Goal: Task Accomplishment & Management: Manage account settings

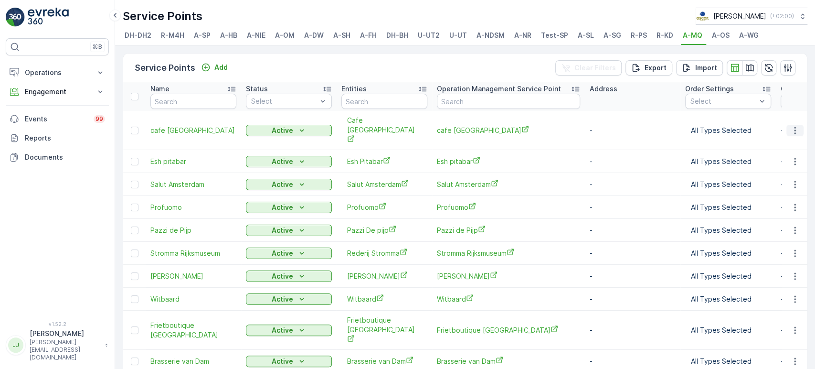
click at [791, 126] on icon "button" at bounding box center [795, 131] width 10 height 10
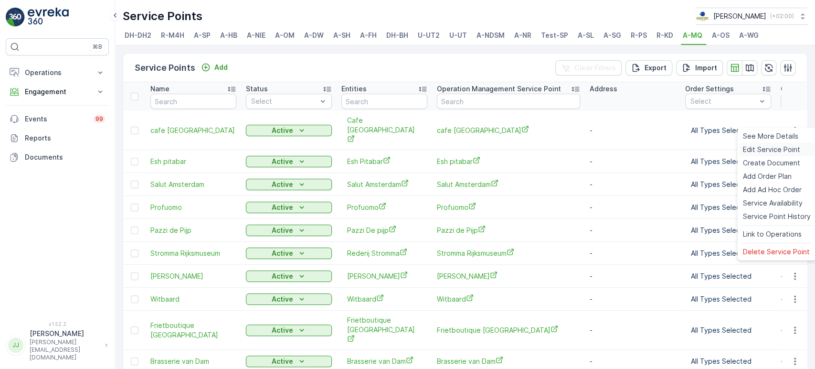
click at [767, 145] on span "Edit Service Point" at bounding box center [771, 150] width 57 height 10
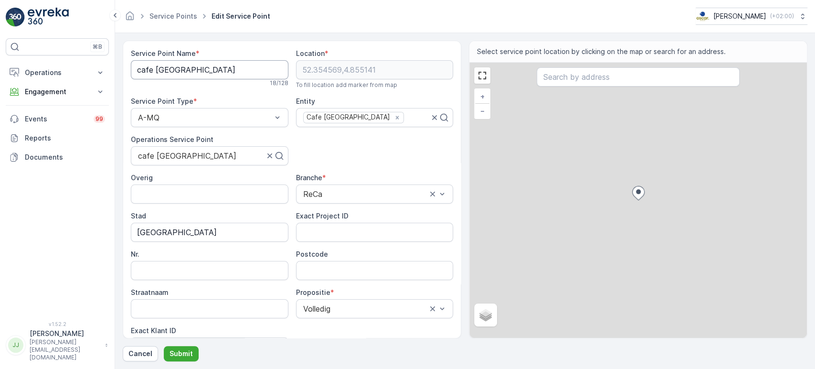
click at [174, 71] on Name "cafe [GEOGRAPHIC_DATA]" at bounding box center [210, 69] width 158 height 19
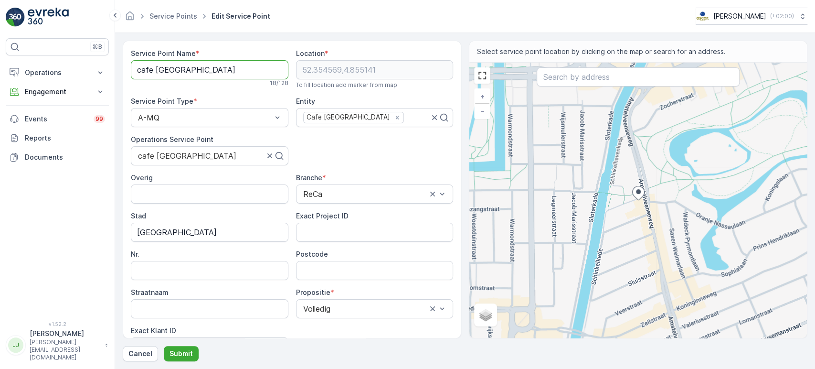
click at [174, 71] on Name "cafe [GEOGRAPHIC_DATA]" at bounding box center [210, 69] width 158 height 19
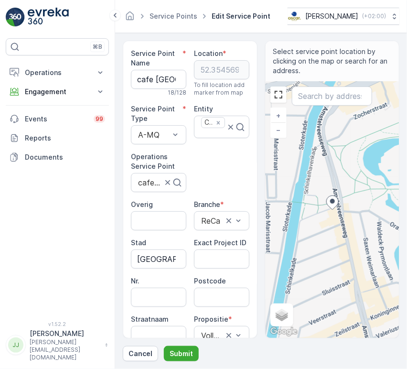
click at [406, 123] on form "Service Point Name * cafe [GEOGRAPHIC_DATA] 18 / 128 Location * [GEOGRAPHIC_DAT…" at bounding box center [261, 201] width 292 height 336
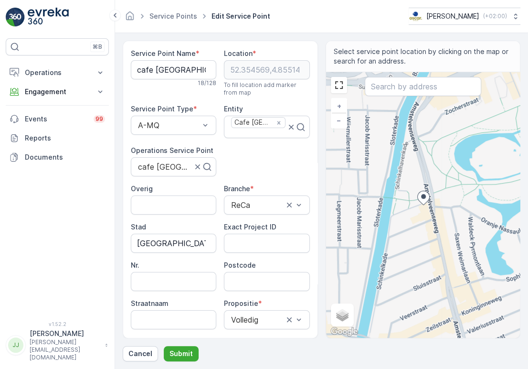
click at [248, 156] on div "Service Point Name * cafe [GEOGRAPHIC_DATA] 18 / 128 Location * [GEOGRAPHIC_DAT…" at bounding box center [220, 225] width 179 height 353
click at [185, 74] on Name "cafe [GEOGRAPHIC_DATA]" at bounding box center [173, 69] width 85 height 19
click at [262, 281] on input "Postcode" at bounding box center [266, 281] width 85 height 19
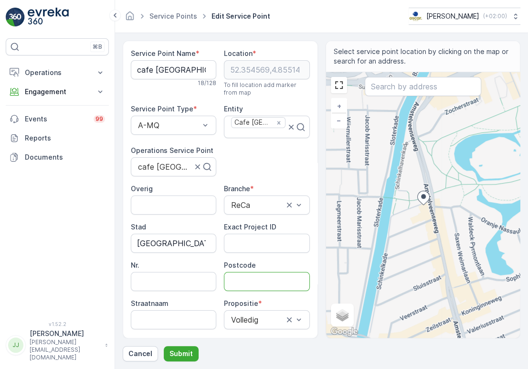
paste input "1075 XL"
type input "1075XL"
click at [190, 352] on p "Submit" at bounding box center [181, 354] width 23 height 10
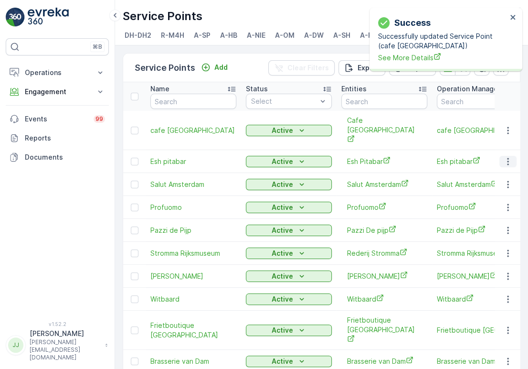
click at [507, 157] on icon "button" at bounding box center [508, 162] width 10 height 10
drag, startPoint x: 148, startPoint y: 143, endPoint x: 192, endPoint y: 146, distance: 44.0
click at [192, 150] on td "Esh pitabar" at bounding box center [194, 161] width 96 height 23
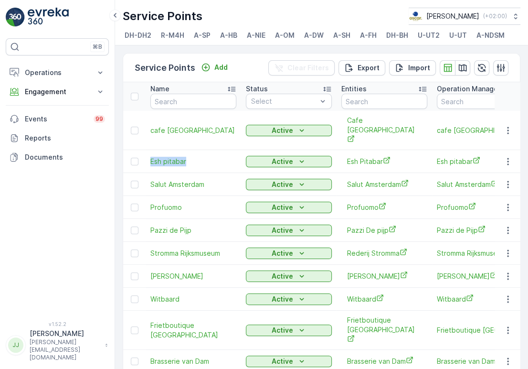
copy span "Esh pitabar"
click at [512, 156] on button "button" at bounding box center [508, 161] width 17 height 11
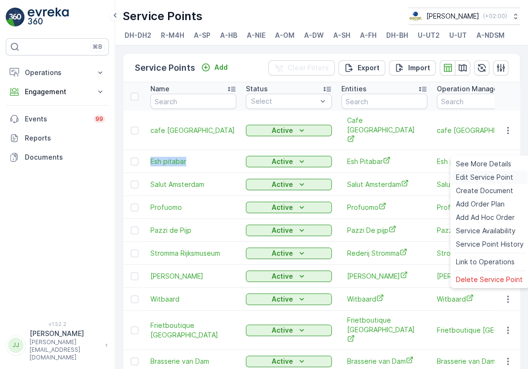
click at [485, 175] on span "Edit Service Point" at bounding box center [484, 177] width 57 height 10
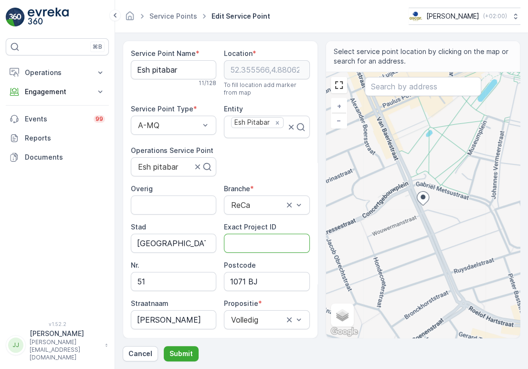
click at [277, 240] on ID "Exact Project ID" at bounding box center [266, 243] width 85 height 19
click at [248, 283] on input "1071 BJ" at bounding box center [266, 281] width 85 height 19
type input "1071BJ"
click at [185, 351] on p "Submit" at bounding box center [181, 354] width 23 height 10
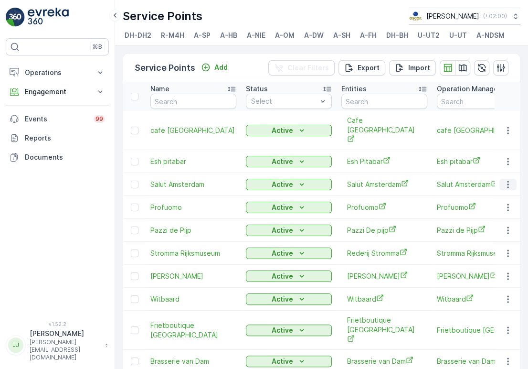
click at [509, 180] on icon "button" at bounding box center [508, 185] width 10 height 10
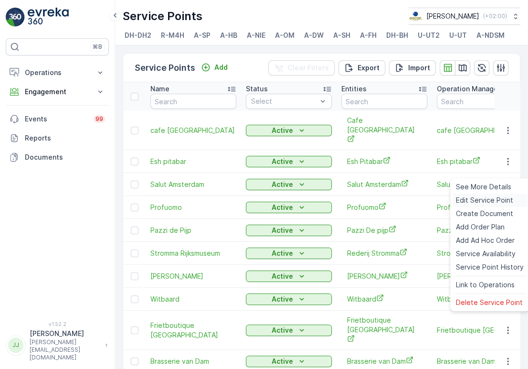
click at [487, 198] on span "Edit Service Point" at bounding box center [484, 200] width 57 height 10
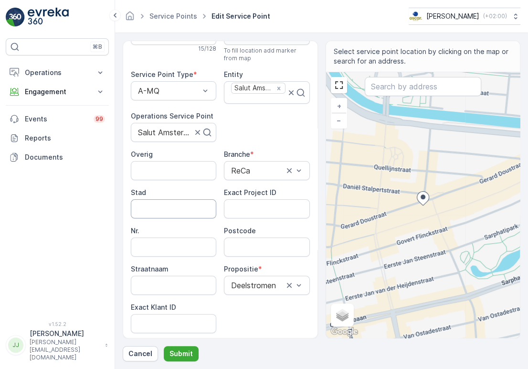
scroll to position [53, 0]
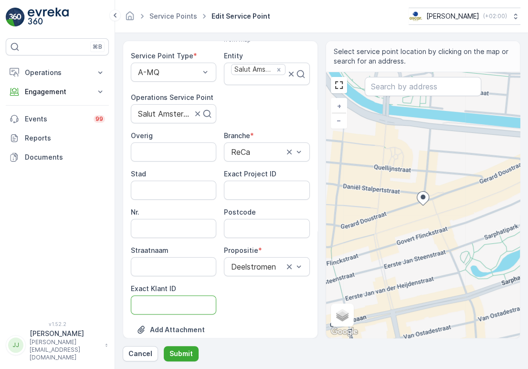
click at [167, 303] on ID "Exact Klant ID" at bounding box center [173, 304] width 85 height 19
paste ID "1491"
type ID "1491"
click at [243, 194] on ID "Exact Project ID" at bounding box center [266, 190] width 85 height 19
paste ID "OC-0094-2025"
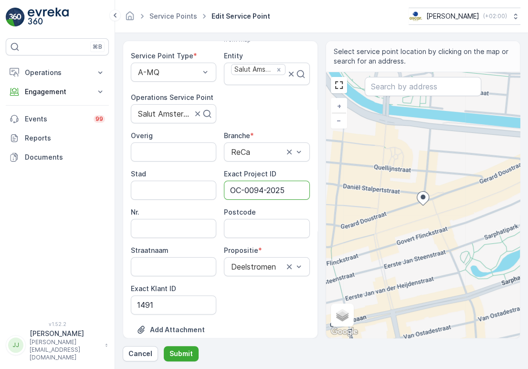
type ID "OC-0094-2025"
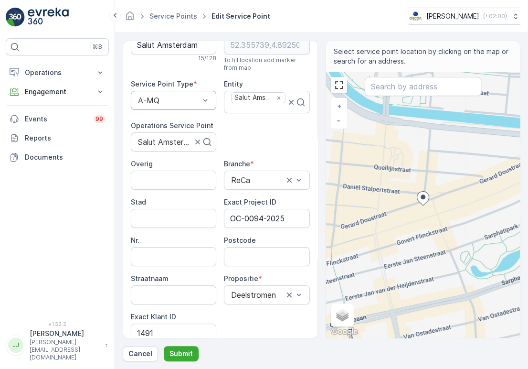
scroll to position [0, 0]
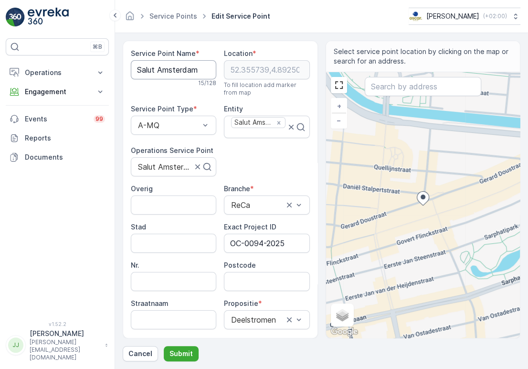
click at [160, 74] on Name "Salut Amsterdam" at bounding box center [173, 69] width 85 height 19
click at [256, 288] on input "Postcode" at bounding box center [266, 281] width 85 height 19
paste input "1072 VS"
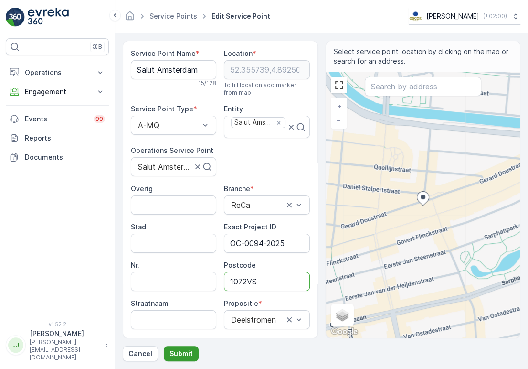
type input "1072VS"
click at [183, 358] on button "Submit" at bounding box center [181, 353] width 35 height 15
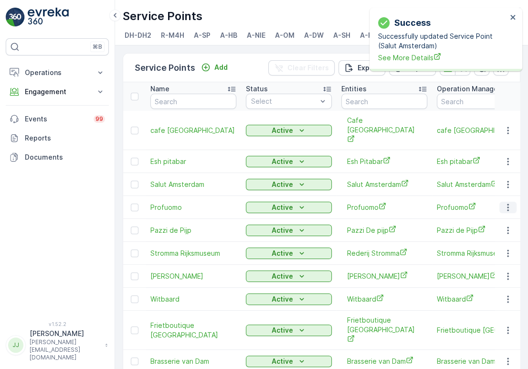
click at [507, 203] on icon "button" at bounding box center [507, 206] width 1 height 7
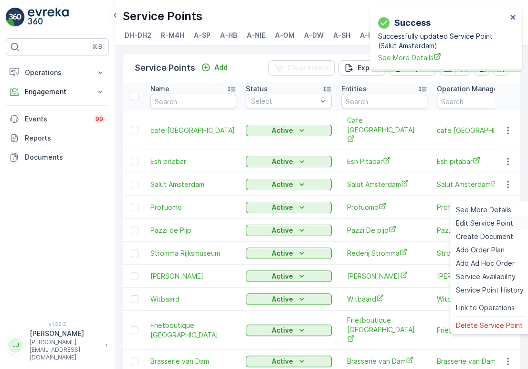
click at [480, 222] on span "Edit Service Point" at bounding box center [484, 223] width 57 height 10
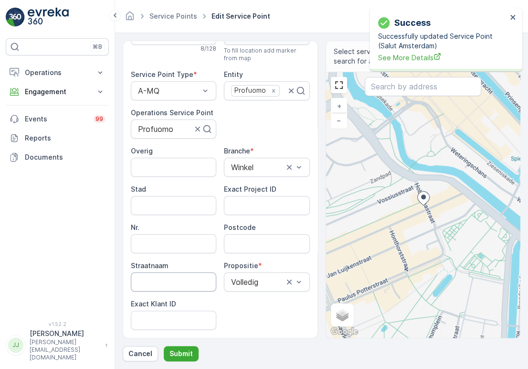
scroll to position [53, 0]
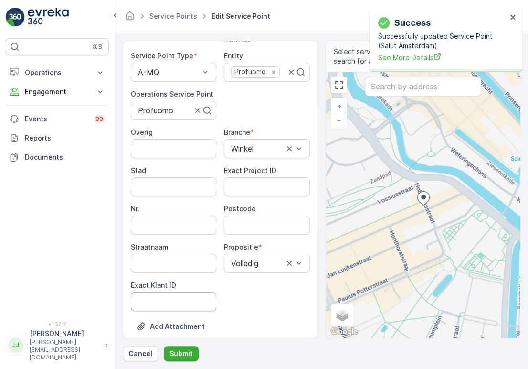
click at [170, 297] on ID "Exact Klant ID" at bounding box center [173, 301] width 85 height 19
paste ID "1487"
type ID "1487"
click at [277, 187] on ID "Exact Project ID" at bounding box center [266, 186] width 85 height 19
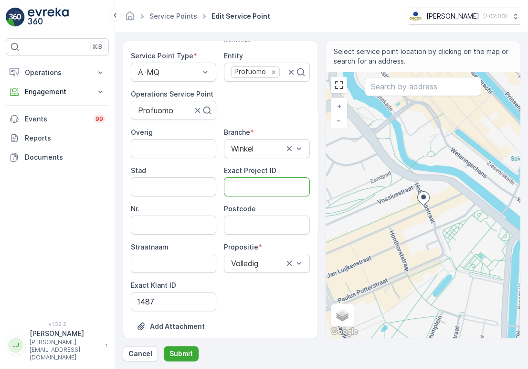
paste ID "OC-0090-2025"
type ID "OC-0090-2025"
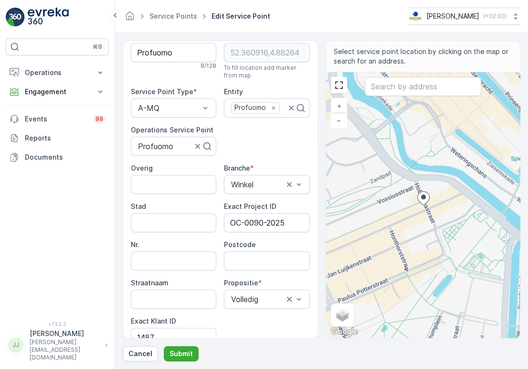
scroll to position [0, 0]
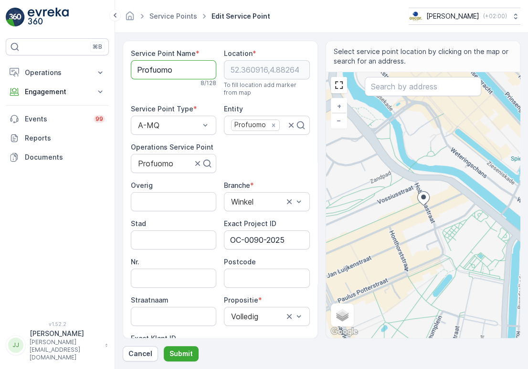
click at [137, 72] on Name "Profuomo" at bounding box center [173, 69] width 85 height 19
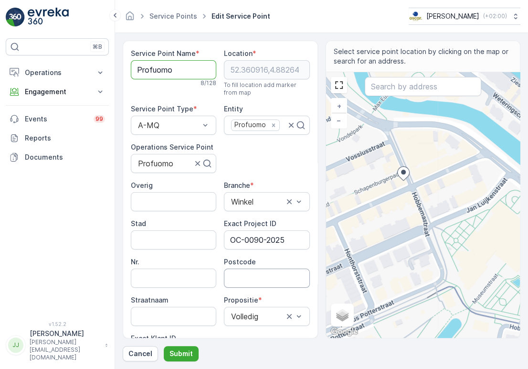
click at [243, 273] on input "Postcode" at bounding box center [266, 277] width 85 height 19
type input "1071BZ"
click at [181, 354] on p "Submit" at bounding box center [181, 354] width 23 height 10
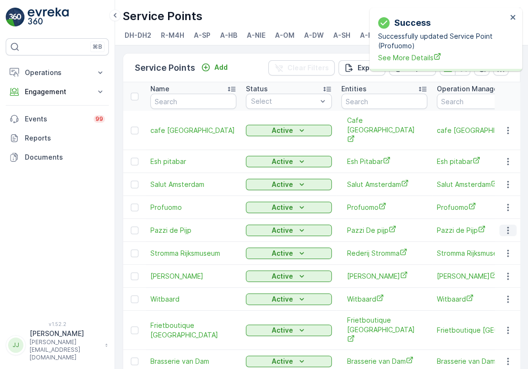
click at [508, 225] on icon "button" at bounding box center [508, 230] width 10 height 10
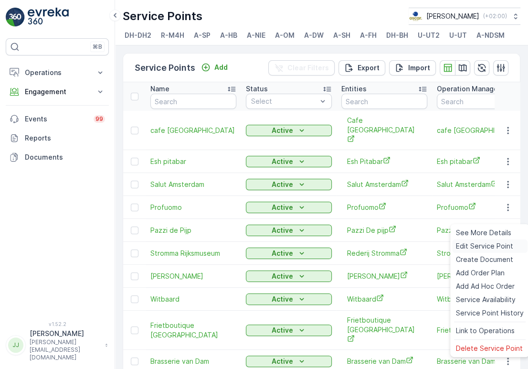
click at [486, 241] on span "Edit Service Point" at bounding box center [484, 246] width 57 height 10
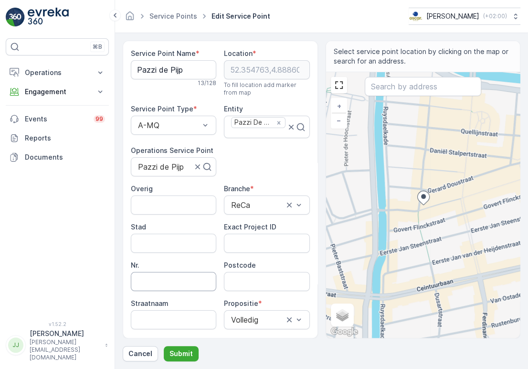
scroll to position [53, 0]
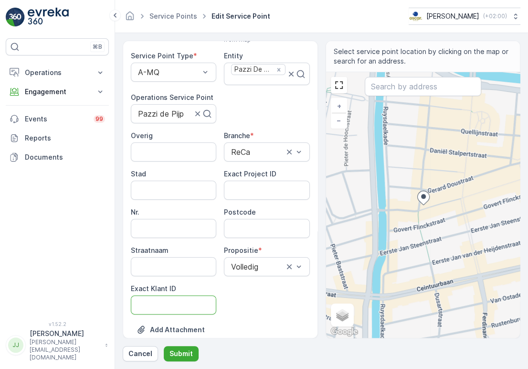
click at [157, 301] on ID "Exact Klant ID" at bounding box center [173, 304] width 85 height 19
paste ID "1450"
type ID "1450"
click at [252, 191] on ID "Exact Project ID" at bounding box center [266, 190] width 85 height 19
paste ID "OC-0071-2025"
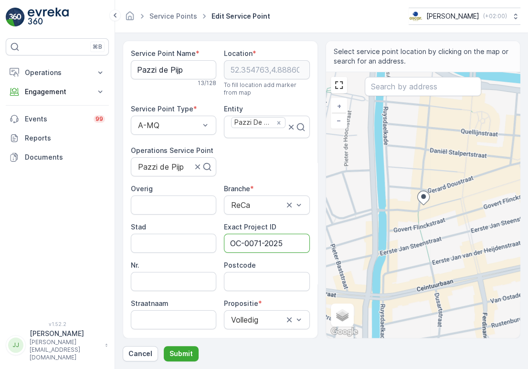
scroll to position [0, 0]
type ID "OC-0071-2025"
click at [154, 79] on div "13 / 128" at bounding box center [173, 83] width 85 height 8
click at [153, 77] on Name "Pazzi de Pijp" at bounding box center [173, 69] width 85 height 19
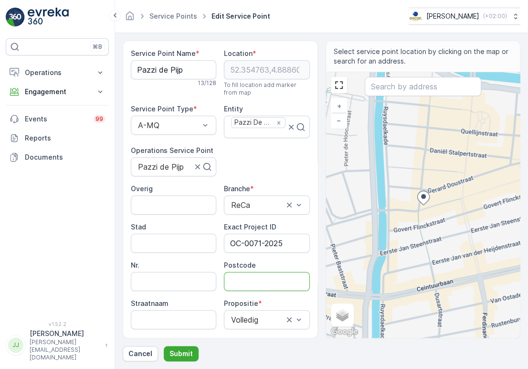
click at [250, 272] on input "Postcode" at bounding box center [266, 281] width 85 height 19
paste input "1072 BP"
type input "1072BP"
click at [184, 349] on p "Submit" at bounding box center [181, 354] width 23 height 10
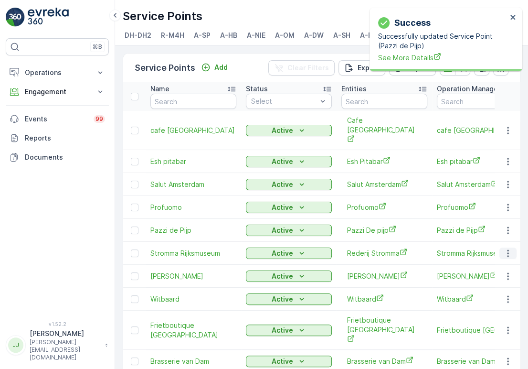
click at [503, 248] on icon "button" at bounding box center [508, 253] width 10 height 10
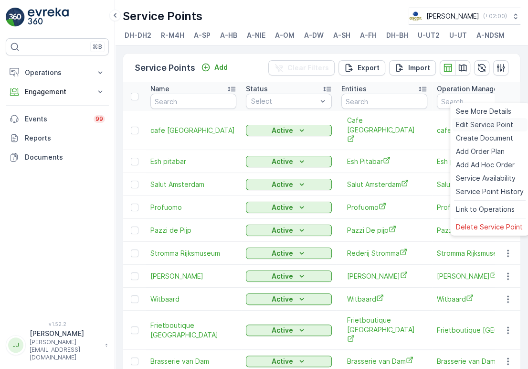
click at [481, 127] on span "Edit Service Point" at bounding box center [484, 125] width 57 height 10
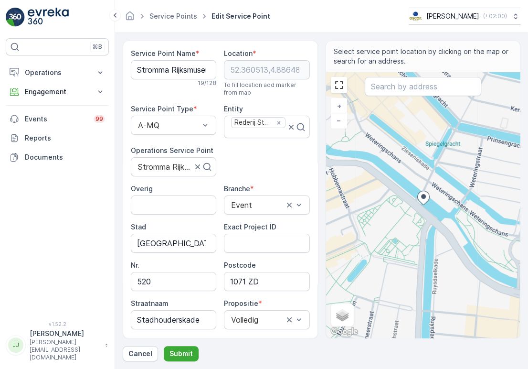
scroll to position [53, 0]
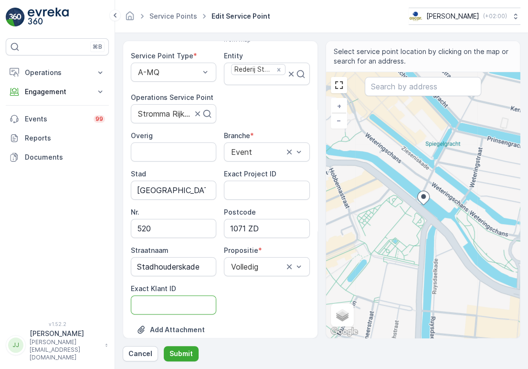
click at [162, 306] on ID "Exact Klant ID" at bounding box center [173, 304] width 85 height 19
paste ID "1326"
type ID "1326"
click at [258, 194] on ID "Exact Project ID" at bounding box center [266, 190] width 85 height 19
paste ID "OC-0007-2025"
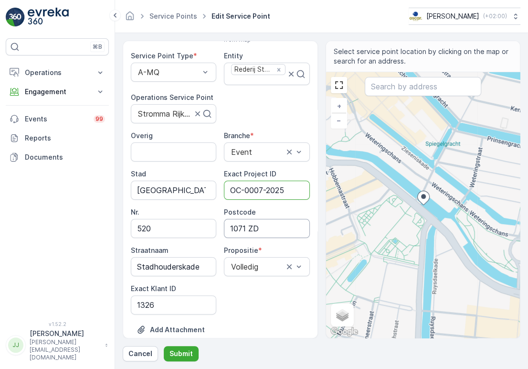
type ID "OC-0007-2025"
click at [242, 224] on input "1071 ZD" at bounding box center [266, 228] width 85 height 19
type input "1071ZD"
click at [187, 350] on p "Submit" at bounding box center [181, 354] width 23 height 10
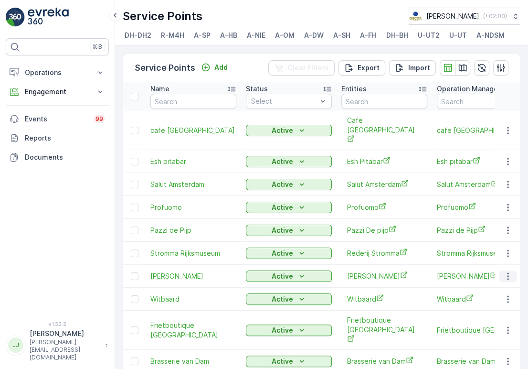
click at [505, 271] on icon "button" at bounding box center [508, 276] width 10 height 10
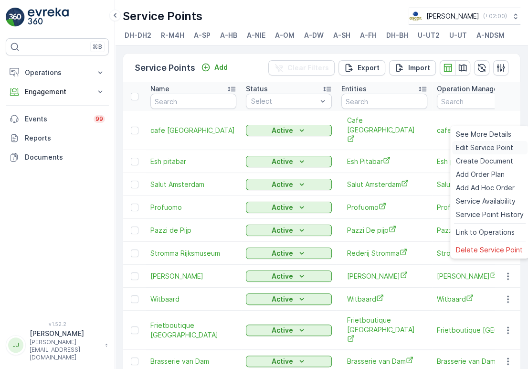
click at [479, 144] on span "Edit Service Point" at bounding box center [484, 148] width 57 height 10
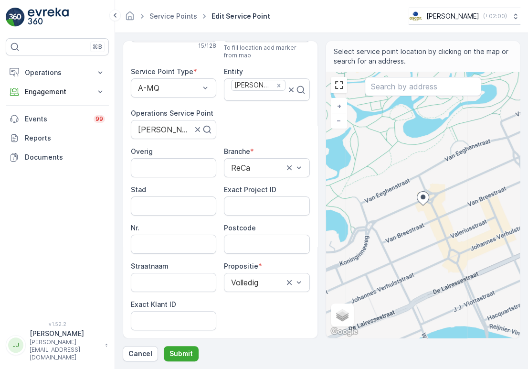
scroll to position [53, 0]
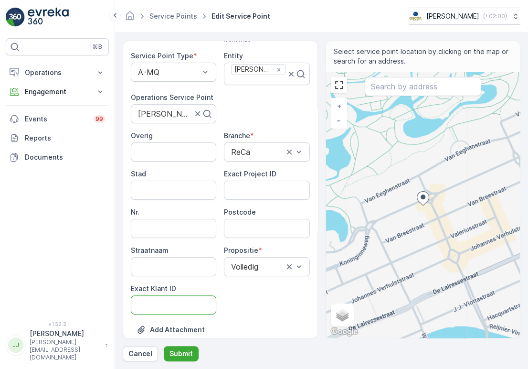
click at [190, 297] on ID "Exact Klant ID" at bounding box center [173, 304] width 85 height 19
paste ID "1419"
type ID "1419"
click at [267, 221] on input "Postcode" at bounding box center [266, 228] width 85 height 19
paste input "1071 GZ"
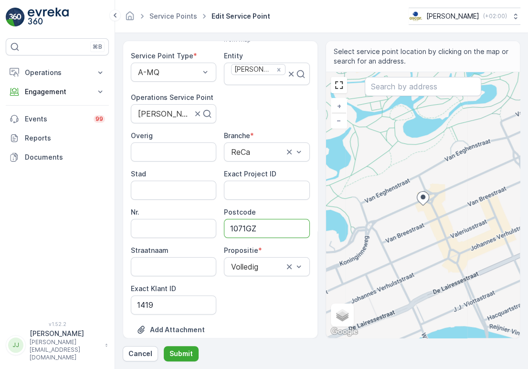
type input "1071GZ"
click at [242, 179] on div "Exact Project ID" at bounding box center [266, 184] width 85 height 31
click at [239, 190] on ID "Exact Project ID" at bounding box center [266, 190] width 85 height 19
paste ID "OC-0051-2025"
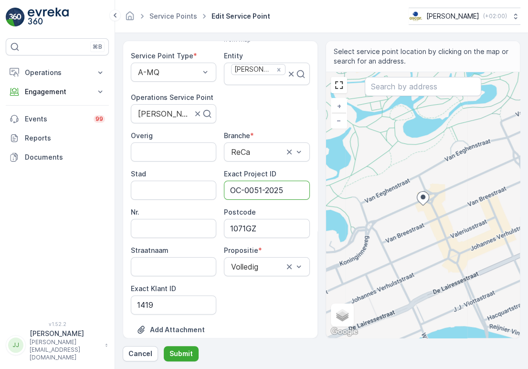
type ID "OC-0051-2025"
click at [171, 351] on p "Submit" at bounding box center [181, 354] width 23 height 10
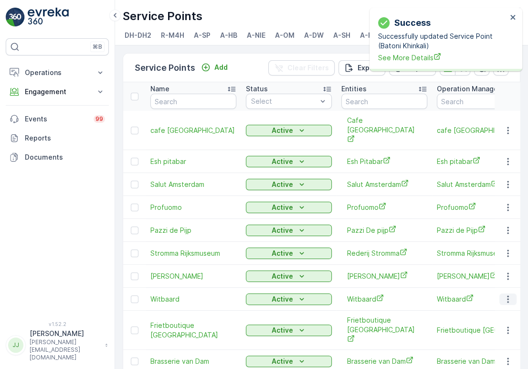
click at [504, 293] on button "button" at bounding box center [508, 298] width 17 height 11
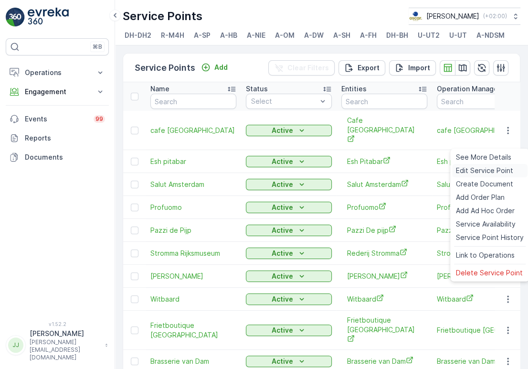
click at [474, 171] on span "Edit Service Point" at bounding box center [484, 171] width 57 height 10
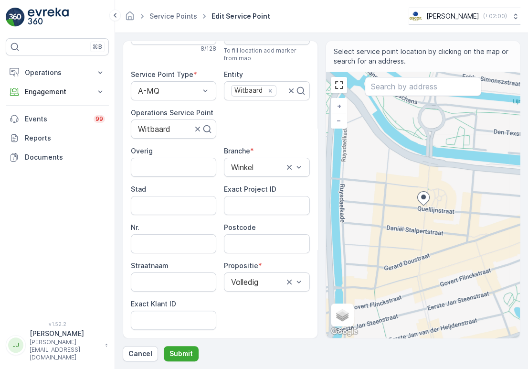
scroll to position [53, 0]
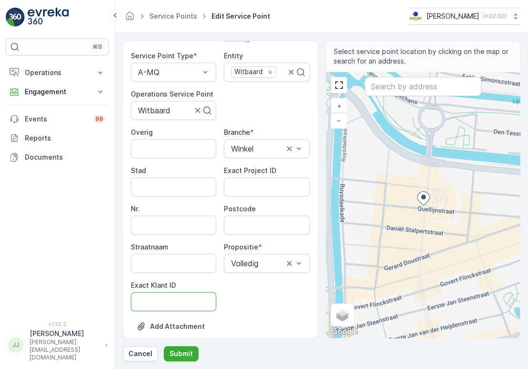
click at [162, 298] on ID "Exact Klant ID" at bounding box center [173, 301] width 85 height 19
paste ID "1420"
type ID "1420"
click at [246, 182] on ID "Exact Project ID" at bounding box center [266, 186] width 85 height 19
paste ID "OC-0052-2025"
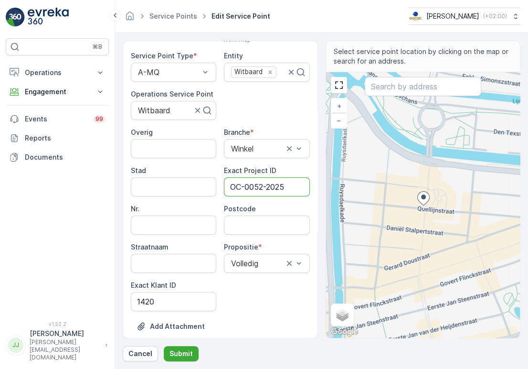
type ID "OC-0052-2025"
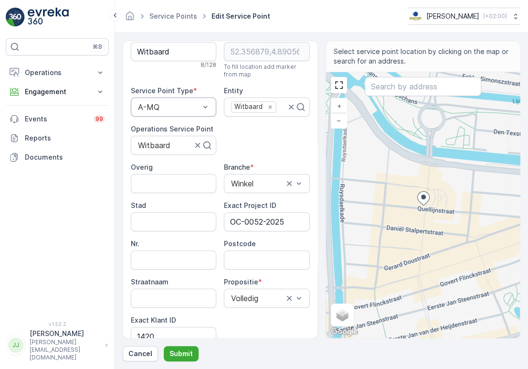
scroll to position [0, 0]
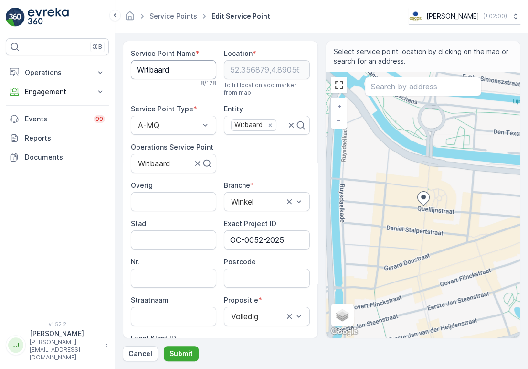
click at [154, 72] on Name "Witbaard" at bounding box center [173, 69] width 85 height 19
click at [267, 282] on input "Postcode" at bounding box center [266, 277] width 85 height 19
paste input "1072 LJ"
type input "1072LJ"
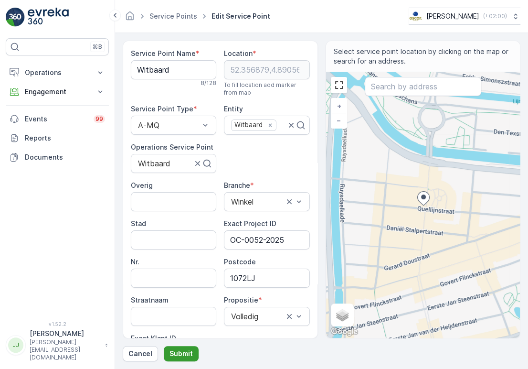
click at [180, 347] on button "Submit" at bounding box center [181, 353] width 35 height 15
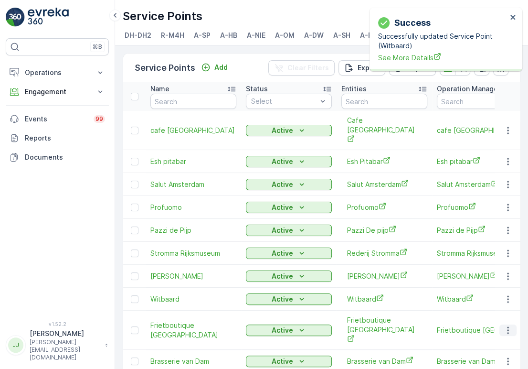
click at [504, 325] on icon "button" at bounding box center [508, 330] width 10 height 10
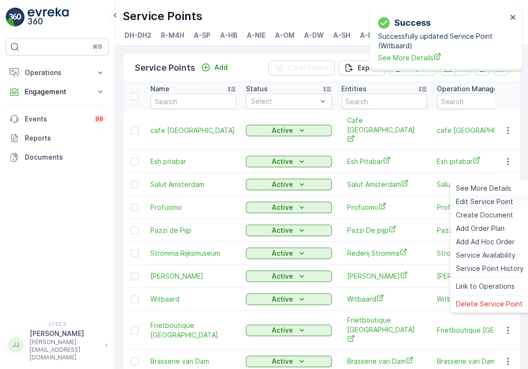
click at [471, 202] on span "Edit Service Point" at bounding box center [484, 202] width 57 height 10
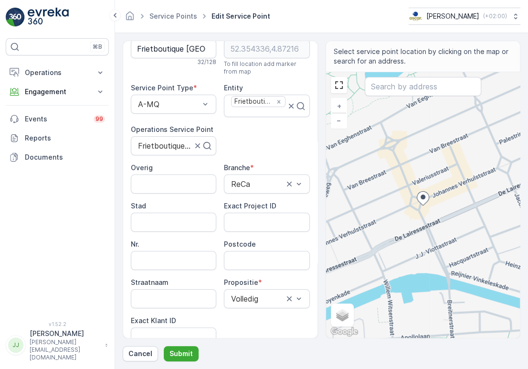
scroll to position [53, 0]
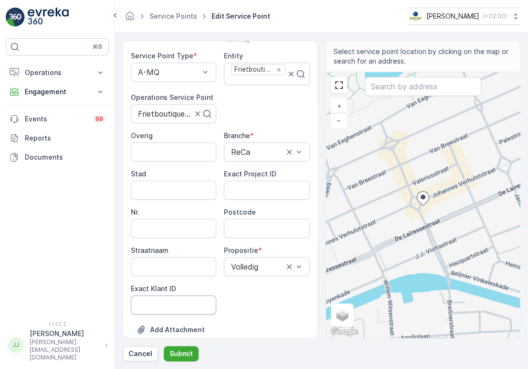
click at [196, 299] on ID "Exact Klant ID" at bounding box center [173, 304] width 85 height 19
paste ID "1402"
type ID "1402"
click at [255, 195] on ID "Exact Project ID" at bounding box center [266, 190] width 85 height 19
paste ID "OC-0041-2025"
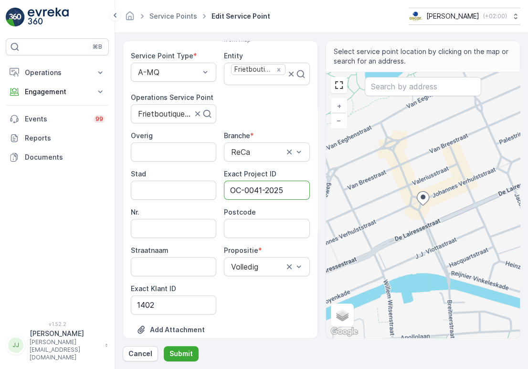
type ID "OC-0041-2025"
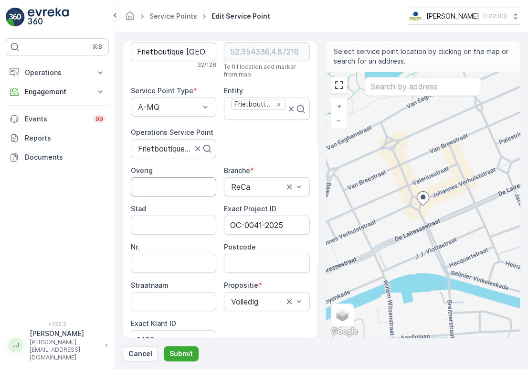
scroll to position [0, 0]
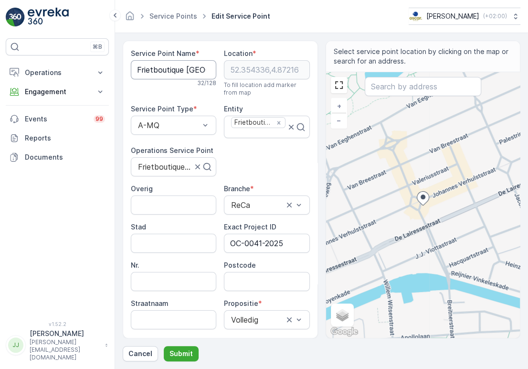
click at [168, 71] on Name "Frietboutique [GEOGRAPHIC_DATA]" at bounding box center [173, 69] width 85 height 19
click at [245, 265] on label "Postcode" at bounding box center [240, 265] width 32 height 8
click at [245, 272] on input "Postcode" at bounding box center [266, 281] width 85 height 19
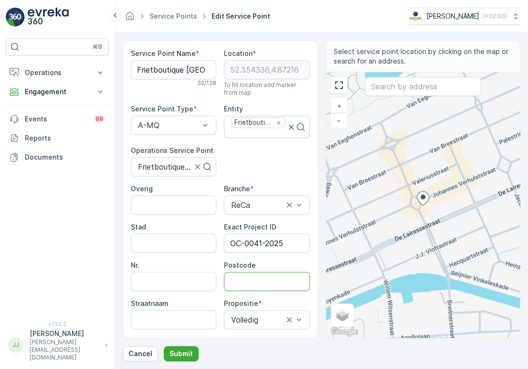
paste input "s: Johannes [STREET_ADDRESS]"
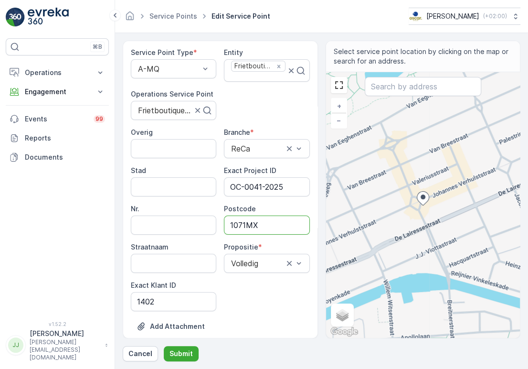
scroll to position [119, 0]
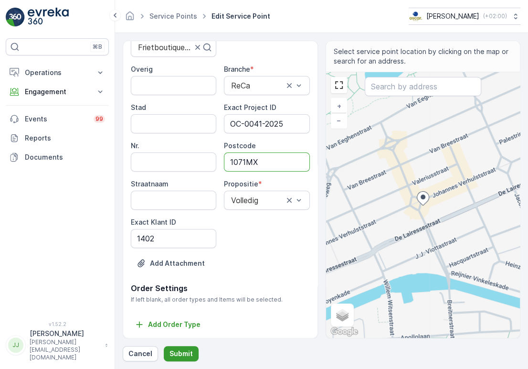
type input "1071MX"
click at [189, 351] on p "Submit" at bounding box center [181, 354] width 23 height 10
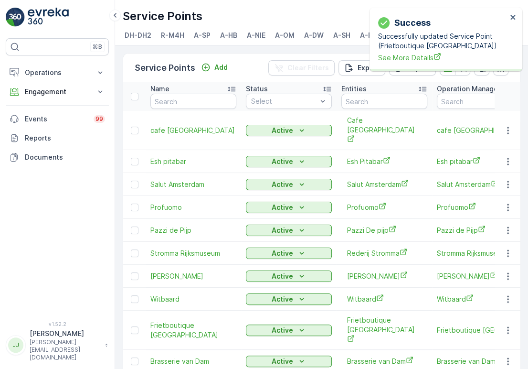
click at [503, 356] on icon "button" at bounding box center [508, 361] width 10 height 10
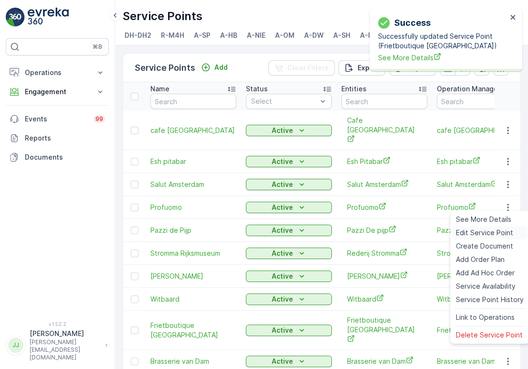
click at [489, 234] on span "Edit Service Point" at bounding box center [484, 233] width 57 height 10
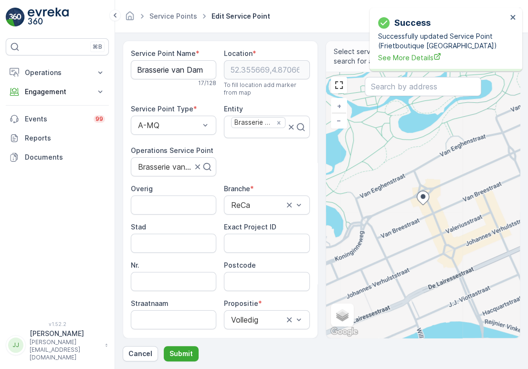
scroll to position [106, 0]
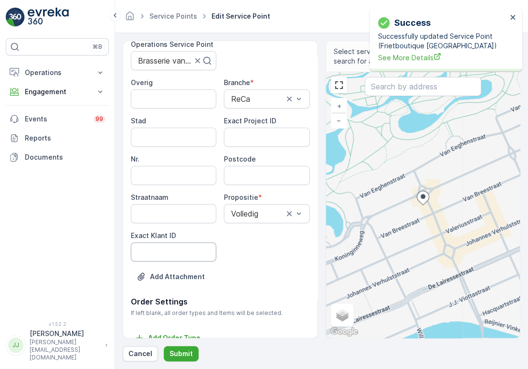
click at [189, 254] on ID "Exact Klant ID" at bounding box center [173, 251] width 85 height 19
paste ID "1379"
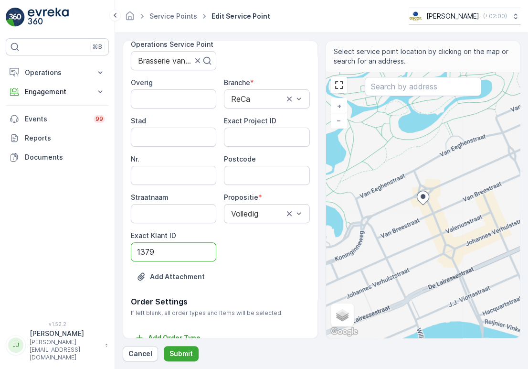
type ID "1379"
click at [234, 133] on ID "Exact Project ID" at bounding box center [266, 137] width 85 height 19
paste ID "OC-0031-2025"
type ID "OC-0031-2025"
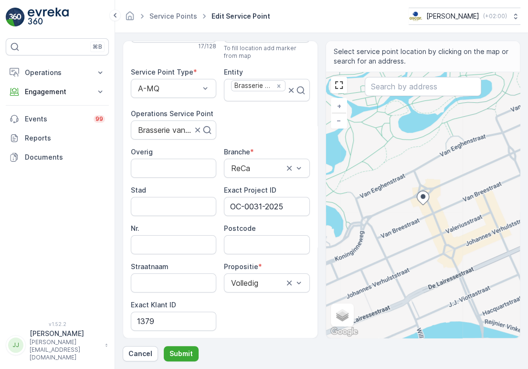
scroll to position [0, 0]
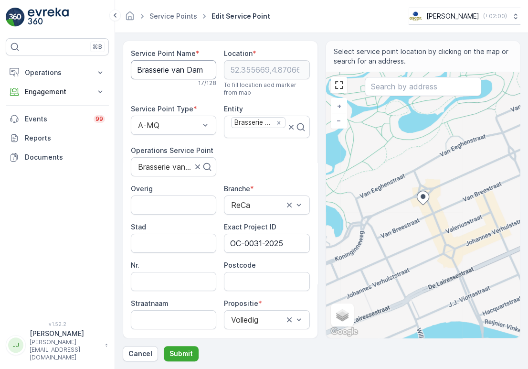
click at [154, 75] on Name "Brasserie van Dam" at bounding box center [173, 69] width 85 height 19
click at [262, 273] on input "Postcode" at bounding box center [266, 281] width 85 height 19
paste input "1071 JH"
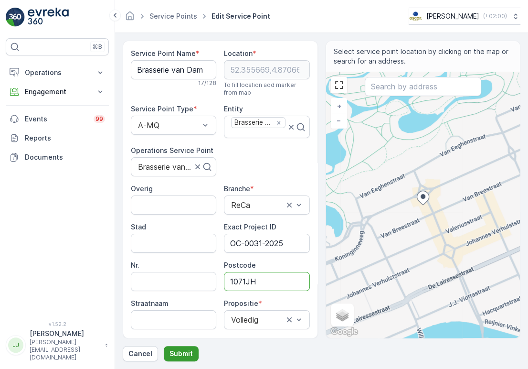
type input "1071JH"
click at [170, 349] on p "Submit" at bounding box center [181, 354] width 23 height 10
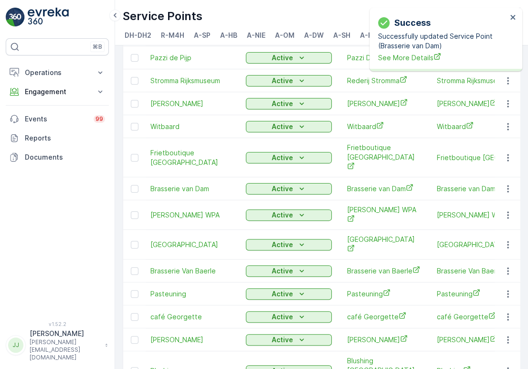
scroll to position [191, 0]
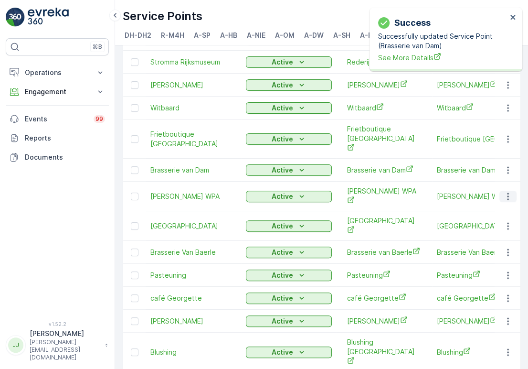
click at [508, 192] on icon "button" at bounding box center [508, 197] width 10 height 10
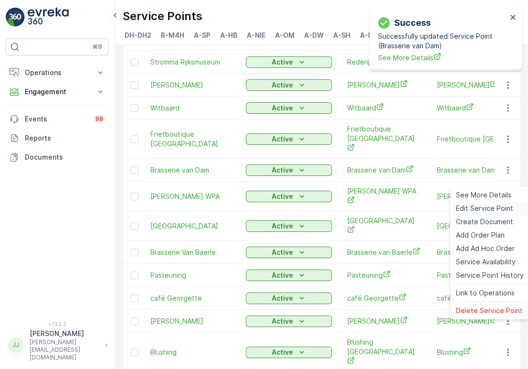
click at [483, 213] on span "Edit Service Point" at bounding box center [484, 208] width 57 height 10
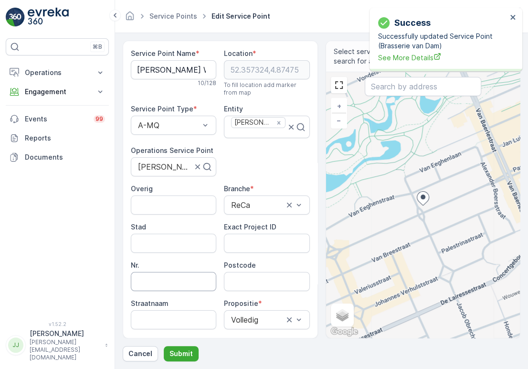
scroll to position [106, 0]
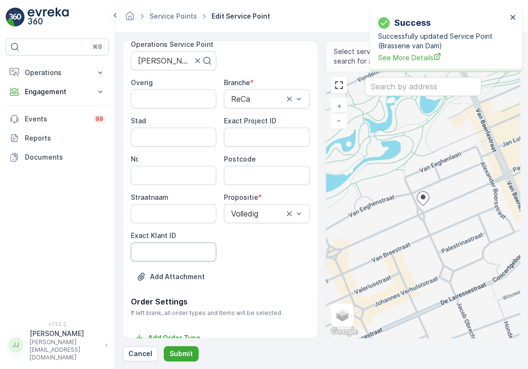
click at [176, 252] on ID "Exact Klant ID" at bounding box center [173, 251] width 85 height 19
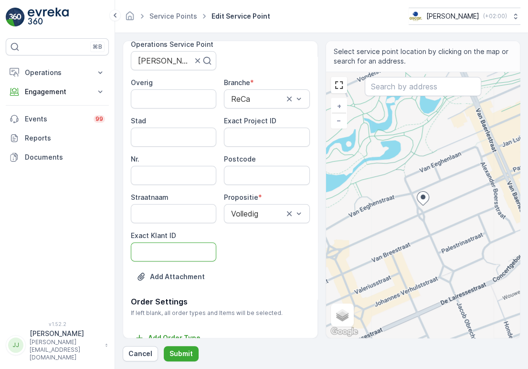
paste ID "1365"
type ID "1365"
click at [254, 131] on ID "Exact Project ID" at bounding box center [266, 137] width 85 height 19
paste ID "OC-0026-2025"
type ID "OC-0026-2025"
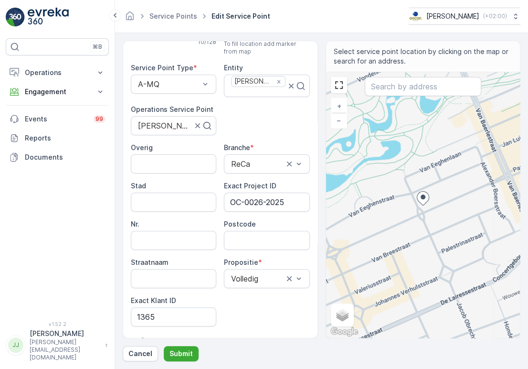
scroll to position [0, 0]
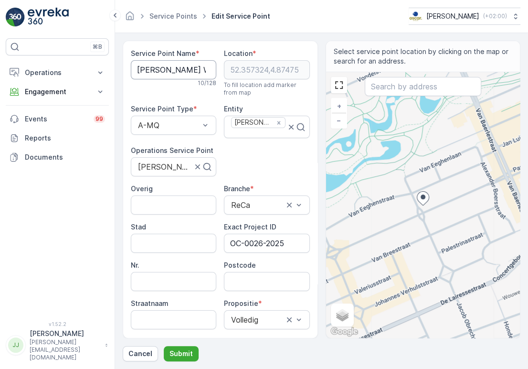
click at [160, 76] on Name "[PERSON_NAME] WPA" at bounding box center [173, 69] width 85 height 19
click at [263, 282] on input "Postcode" at bounding box center [266, 281] width 85 height 19
paste input "1071 HK"
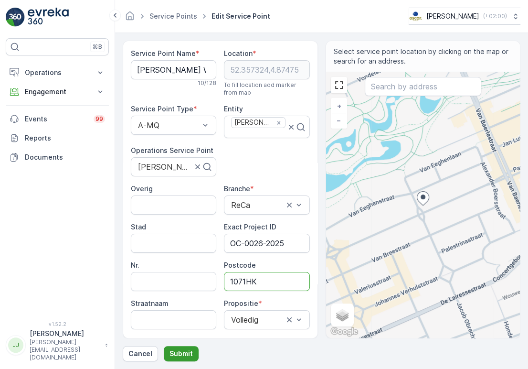
type input "1071HK"
click at [184, 349] on p "Submit" at bounding box center [181, 354] width 23 height 10
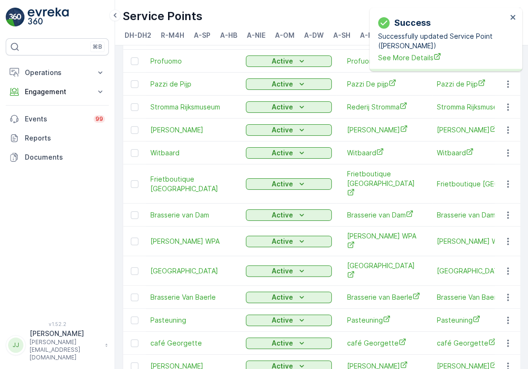
scroll to position [212, 0]
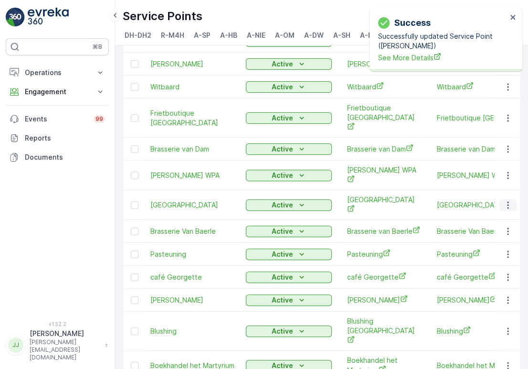
click at [506, 200] on icon "button" at bounding box center [508, 205] width 10 height 10
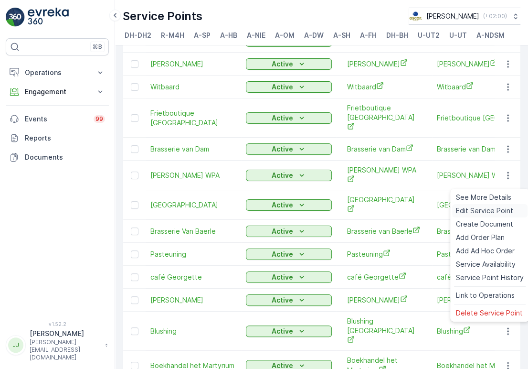
click at [473, 207] on span "Edit Service Point" at bounding box center [484, 211] width 57 height 10
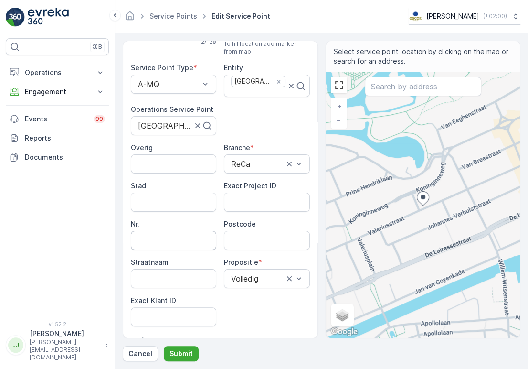
scroll to position [106, 0]
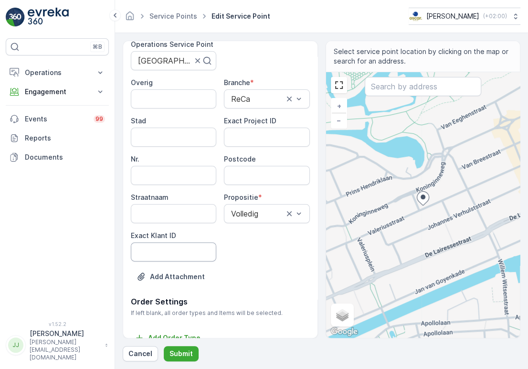
click at [167, 252] on ID "Exact Klant ID" at bounding box center [173, 251] width 85 height 19
paste ID "1339"
type ID "1339"
click at [248, 142] on ID "Exact Project ID" at bounding box center [266, 137] width 85 height 19
paste ID "OC-0012-2025"
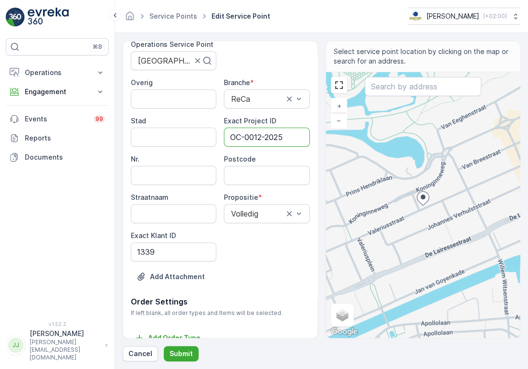
type ID "OC-0012-2025"
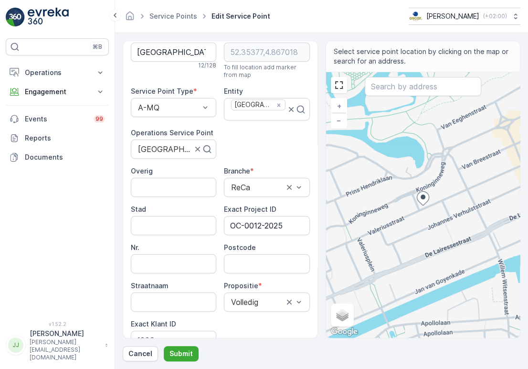
scroll to position [0, 0]
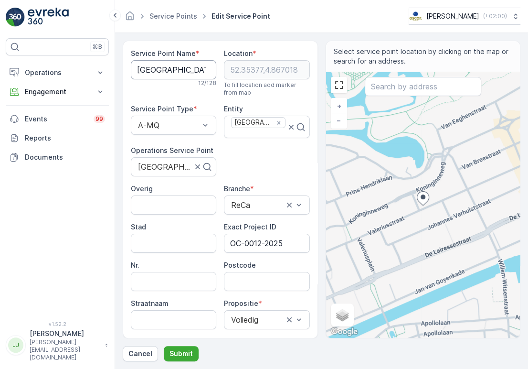
click at [158, 70] on Name "[GEOGRAPHIC_DATA]" at bounding box center [173, 69] width 85 height 19
click at [256, 282] on input "Postcode" at bounding box center [266, 281] width 85 height 19
paste input "1075 GD"
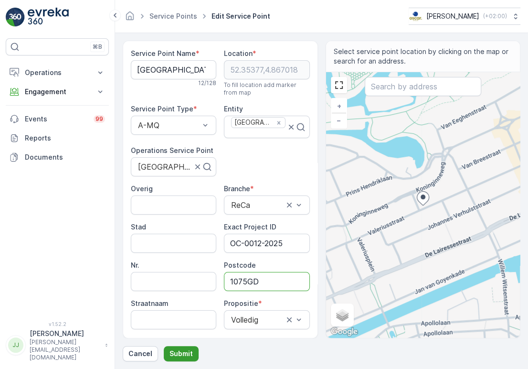
type input "1075GD"
click at [181, 351] on p "Submit" at bounding box center [181, 354] width 23 height 10
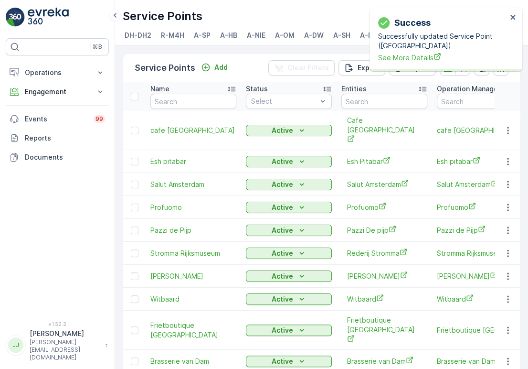
scroll to position [159, 0]
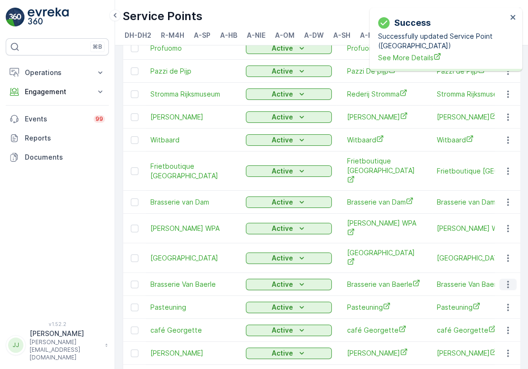
click at [507, 279] on icon "button" at bounding box center [508, 284] width 10 height 10
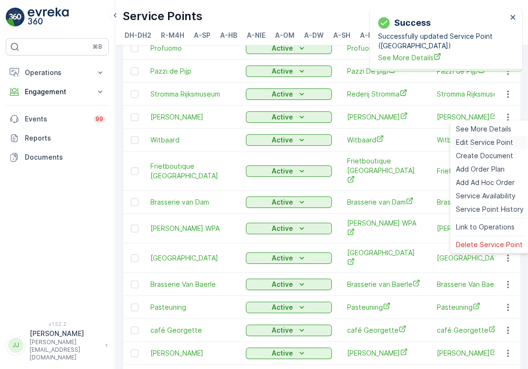
click at [486, 146] on span "Edit Service Point" at bounding box center [484, 143] width 57 height 10
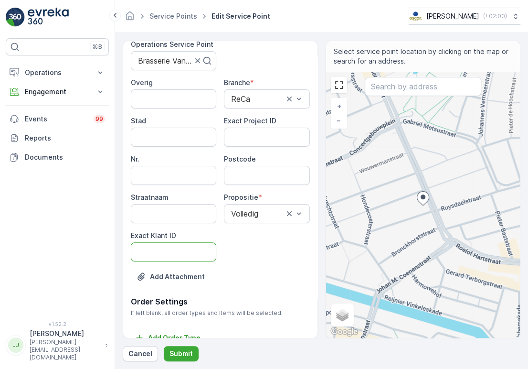
click at [162, 251] on ID "Exact Klant ID" at bounding box center [173, 251] width 85 height 19
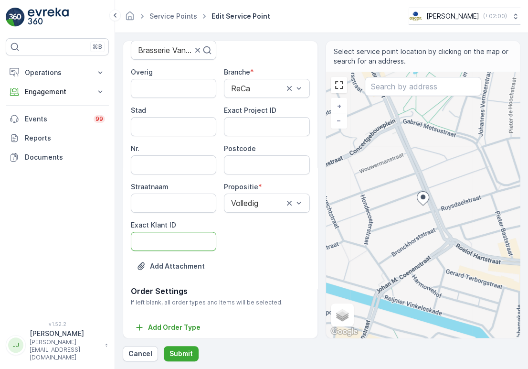
paste ID "1265"
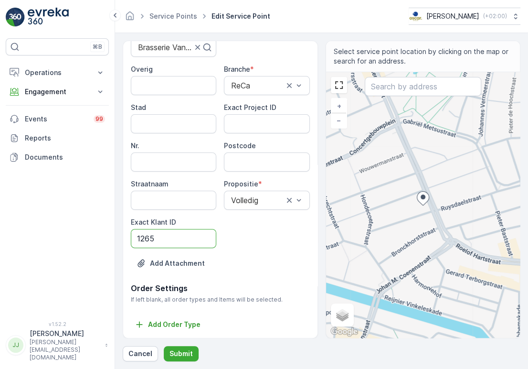
type ID "1265"
click at [233, 122] on ID "Exact Project ID" at bounding box center [266, 123] width 85 height 19
paste ID "checklist"
type ID "checklist"
click at [255, 123] on ID "Exact Project ID" at bounding box center [266, 123] width 85 height 19
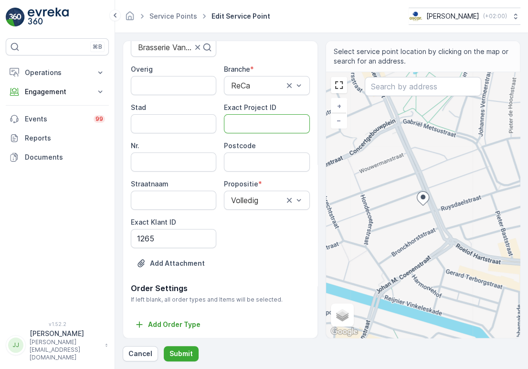
paste ID "2025-0001"
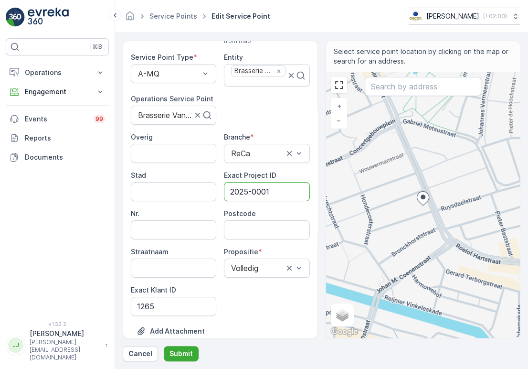
scroll to position [0, 0]
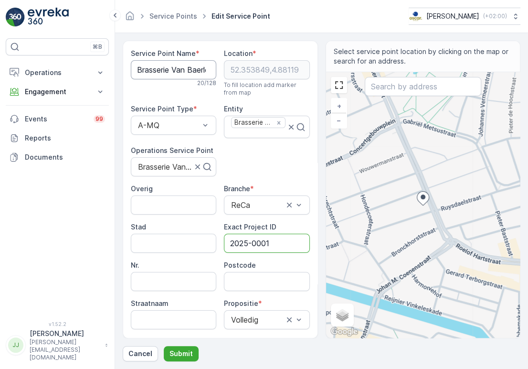
type ID "2025-0001"
click at [170, 71] on Name "Brasserie Van Baerle" at bounding box center [173, 69] width 85 height 19
click at [267, 296] on div "Overig Branche * ReCa Stad Exact Project ID 2025-0001 Nr. Postcode Straatnaam P…" at bounding box center [220, 275] width 179 height 183
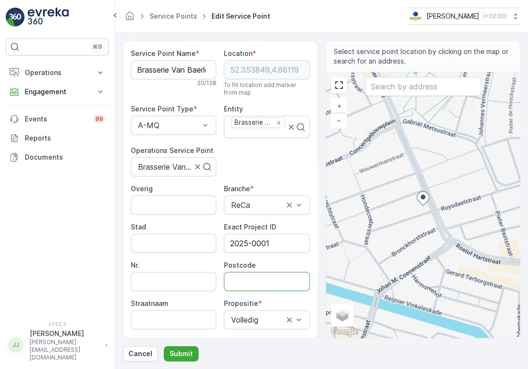
click at [267, 286] on input "Postcode" at bounding box center [266, 281] width 85 height 19
paste input "1071 BG"
type input "1071BG"
click at [186, 349] on p "Submit" at bounding box center [181, 354] width 23 height 10
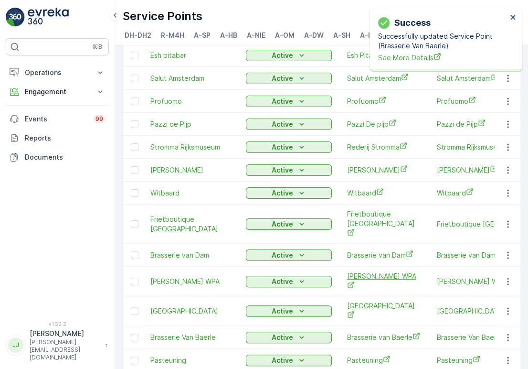
scroll to position [159, 0]
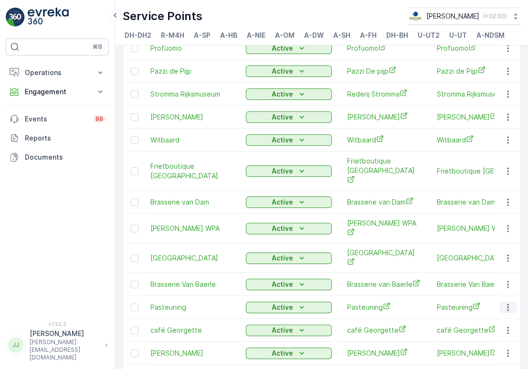
click at [507, 302] on icon "button" at bounding box center [508, 307] width 10 height 10
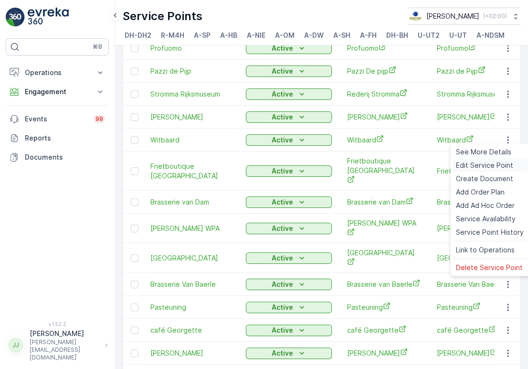
click at [499, 161] on span "Edit Service Point" at bounding box center [484, 165] width 57 height 10
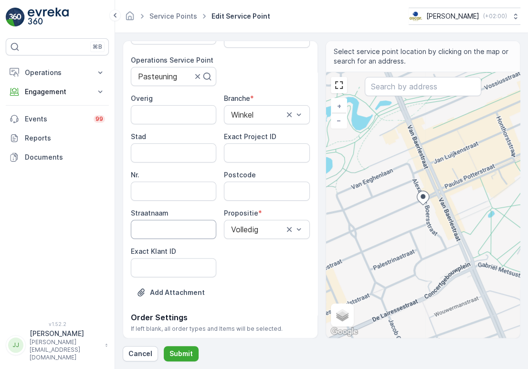
scroll to position [106, 0]
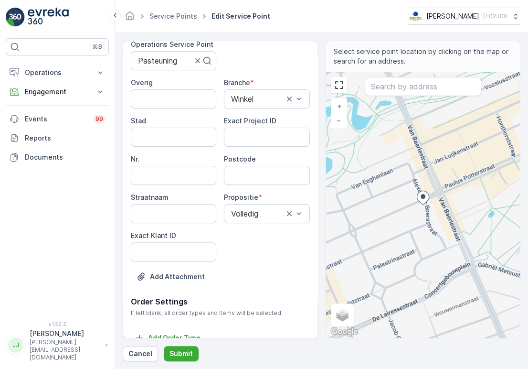
click at [183, 258] on ID "Exact Klant ID" at bounding box center [173, 251] width 85 height 19
paste ID "1214"
type ID "1214"
click at [245, 138] on ID "Exact Project ID" at bounding box center [266, 137] width 85 height 19
paste ID "2024-0145"
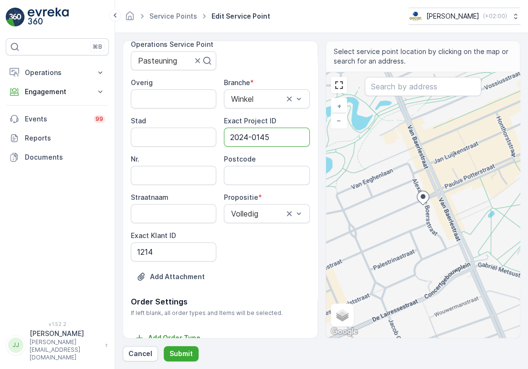
type ID "2024-0145"
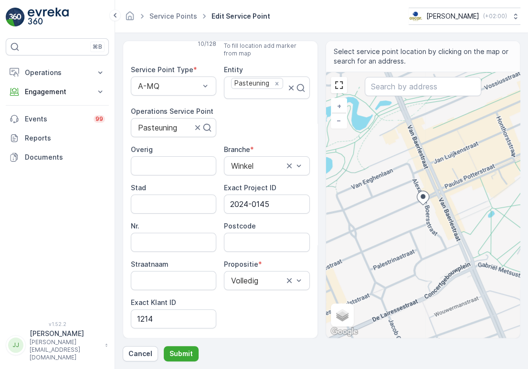
scroll to position [0, 0]
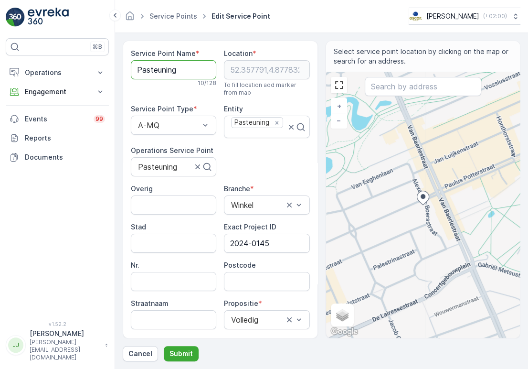
click at [154, 73] on Name "Pasteuning" at bounding box center [173, 69] width 85 height 19
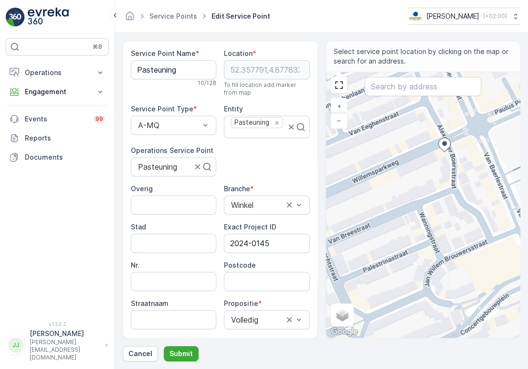
drag, startPoint x: 374, startPoint y: 194, endPoint x: 412, endPoint y: 168, distance: 46.4
click at [412, 168] on div "+ − Satellite Roadmap Terrain Hybrid Leaflet Keyboard shortcuts Map Data Map da…" at bounding box center [423, 205] width 194 height 266
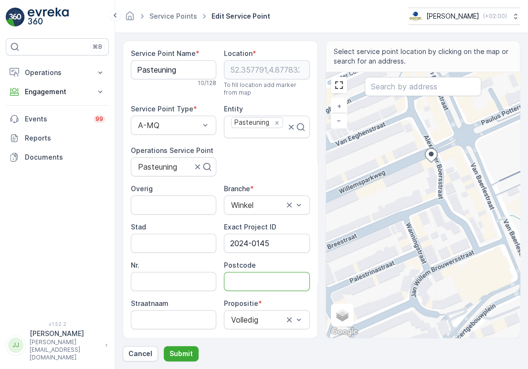
click at [250, 278] on input "Postcode" at bounding box center [266, 281] width 85 height 19
paste input "1071 GN"
type input "1071GN"
drag, startPoint x: 188, startPoint y: 319, endPoint x: 184, endPoint y: 352, distance: 32.7
click at [184, 352] on p "Submit" at bounding box center [181, 354] width 23 height 10
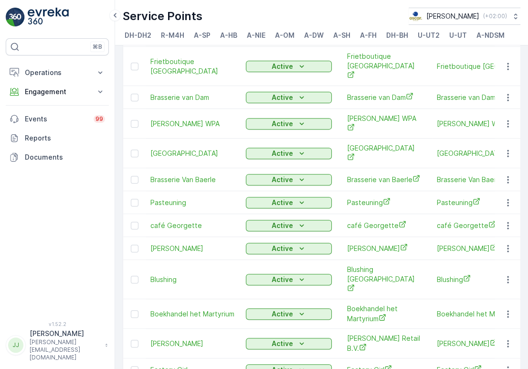
scroll to position [265, 0]
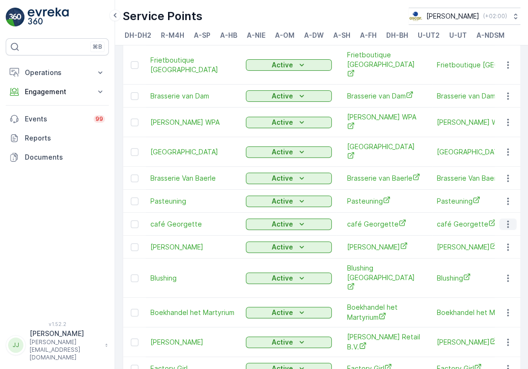
click at [508, 219] on icon "button" at bounding box center [508, 224] width 10 height 10
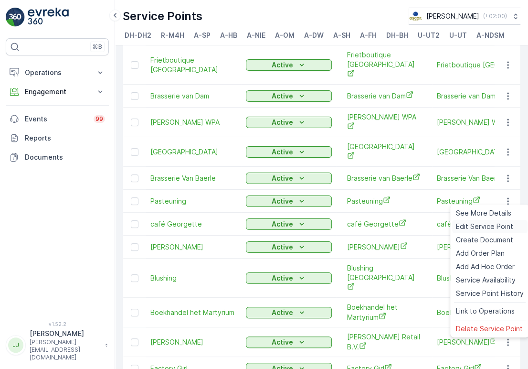
click at [489, 223] on span "Edit Service Point" at bounding box center [484, 227] width 57 height 10
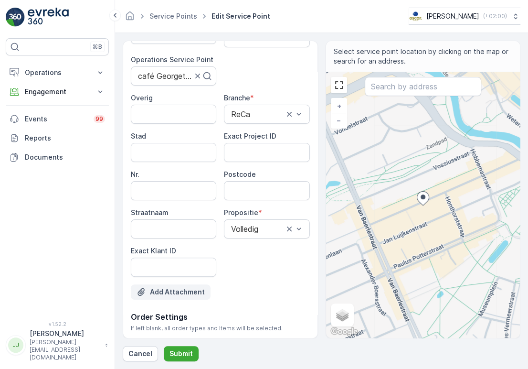
scroll to position [106, 0]
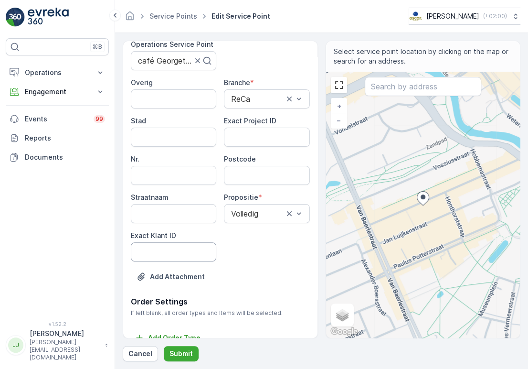
click at [176, 254] on ID "Exact Klant ID" at bounding box center [173, 251] width 85 height 19
paste ID "1213"
type ID "1213"
click at [265, 142] on ID "Exact Project ID" at bounding box center [266, 137] width 85 height 19
paste ID "2024-0117"
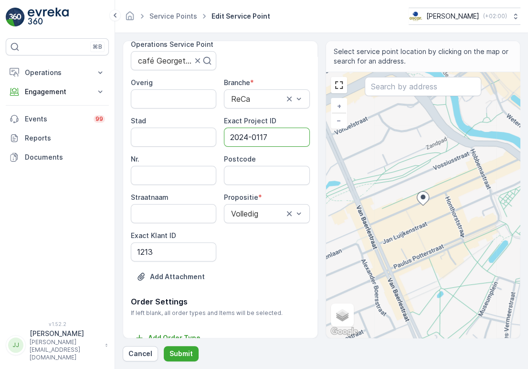
type ID "2024-0117"
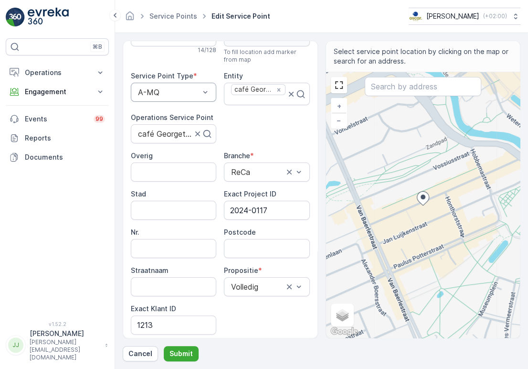
scroll to position [0, 0]
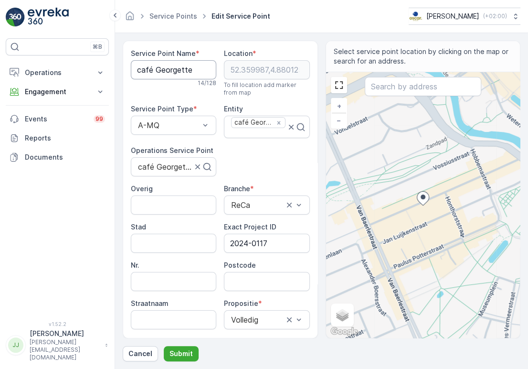
click at [161, 73] on Name "café Georgette" at bounding box center [173, 69] width 85 height 19
click at [268, 274] on input "Postcode" at bounding box center [266, 281] width 85 height 19
paste input "1071 BP"
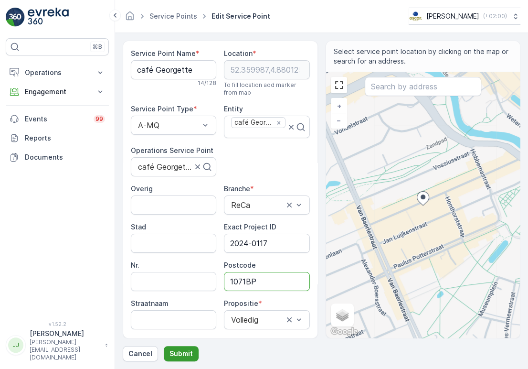
type input "1071BP"
click at [185, 347] on button "Submit" at bounding box center [181, 353] width 35 height 15
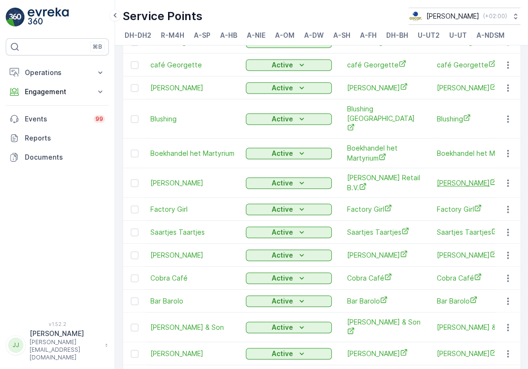
scroll to position [318, 0]
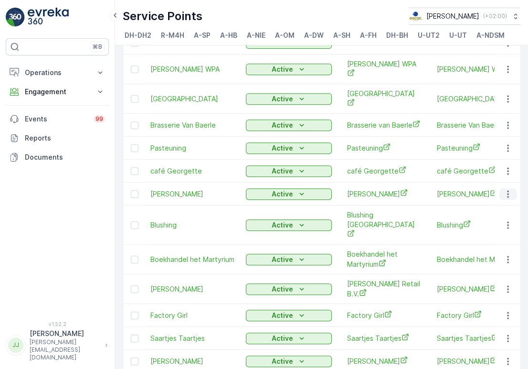
click at [503, 189] on icon "button" at bounding box center [508, 194] width 10 height 10
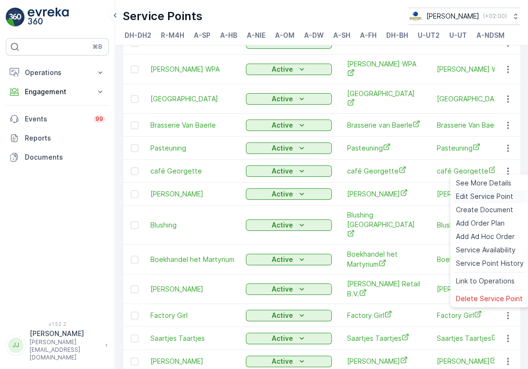
click at [481, 195] on span "Edit Service Point" at bounding box center [484, 197] width 57 height 10
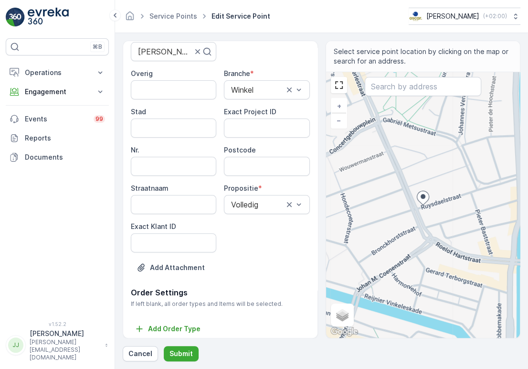
scroll to position [119, 0]
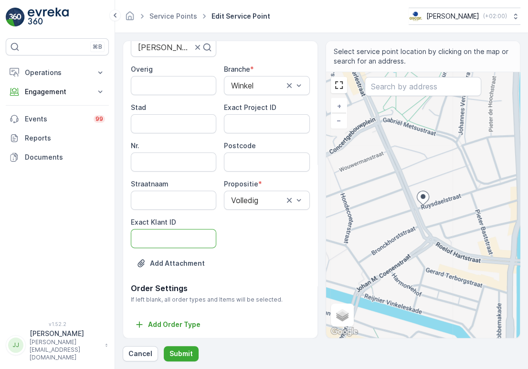
click at [173, 241] on ID "Exact Klant ID" at bounding box center [173, 238] width 85 height 19
paste ID "1195"
type ID "1195"
click at [233, 127] on ID "Exact Project ID" at bounding box center [266, 123] width 85 height 19
paste ID "2024-0098"
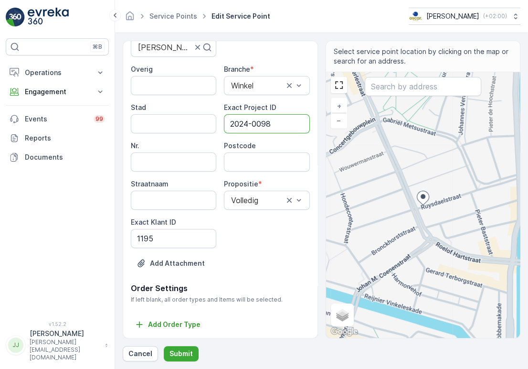
type ID "2024-0098"
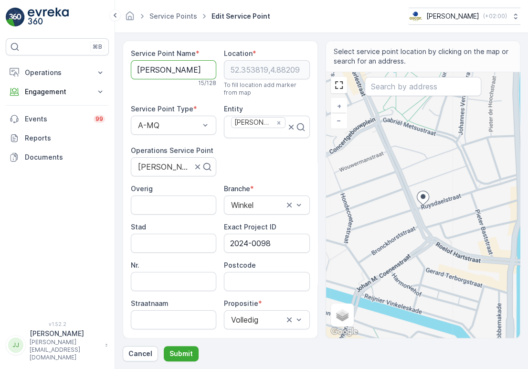
click at [168, 77] on Name "[PERSON_NAME]" at bounding box center [173, 69] width 85 height 19
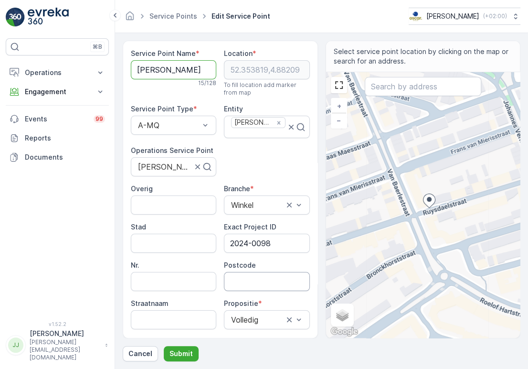
click at [252, 280] on input "Postcode" at bounding box center [266, 281] width 85 height 19
paste input "1071 AT"
type input "1071AT"
click at [174, 349] on p "Submit" at bounding box center [181, 354] width 23 height 10
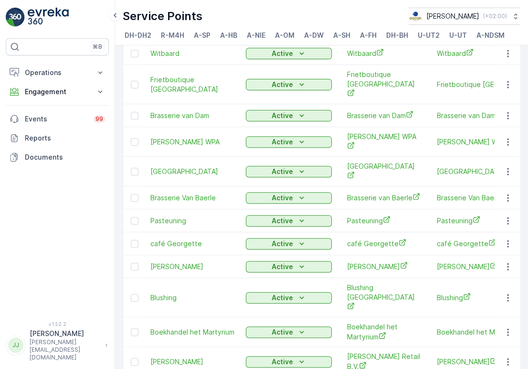
scroll to position [265, 0]
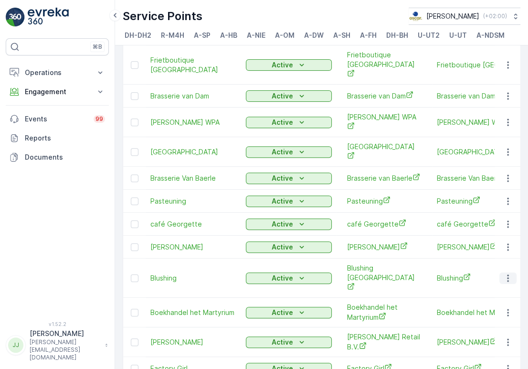
click at [504, 273] on icon "button" at bounding box center [508, 278] width 10 height 10
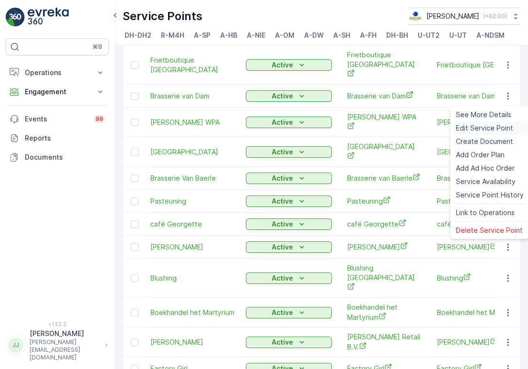
click at [489, 131] on span "Edit Service Point" at bounding box center [484, 128] width 57 height 10
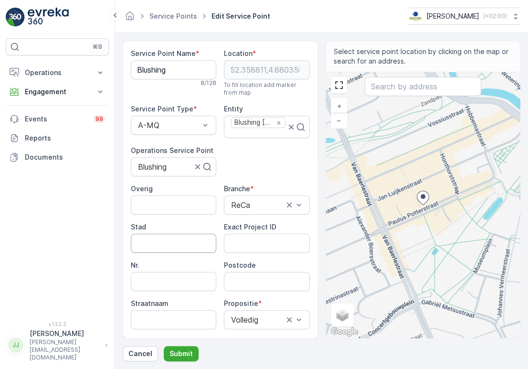
scroll to position [106, 0]
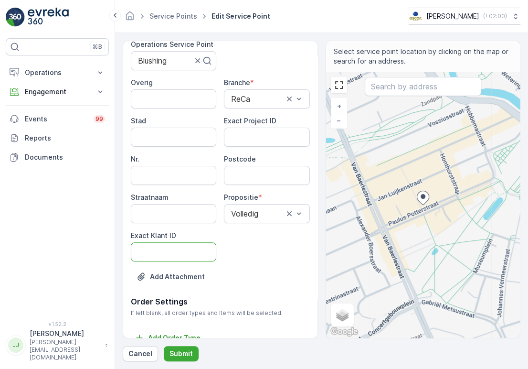
click at [164, 249] on ID "Exact Klant ID" at bounding box center [173, 251] width 85 height 19
paste ID "36"
type ID "36"
click at [245, 137] on ID "Exact Project ID" at bounding box center [266, 137] width 85 height 19
paste ID "2024-0050"
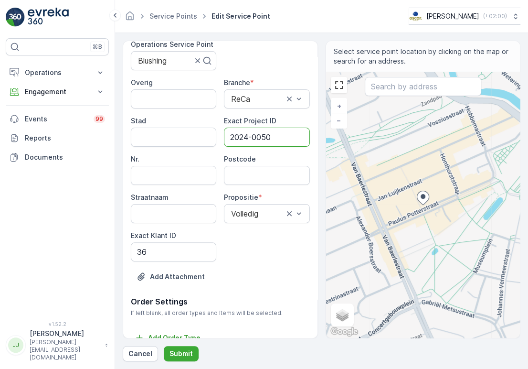
type ID "2024-0050"
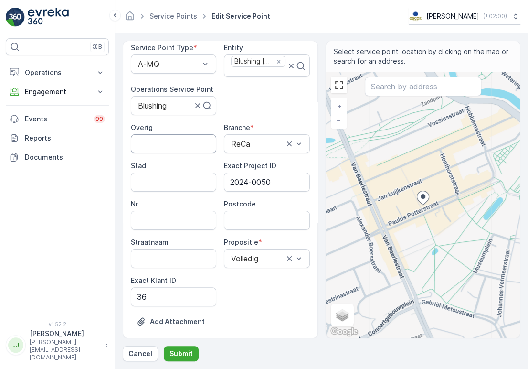
scroll to position [0, 0]
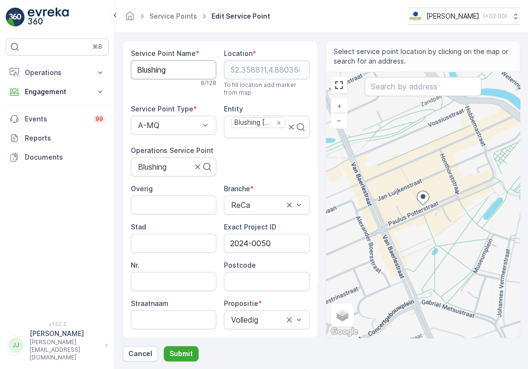
click at [150, 69] on Name "Blushing" at bounding box center [173, 69] width 85 height 19
click at [272, 273] on input "Postcode" at bounding box center [266, 281] width 85 height 19
paste input "1071 DA"
type input "1071DA"
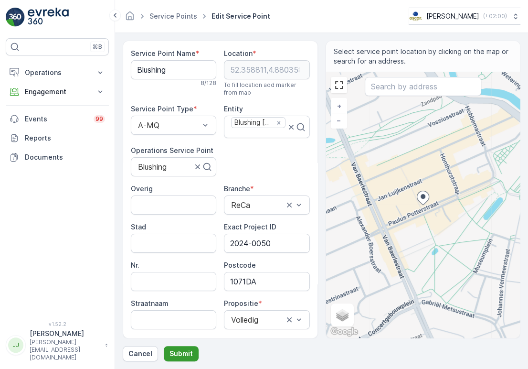
click at [188, 354] on p "Submit" at bounding box center [181, 354] width 23 height 10
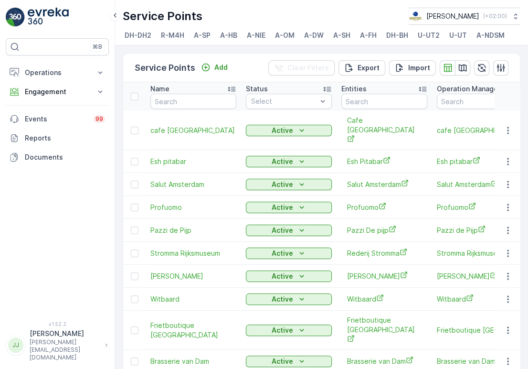
scroll to position [318, 0]
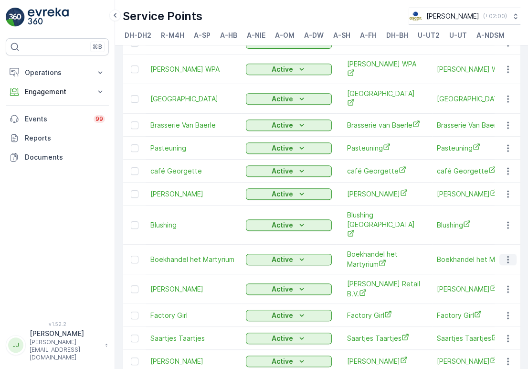
click at [507, 255] on icon "button" at bounding box center [508, 260] width 10 height 10
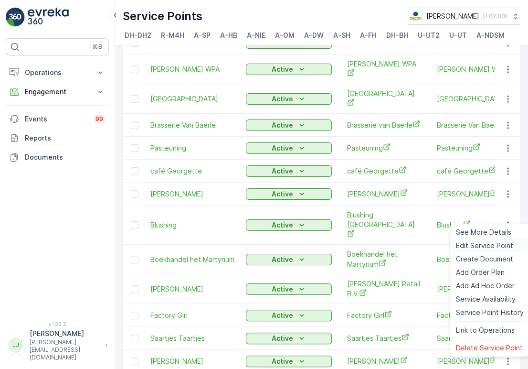
click at [486, 243] on span "Edit Service Point" at bounding box center [484, 246] width 57 height 10
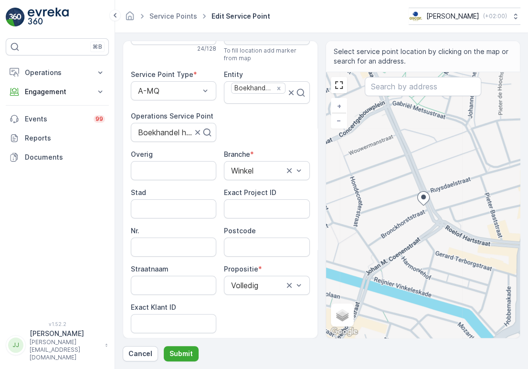
scroll to position [53, 0]
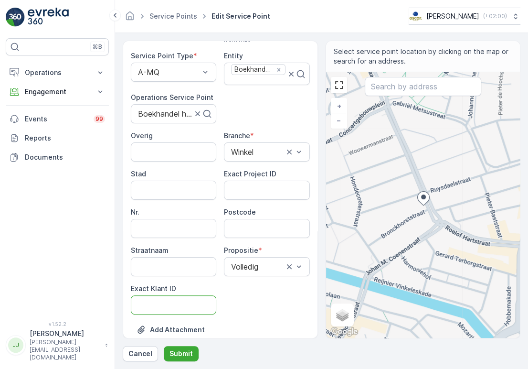
click at [182, 298] on ID "Exact Klant ID" at bounding box center [173, 304] width 85 height 19
paste ID "39"
type ID "39"
click at [235, 181] on ID "Exact Project ID" at bounding box center [266, 190] width 85 height 19
paste ID "2024_1007"
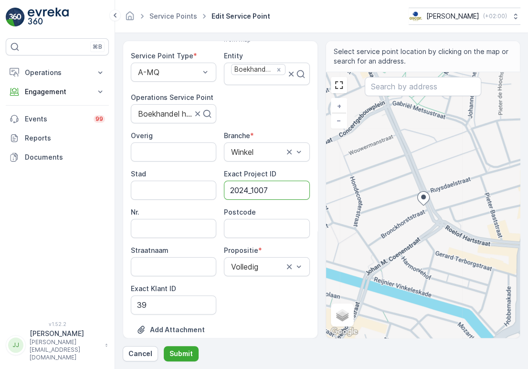
type ID "2024_1007"
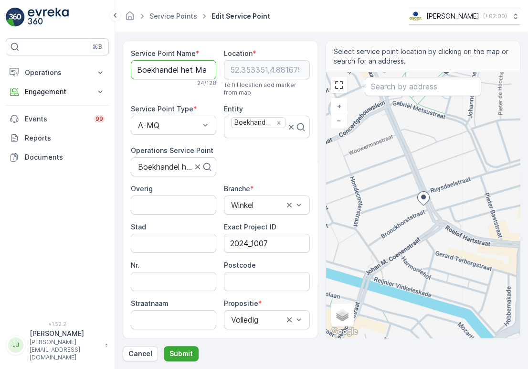
click at [159, 72] on Name "Boekhandel het Martyrium" at bounding box center [173, 69] width 85 height 19
click at [252, 287] on input "Postcode" at bounding box center [266, 281] width 85 height 19
paste input "1071 BH"
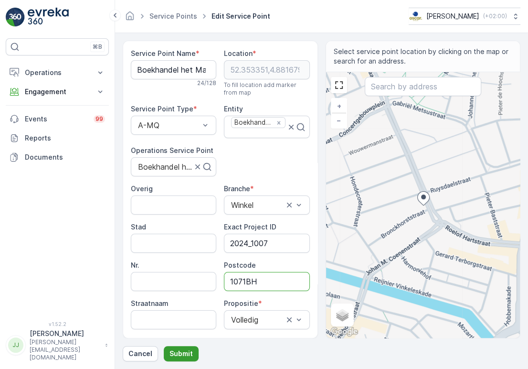
type input "1071BH"
click at [181, 354] on p "Submit" at bounding box center [181, 354] width 23 height 10
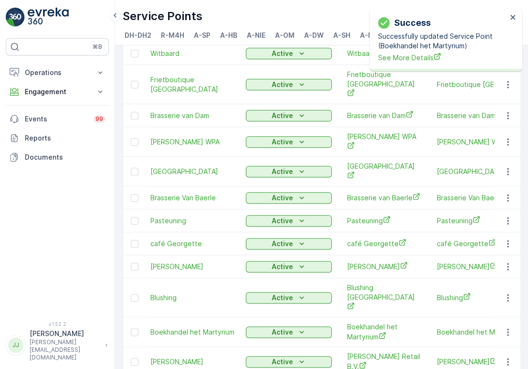
scroll to position [298, 0]
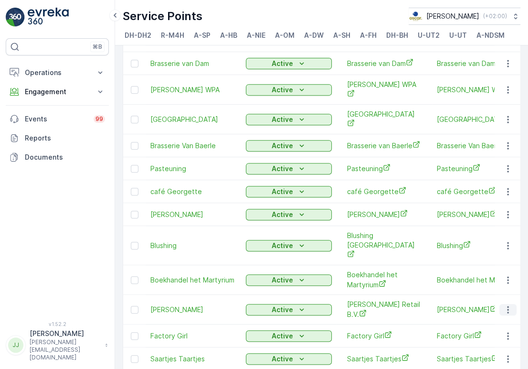
click at [510, 305] on icon "button" at bounding box center [508, 310] width 10 height 10
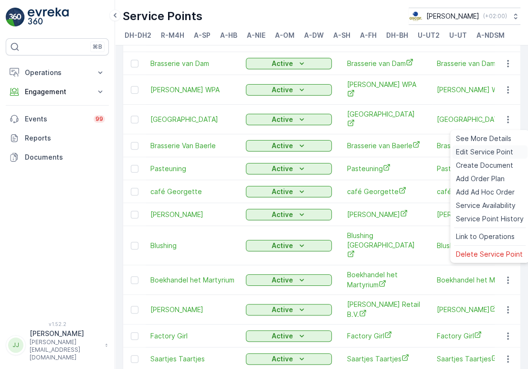
click at [475, 154] on span "Edit Service Point" at bounding box center [484, 152] width 57 height 10
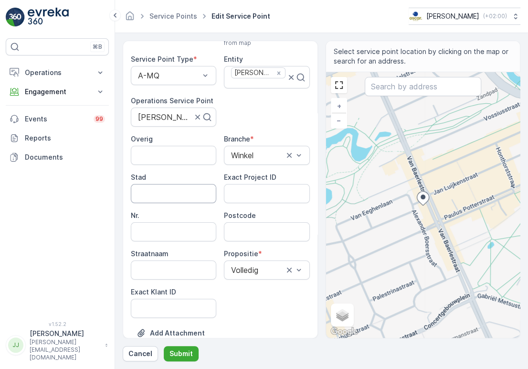
scroll to position [106, 0]
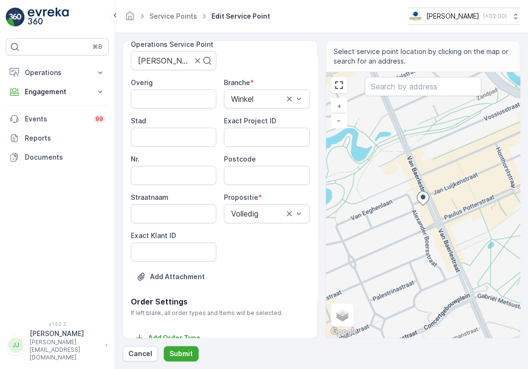
click at [181, 247] on ID "Exact Klant ID" at bounding box center [173, 251] width 85 height 19
paste ID "93"
type ID "93"
click at [237, 137] on ID "Exact Project ID" at bounding box center [266, 137] width 85 height 19
paste ID "OSCAR-2023-152"
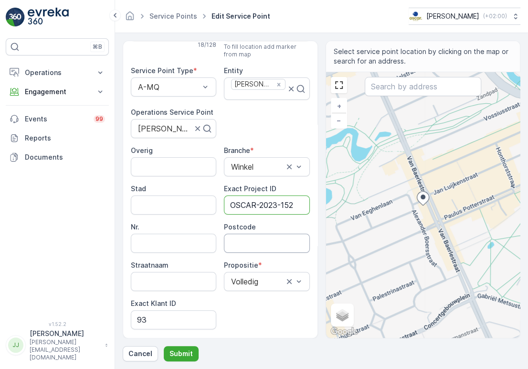
scroll to position [0, 0]
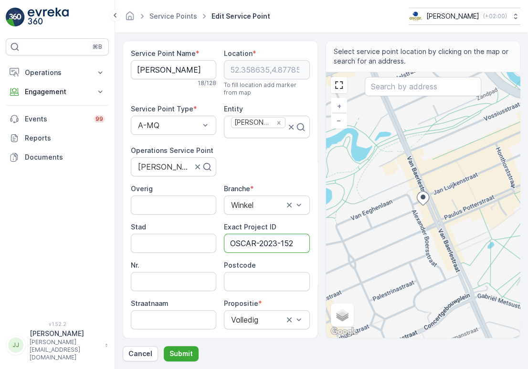
type ID "OSCAR-2023-152"
click at [177, 73] on Name "[PERSON_NAME]" at bounding box center [173, 69] width 85 height 19
click at [245, 266] on label "Postcode" at bounding box center [240, 265] width 32 height 8
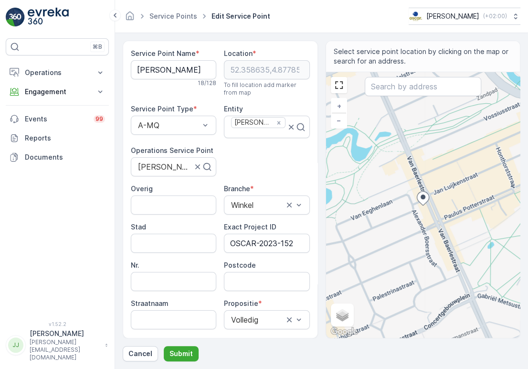
click at [245, 272] on input "Postcode" at bounding box center [266, 281] width 85 height 19
type input "1071AX"
click at [186, 352] on p "Submit" at bounding box center [181, 354] width 23 height 10
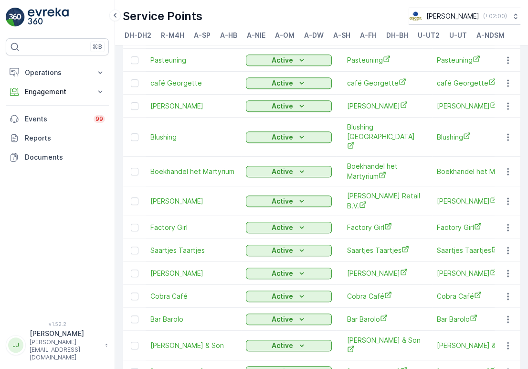
scroll to position [424, 0]
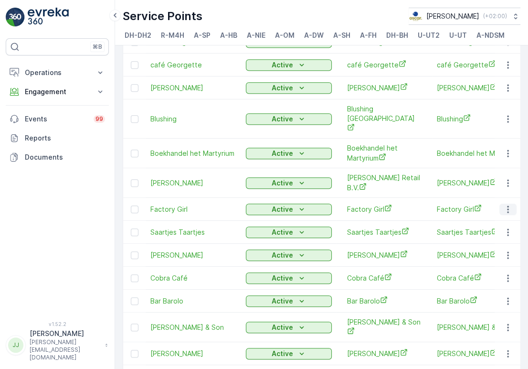
click at [505, 204] on icon "button" at bounding box center [508, 209] width 10 height 10
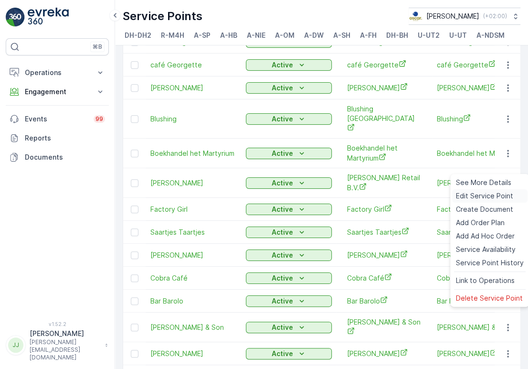
click at [486, 194] on span "Edit Service Point" at bounding box center [484, 196] width 57 height 10
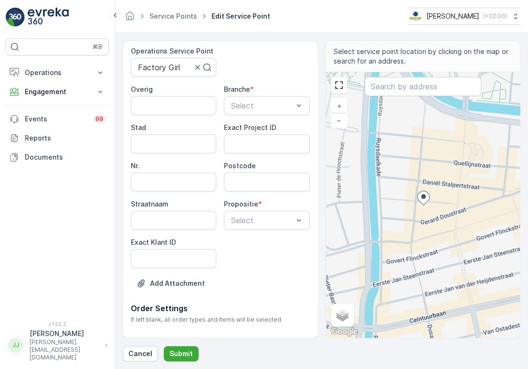
scroll to position [106, 0]
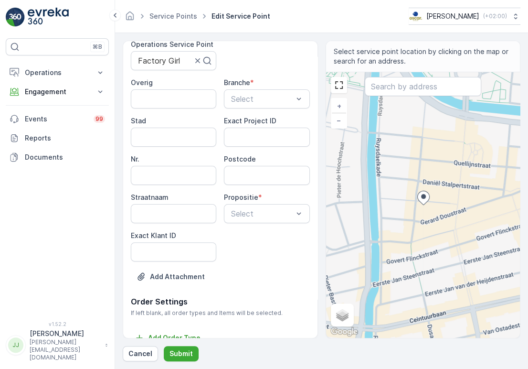
click at [177, 250] on ID "Exact Klant ID" at bounding box center [173, 251] width 85 height 19
paste ID "372"
type ID "372"
click at [275, 134] on ID "Exact Project ID" at bounding box center [266, 137] width 85 height 19
paste ID "OSCAR-2023-126"
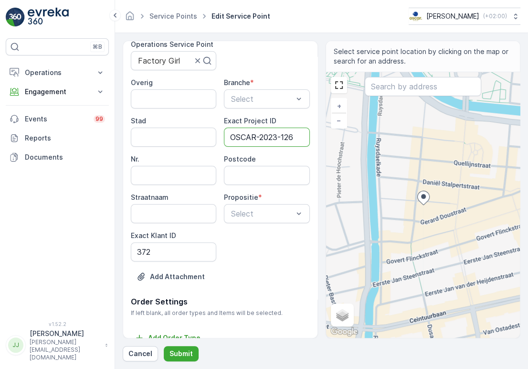
type ID "OSCAR-2023-126"
click at [221, 169] on div "Overig Branche * Select Stad Exact Project ID OSCAR-2023-126 Nr. Postcode Straa…" at bounding box center [220, 169] width 179 height 183
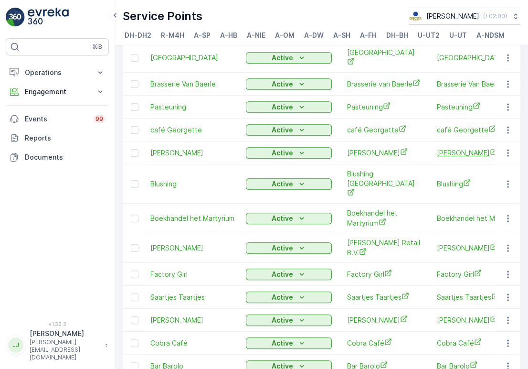
scroll to position [371, 0]
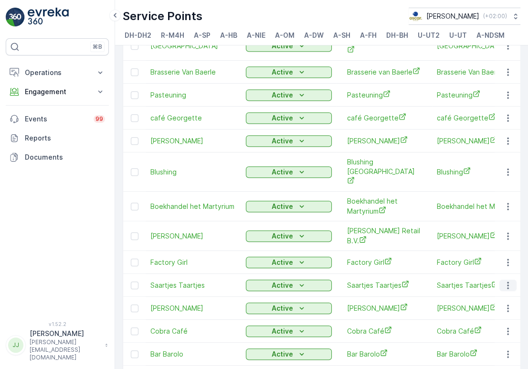
click at [512, 279] on button "button" at bounding box center [508, 284] width 17 height 11
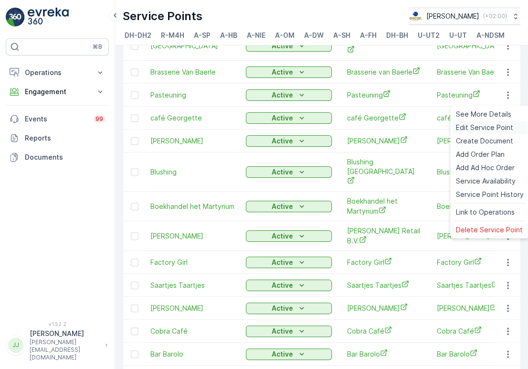
click at [476, 129] on span "Edit Service Point" at bounding box center [484, 128] width 57 height 10
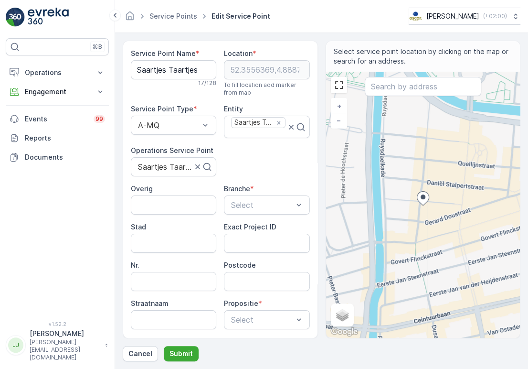
click at [269, 163] on div "Service Point Name * Saartjes Taartjes 17 / 128 Location * [GEOGRAPHIC_DATA] To…" at bounding box center [220, 225] width 179 height 353
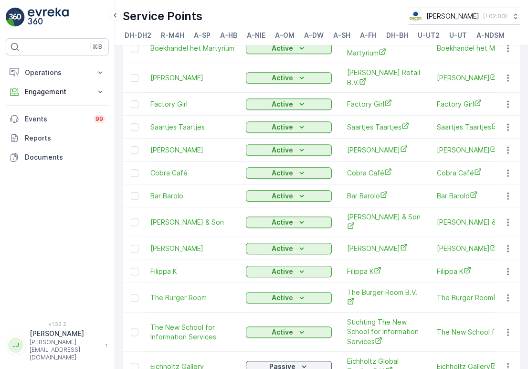
scroll to position [531, 0]
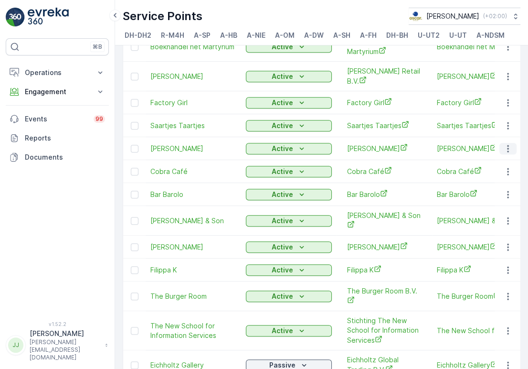
click at [504, 144] on icon "button" at bounding box center [508, 149] width 10 height 10
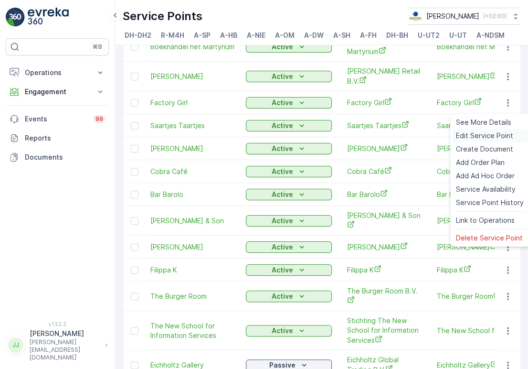
click at [484, 131] on span "Edit Service Point" at bounding box center [484, 136] width 57 height 10
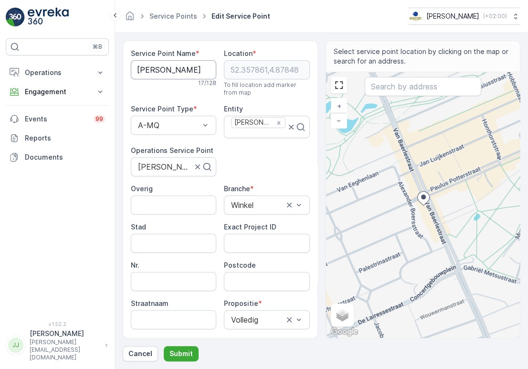
click at [166, 75] on Name "[PERSON_NAME]" at bounding box center [173, 69] width 85 height 19
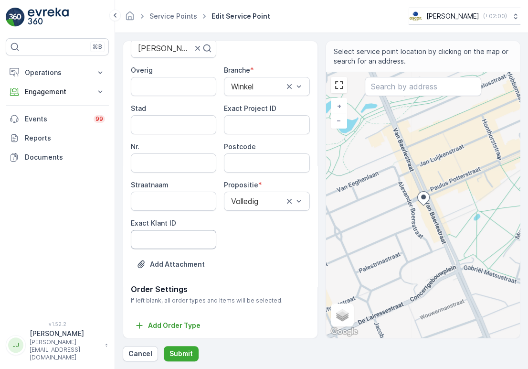
scroll to position [119, 0]
click at [167, 241] on ID "Exact Klant ID" at bounding box center [173, 238] width 85 height 19
paste ID "76"
type ID "76"
click at [252, 121] on ID "Exact Project ID" at bounding box center [266, 123] width 85 height 19
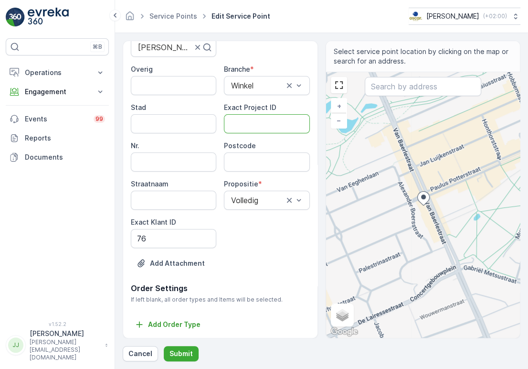
paste ID "OSCAR-2023-136"
type ID "OSCAR-2023-136"
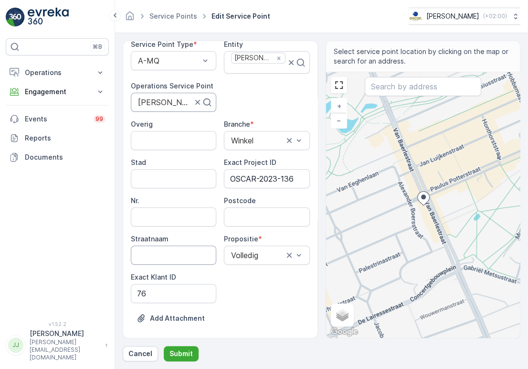
scroll to position [0, 0]
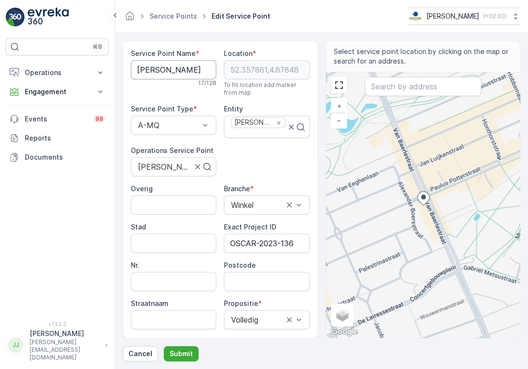
click at [177, 73] on Name "[PERSON_NAME]" at bounding box center [173, 69] width 85 height 19
click at [253, 285] on input "Postcode" at bounding box center [266, 281] width 85 height 19
paste input "1071 BA"
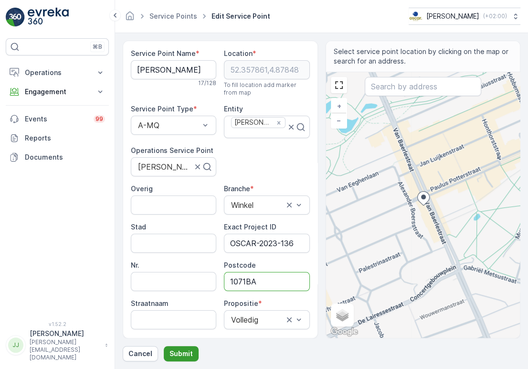
type input "1071BA"
click at [177, 350] on p "Submit" at bounding box center [181, 354] width 23 height 10
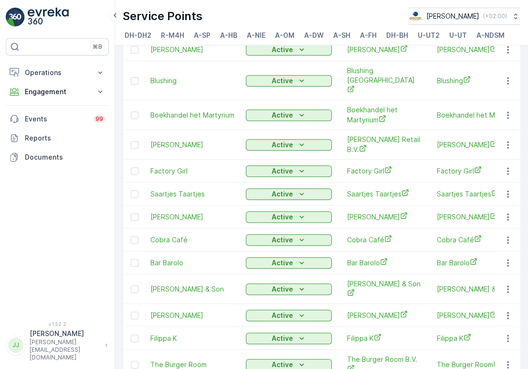
scroll to position [478, 0]
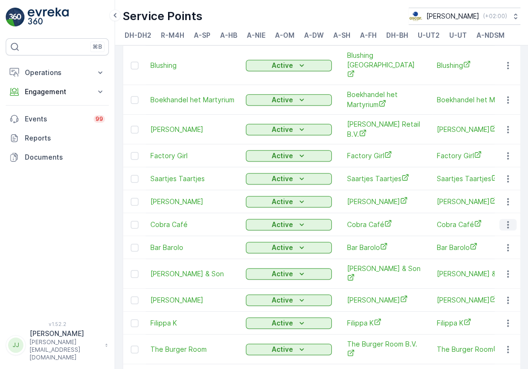
click at [507, 221] on icon "button" at bounding box center [507, 224] width 1 height 7
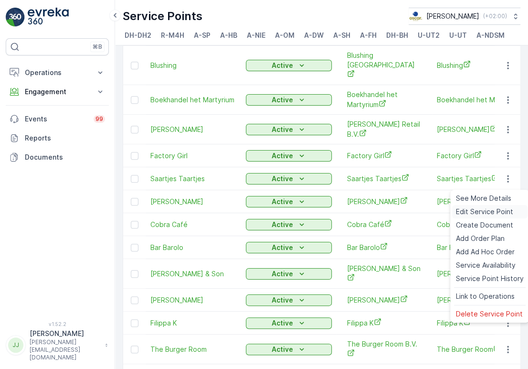
click at [497, 208] on span "Edit Service Point" at bounding box center [484, 212] width 57 height 10
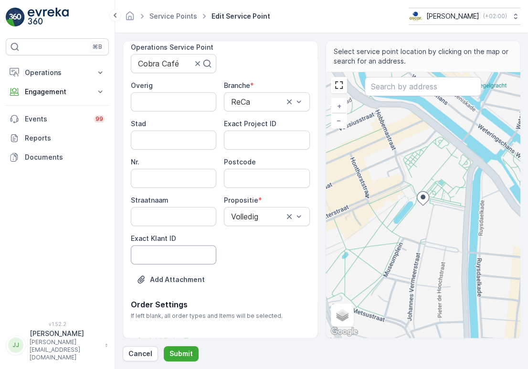
scroll to position [106, 0]
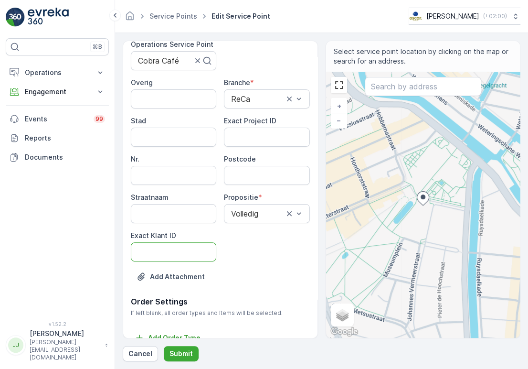
click at [167, 253] on ID "Exact Klant ID" at bounding box center [173, 251] width 85 height 19
paste ID "59"
type ID "59"
click at [253, 139] on ID "Exact Project ID" at bounding box center [266, 137] width 85 height 19
paste ID "OSCAR-2023-116"
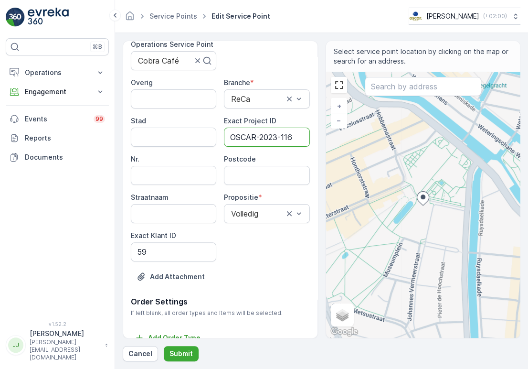
type ID "OSCAR-2023-116"
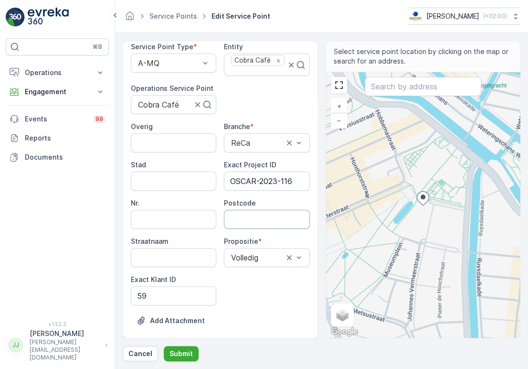
scroll to position [0, 0]
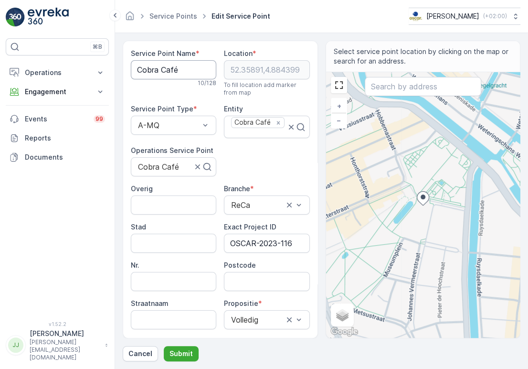
click at [168, 76] on Name "Cobra Café" at bounding box center [173, 69] width 85 height 19
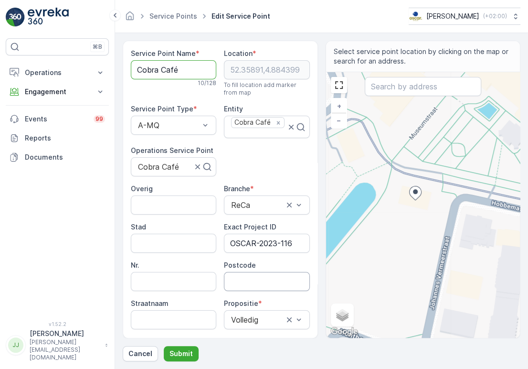
click at [246, 272] on input "Postcode" at bounding box center [266, 281] width 85 height 19
click at [247, 273] on input "Postcode" at bounding box center [266, 281] width 85 height 19
paste input "1071 ZB"
type input "1071ZB"
click at [179, 350] on p "Submit" at bounding box center [181, 354] width 23 height 10
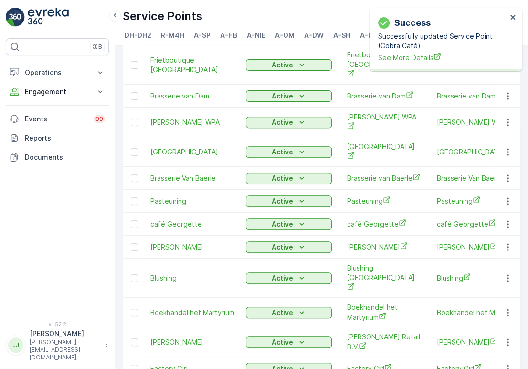
scroll to position [371, 0]
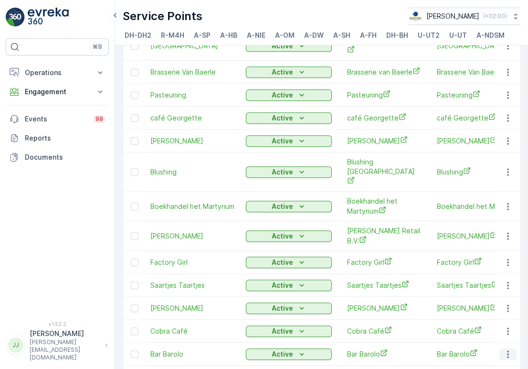
click at [503, 349] on icon "button" at bounding box center [508, 354] width 10 height 10
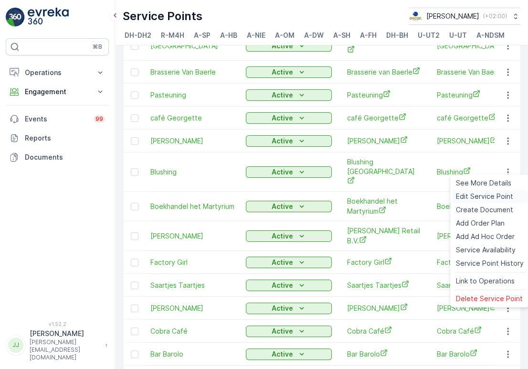
click at [470, 193] on span "Edit Service Point" at bounding box center [484, 197] width 57 height 10
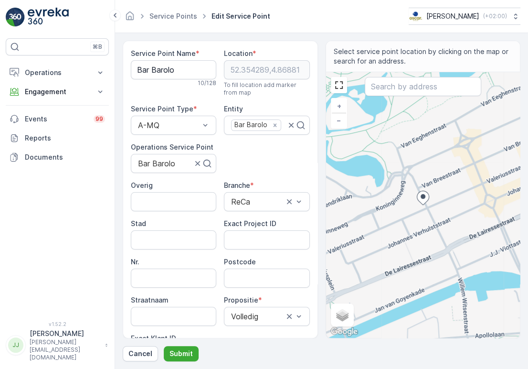
scroll to position [53, 0]
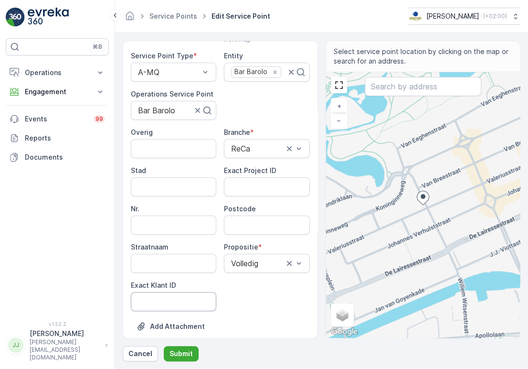
click at [160, 303] on ID "Exact Klant ID" at bounding box center [173, 301] width 85 height 19
paste ID "27"
type ID "27"
click at [258, 191] on ID "Exact Project ID" at bounding box center [266, 186] width 85 height 19
paste ID "OSCAR-2023-118"
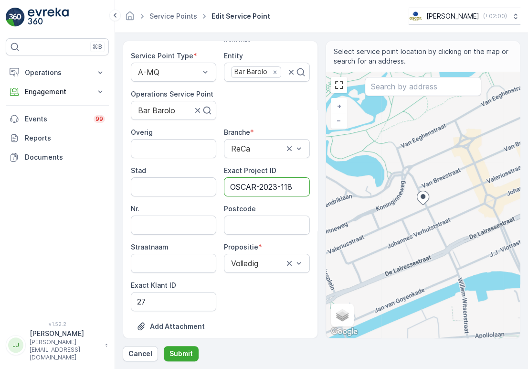
type ID "OSCAR-2023-118"
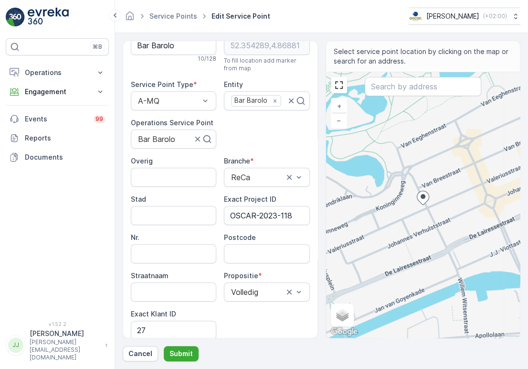
scroll to position [0, 0]
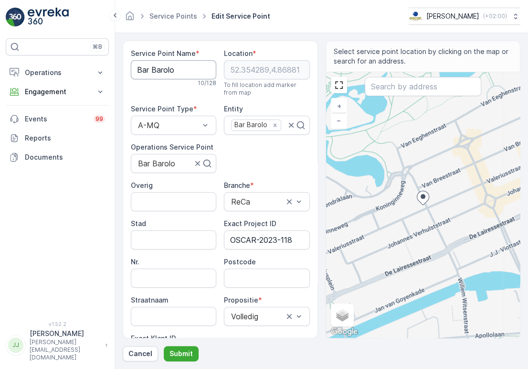
click at [168, 69] on Name "Bar Barolo" at bounding box center [173, 69] width 85 height 19
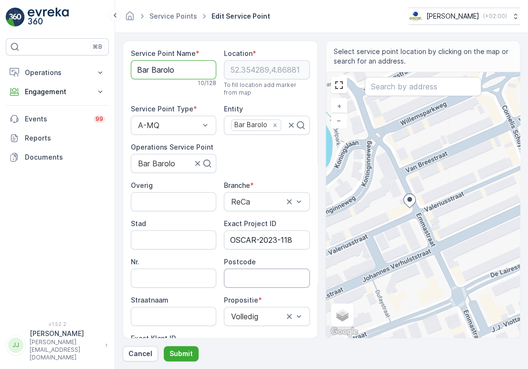
click at [252, 280] on input "Postcode" at bounding box center [266, 277] width 85 height 19
paste input "1075 GH"
type input "1075GH"
click at [183, 356] on p "Submit" at bounding box center [181, 354] width 23 height 10
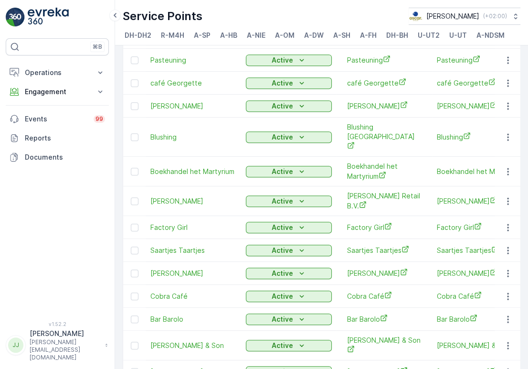
scroll to position [424, 0]
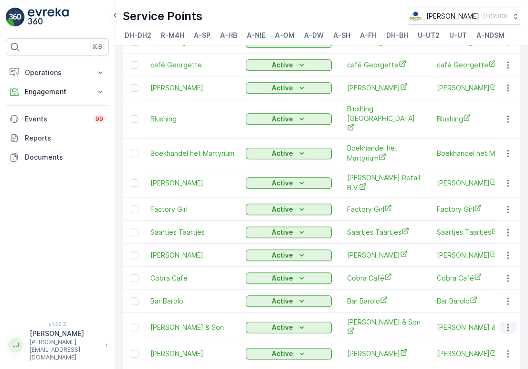
click at [503, 322] on icon "button" at bounding box center [508, 327] width 10 height 10
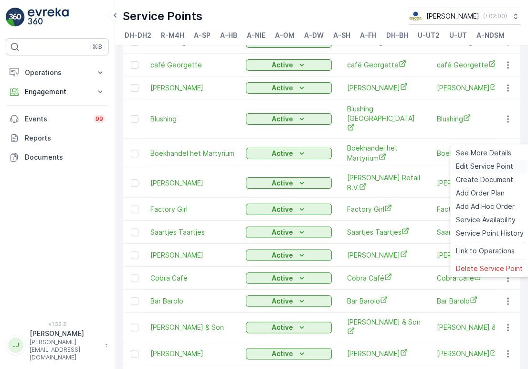
click at [496, 164] on span "Edit Service Point" at bounding box center [484, 166] width 57 height 10
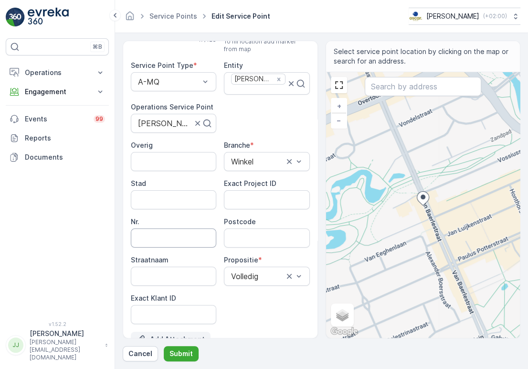
scroll to position [106, 0]
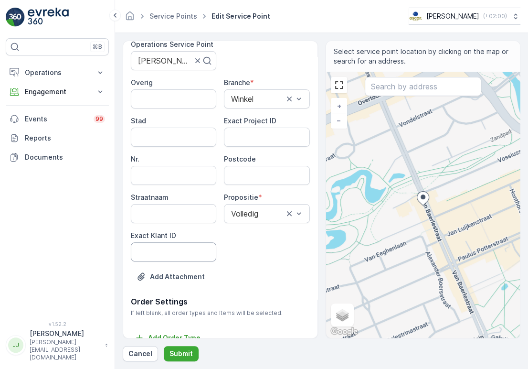
paste ID "53"
click at [169, 251] on ID "Exact Klant ID" at bounding box center [173, 251] width 85 height 19
type ID "53"
click at [255, 140] on ID "Exact Project ID" at bounding box center [266, 137] width 85 height 19
paste ID "OSCAR-2023-102"
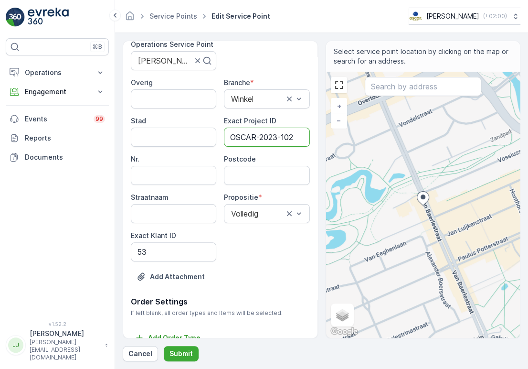
type ID "OSCAR-2023-102"
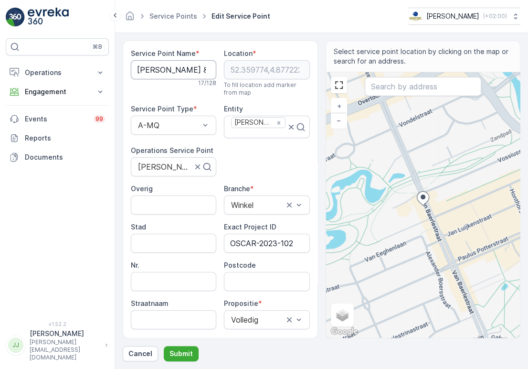
click at [162, 73] on Name "[PERSON_NAME] & Son" at bounding box center [173, 69] width 85 height 19
click at [255, 274] on input "Postcode" at bounding box center [266, 281] width 85 height 19
paste input "1071 AW"
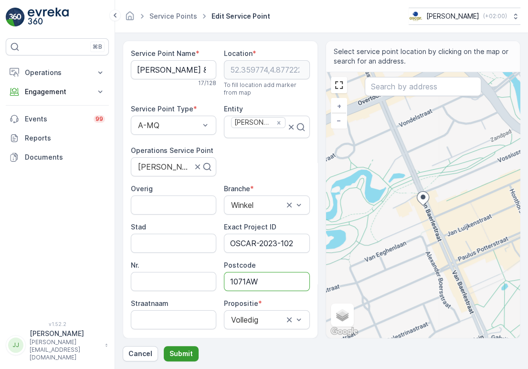
type input "1071AW"
click at [180, 350] on p "Submit" at bounding box center [181, 354] width 23 height 10
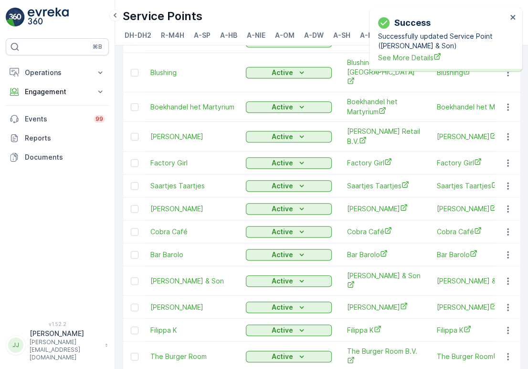
scroll to position [478, 0]
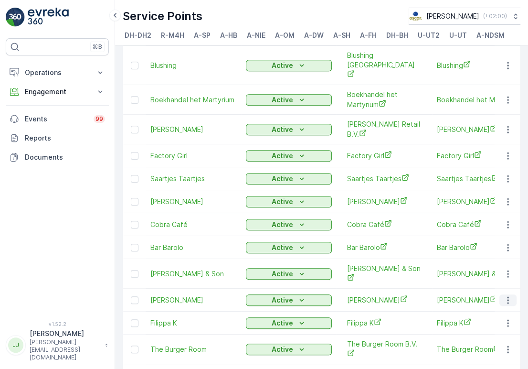
click at [501, 294] on button "button" at bounding box center [508, 299] width 17 height 11
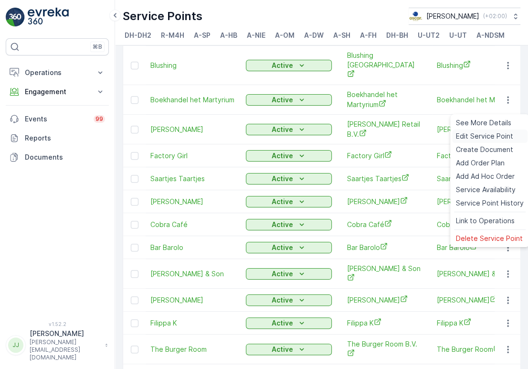
click at [464, 138] on span "Edit Service Point" at bounding box center [484, 136] width 57 height 10
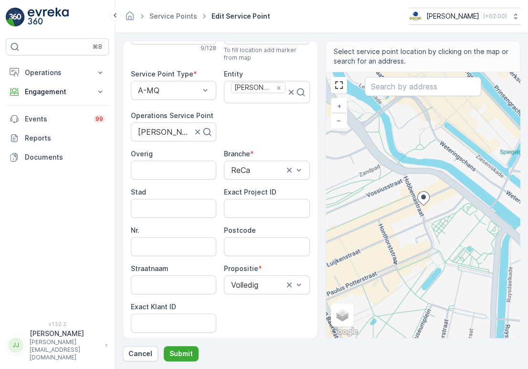
scroll to position [53, 0]
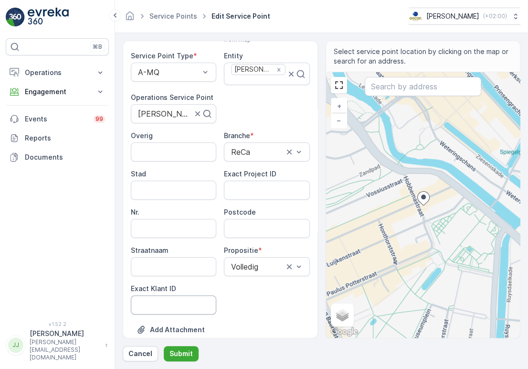
click at [165, 300] on ID "Exact Klant ID" at bounding box center [173, 304] width 85 height 19
paste ID "114"
type ID "114"
click at [264, 181] on ID "Exact Project ID" at bounding box center [266, 190] width 85 height 19
paste ID "OSCAR-2023-073"
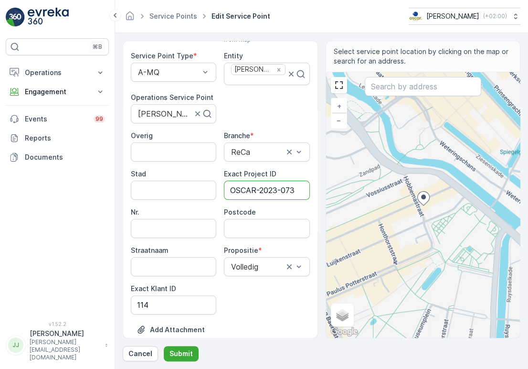
type ID "OSCAR-2023-073"
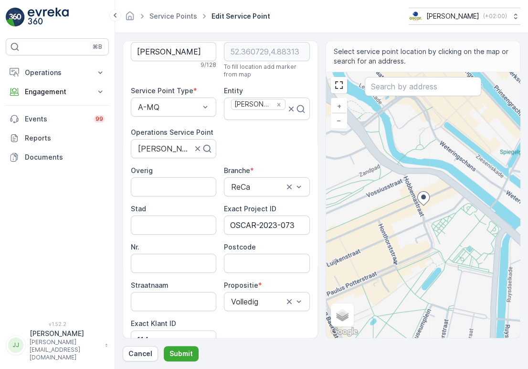
scroll to position [0, 0]
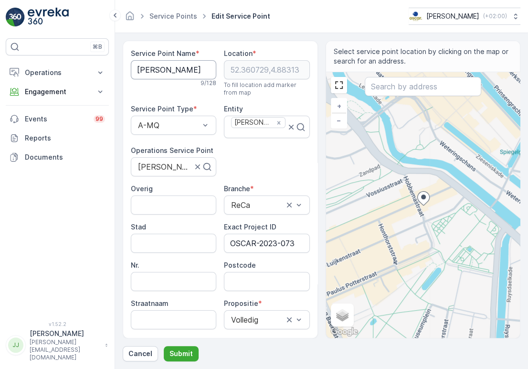
click at [153, 69] on Name "[PERSON_NAME]" at bounding box center [173, 69] width 85 height 19
click at [269, 275] on input "Postcode" at bounding box center [266, 281] width 85 height 19
paste input "1071 BL"
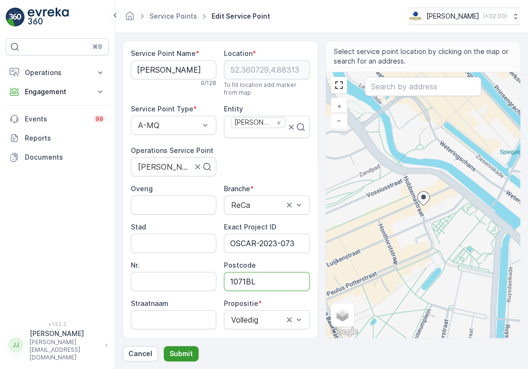
type input "1071BL"
click at [184, 348] on button "Submit" at bounding box center [181, 353] width 35 height 15
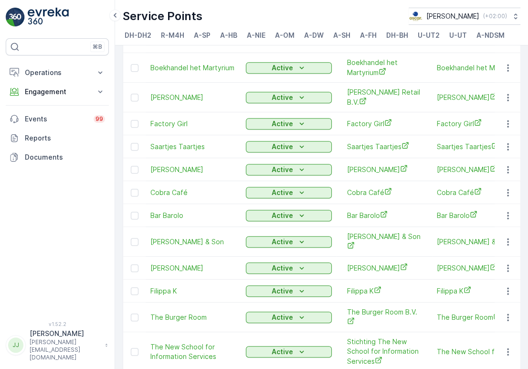
scroll to position [563, 0]
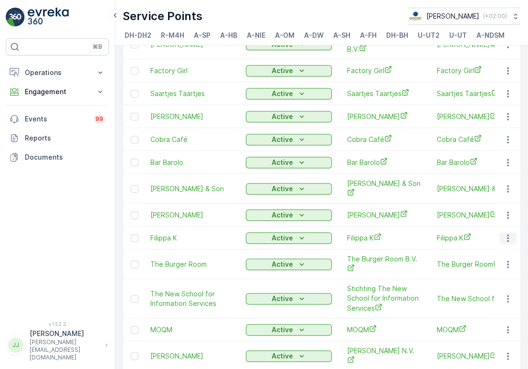
click at [505, 233] on icon "button" at bounding box center [508, 238] width 10 height 10
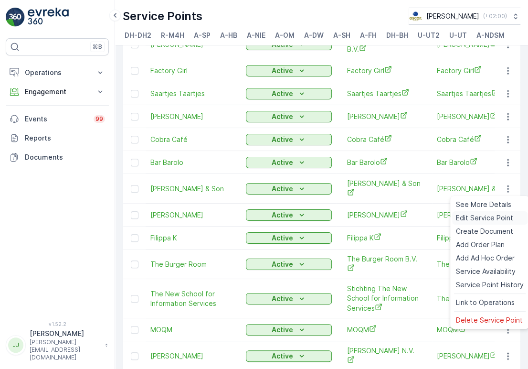
click at [485, 214] on span "Edit Service Point" at bounding box center [484, 218] width 57 height 10
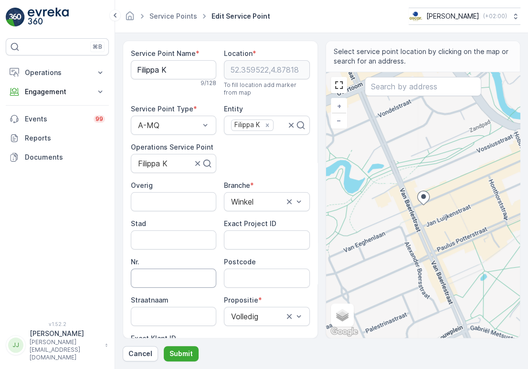
scroll to position [106, 0]
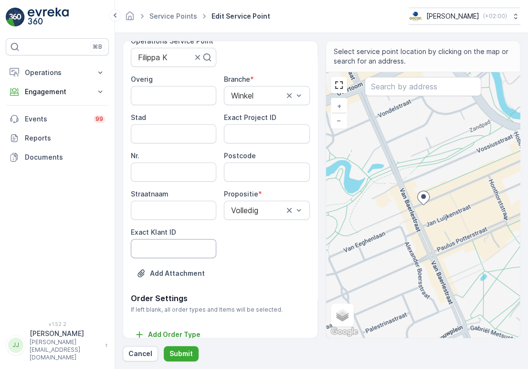
drag, startPoint x: 178, startPoint y: 244, endPoint x: 187, endPoint y: 243, distance: 9.6
click at [178, 244] on ID "Exact Klant ID" at bounding box center [173, 248] width 85 height 19
paste ID "374"
type ID "374"
click at [266, 128] on ID "Exact Project ID" at bounding box center [266, 133] width 85 height 19
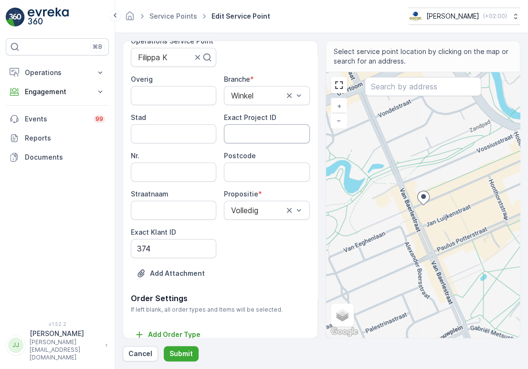
paste ID "OSCAR-2023-057"
type ID "OSCAR-2023-057"
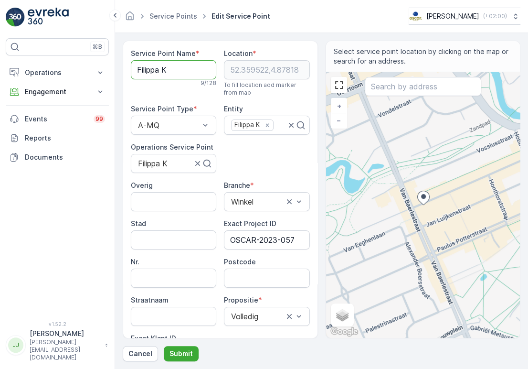
click at [161, 71] on Name "Filippa K" at bounding box center [173, 69] width 85 height 19
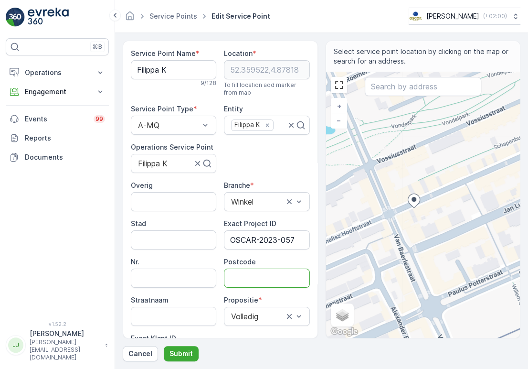
click at [257, 277] on input "Postcode" at bounding box center [266, 277] width 85 height 19
paste input "1071 BS"
type input "1071BS"
click at [184, 352] on p "Submit" at bounding box center [181, 354] width 23 height 10
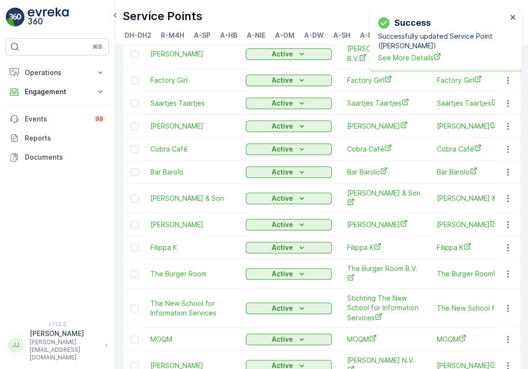
scroll to position [584, 0]
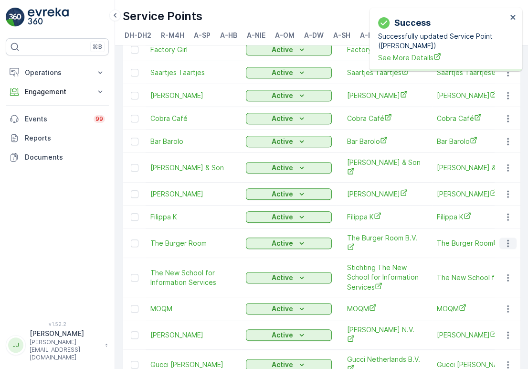
click at [503, 238] on icon "button" at bounding box center [508, 243] width 10 height 10
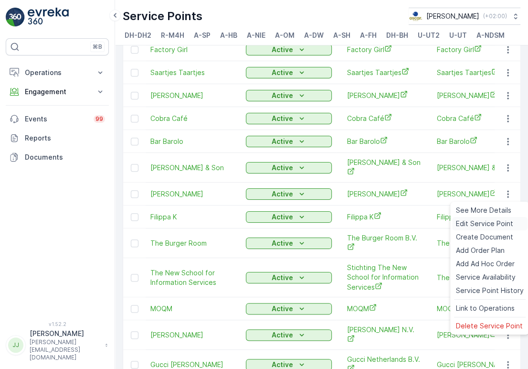
click at [487, 223] on span "Edit Service Point" at bounding box center [484, 224] width 57 height 10
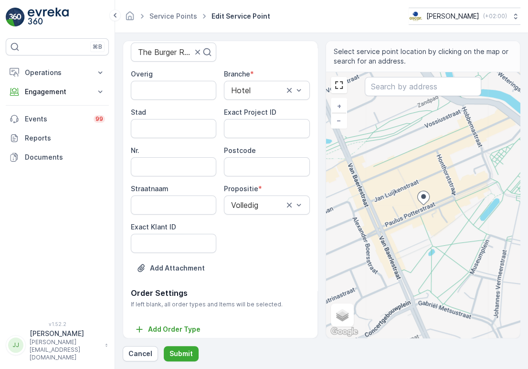
scroll to position [119, 0]
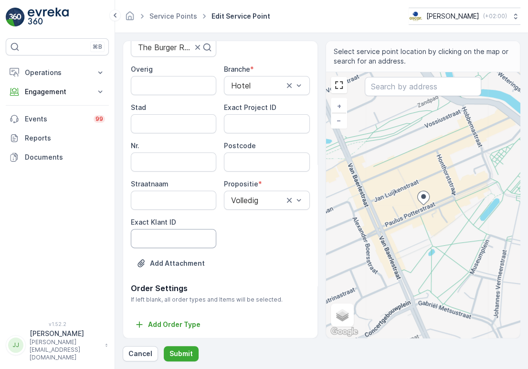
click at [169, 235] on ID "Exact Klant ID" at bounding box center [173, 238] width 85 height 19
paste ID "131"
type ID "131"
click at [245, 121] on ID "Exact Project ID" at bounding box center [266, 123] width 85 height 19
paste ID "OSCAR-2023-059"
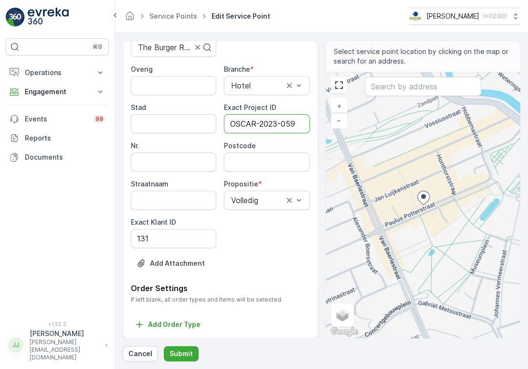
type ID "OSCAR-2023-059"
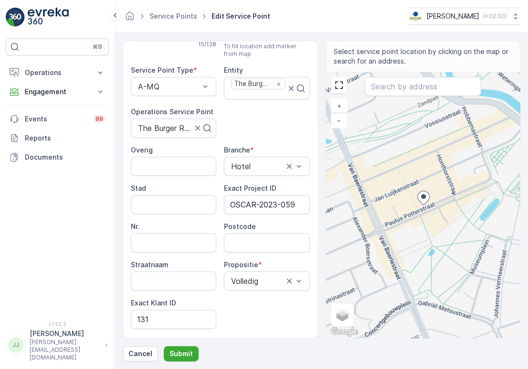
scroll to position [0, 0]
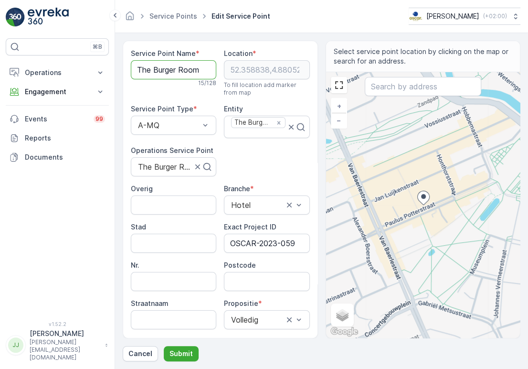
click at [176, 73] on Name "The Burger Room" at bounding box center [173, 69] width 85 height 19
click at [247, 293] on div "Overig Branche * [GEOGRAPHIC_DATA] Exact Project ID OSCAR-2023-059 Nr. Postcode…" at bounding box center [220, 275] width 179 height 183
click at [245, 281] on input "Postcode" at bounding box center [266, 281] width 85 height 19
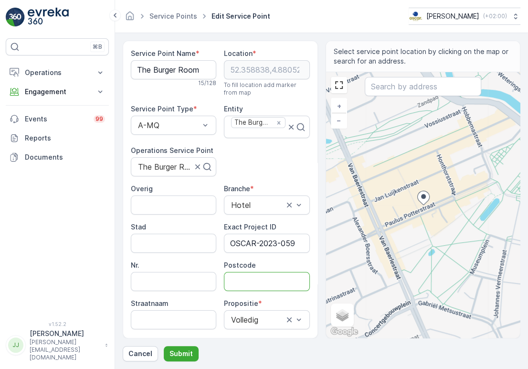
paste input "1071 DA"
type input "1071DA"
click at [181, 354] on p "Submit" at bounding box center [181, 354] width 23 height 10
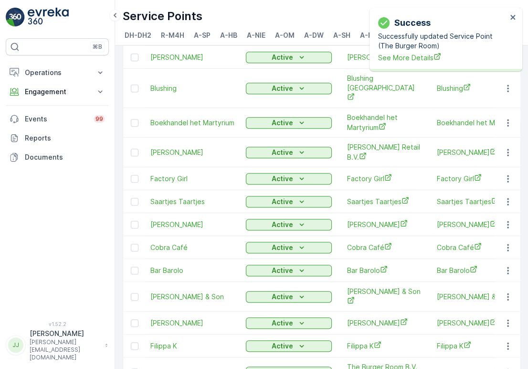
scroll to position [611, 0]
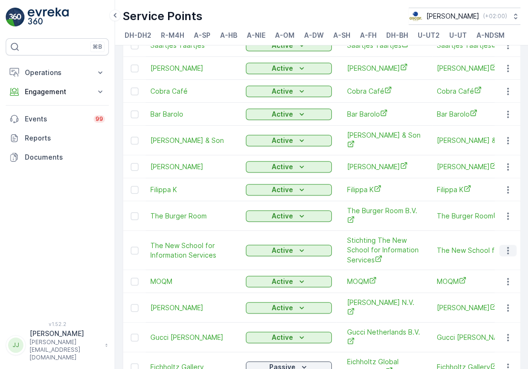
click at [506, 245] on icon "button" at bounding box center [508, 250] width 10 height 10
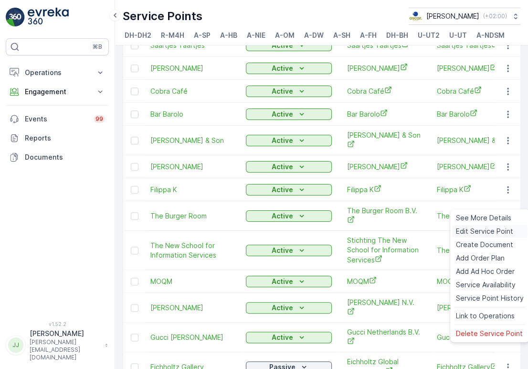
click at [461, 236] on div "Edit Service Point" at bounding box center [489, 230] width 75 height 13
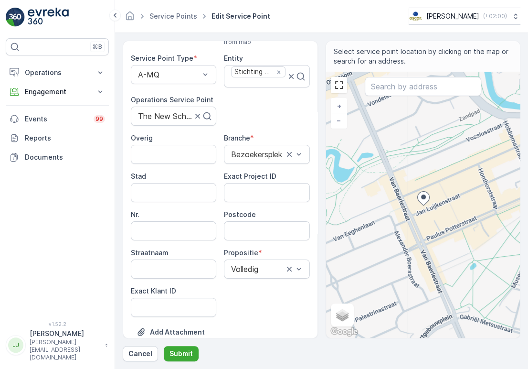
scroll to position [106, 0]
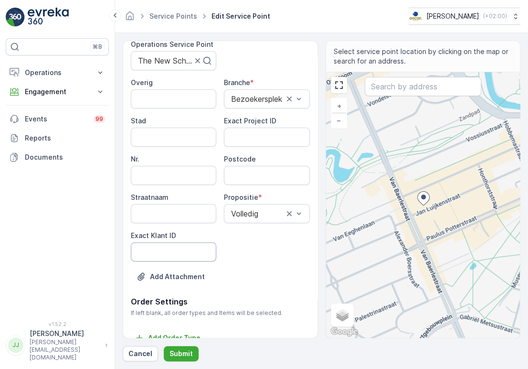
click at [145, 259] on ID "Exact Klant ID" at bounding box center [173, 251] width 85 height 19
paste ID "127"
type ID "127"
click at [266, 137] on ID "Exact Project ID" at bounding box center [266, 137] width 85 height 19
paste ID "OSCAR-2023-054"
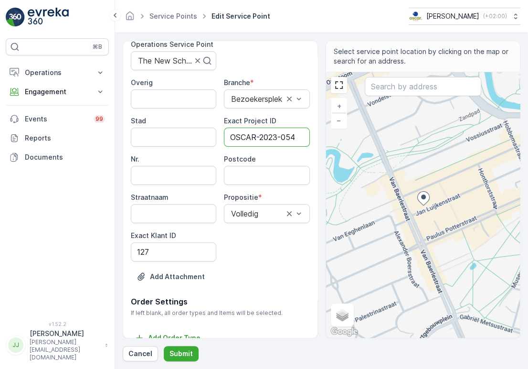
type ID "OSCAR-2023-054"
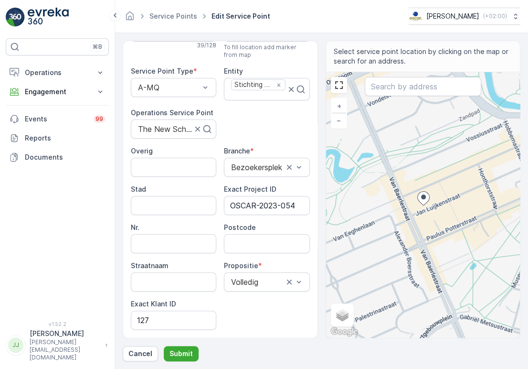
scroll to position [0, 0]
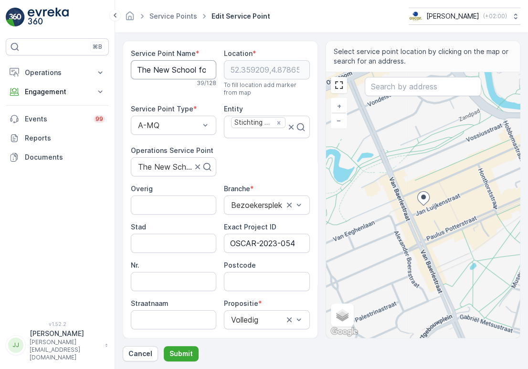
click at [169, 73] on Name "The New School for Information Services" at bounding box center [173, 69] width 85 height 19
click at [276, 274] on input "Postcode" at bounding box center [266, 281] width 85 height 19
paste input "1071 CV"
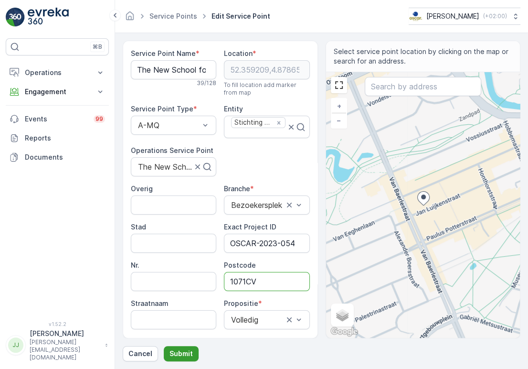
type input "1071CV"
click at [180, 348] on button "Submit" at bounding box center [181, 353] width 35 height 15
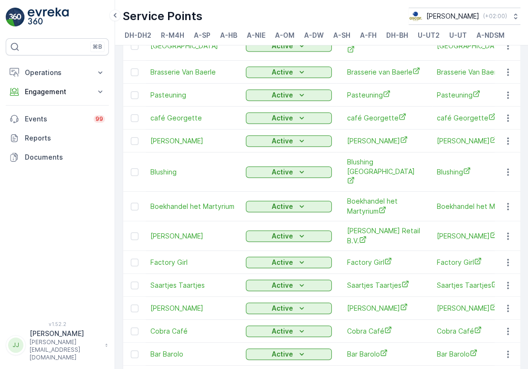
scroll to position [611, 0]
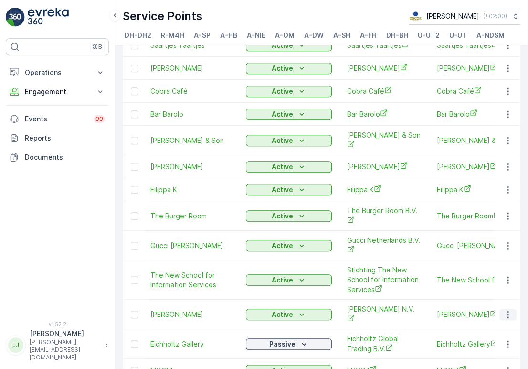
click at [505, 309] on icon "button" at bounding box center [508, 314] width 10 height 10
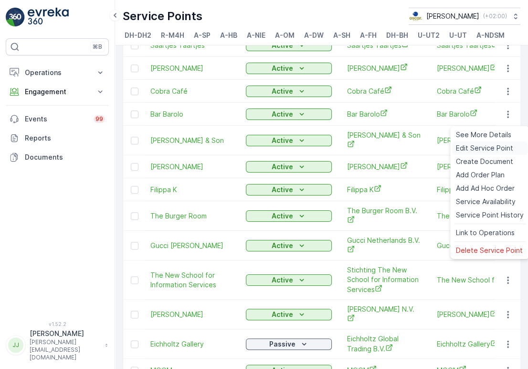
click at [493, 148] on span "Edit Service Point" at bounding box center [484, 148] width 57 height 10
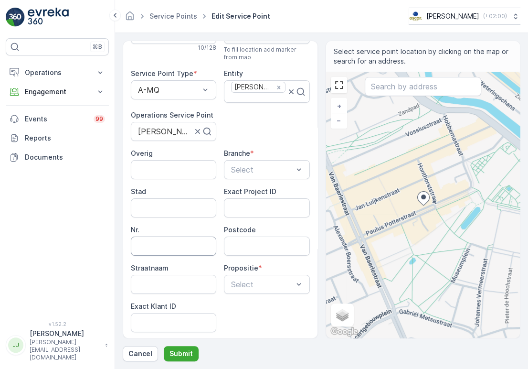
scroll to position [53, 0]
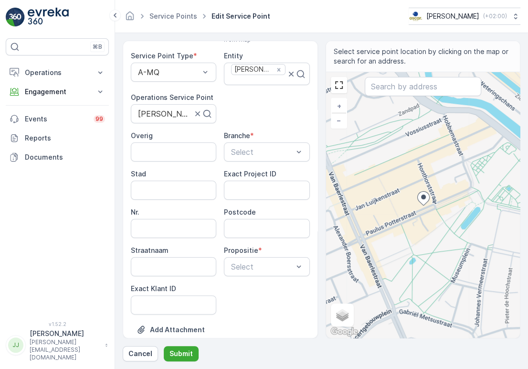
click at [251, 286] on div "Overig Branche * Select Stad Exact Project ID Nr. Postcode Straatnaam Propositi…" at bounding box center [220, 222] width 179 height 183
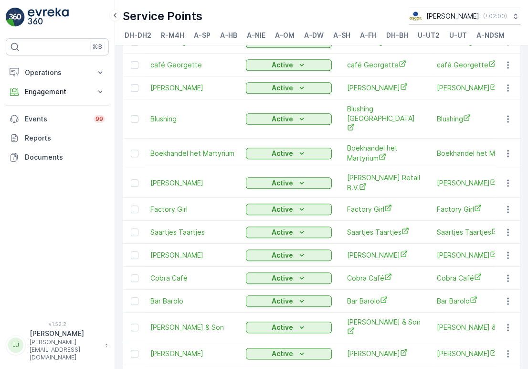
scroll to position [611, 0]
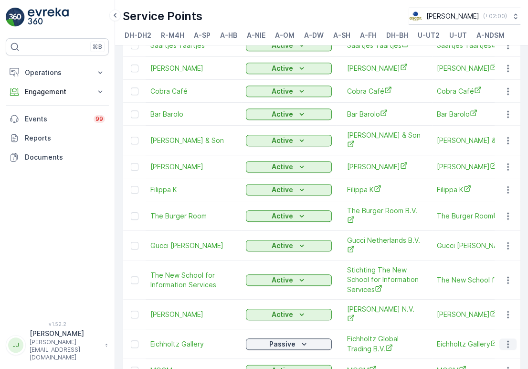
click at [504, 339] on icon "button" at bounding box center [508, 344] width 10 height 10
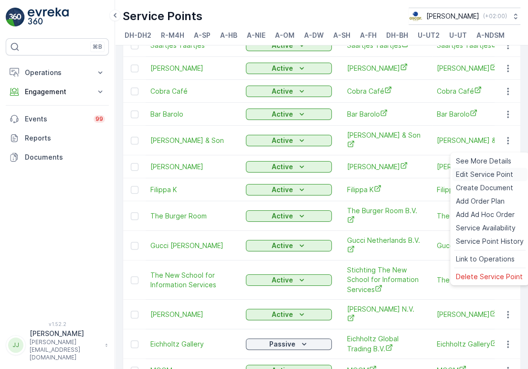
click at [480, 177] on span "Edit Service Point" at bounding box center [484, 175] width 57 height 10
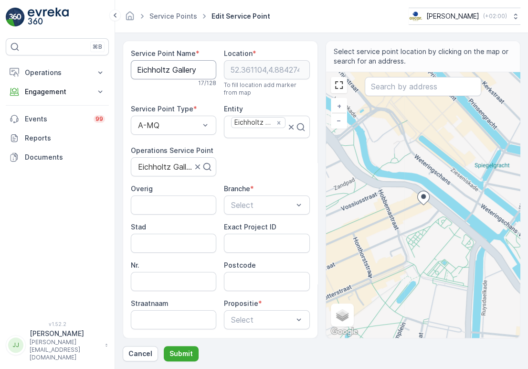
click at [171, 69] on Name "Eichholtz Gallery" at bounding box center [173, 69] width 85 height 19
click at [274, 174] on div "Service Point Name * Eichholtz Gallery 17 / 128 Location * [GEOGRAPHIC_DATA] To…" at bounding box center [220, 244] width 179 height 391
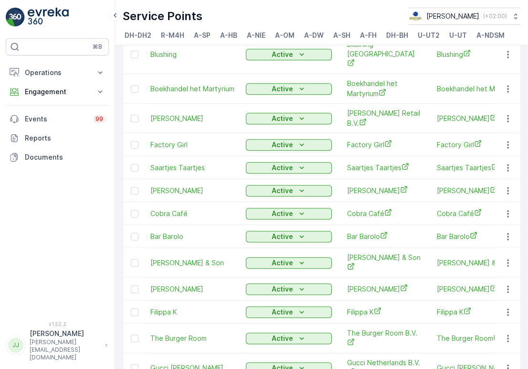
scroll to position [611, 0]
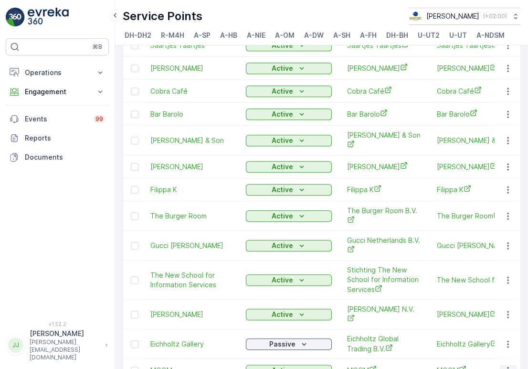
click at [501, 364] on button "button" at bounding box center [508, 369] width 17 height 11
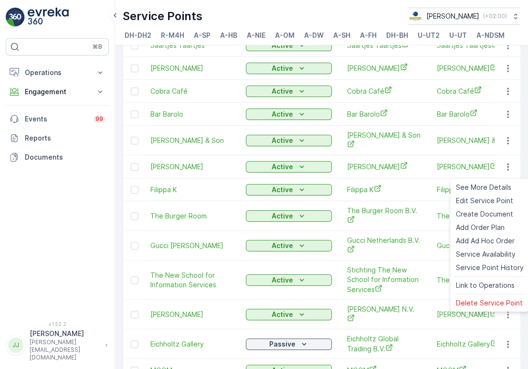
click at [482, 194] on link "Edit Service Point" at bounding box center [489, 200] width 75 height 13
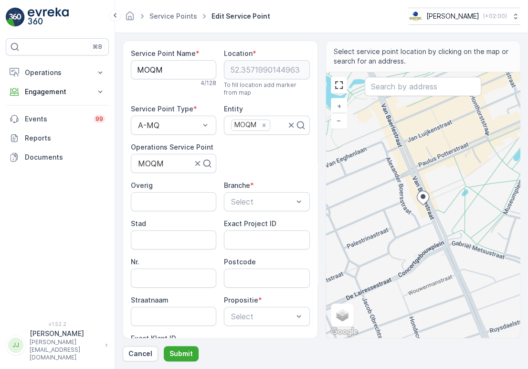
click at [264, 175] on div "Service Point Name * MOQM 4 / 128 Location * [GEOGRAPHIC_DATA] To fill location…" at bounding box center [220, 224] width 179 height 350
click at [175, 66] on Name "MOQM" at bounding box center [173, 69] width 85 height 19
click at [257, 158] on div "Service Point Name * MOQM 4 / 128 Location * [GEOGRAPHIC_DATA] To fill location…" at bounding box center [220, 224] width 179 height 350
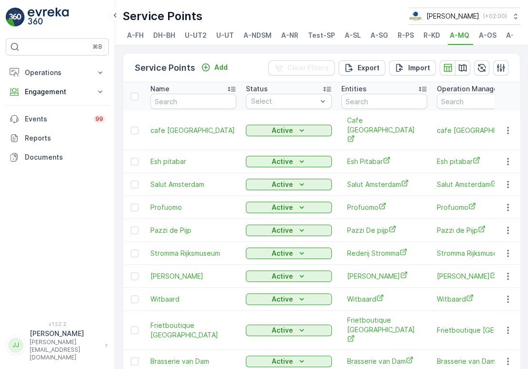
scroll to position [0, 246]
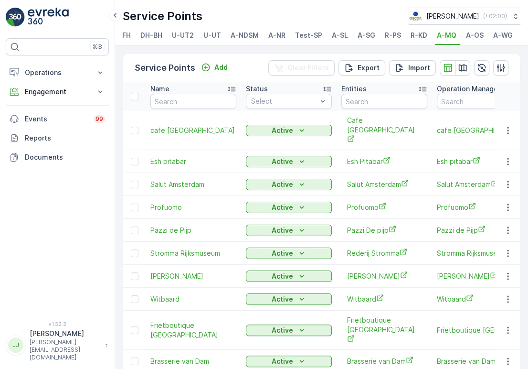
click at [474, 36] on span "A-OS" at bounding box center [475, 36] width 18 height 10
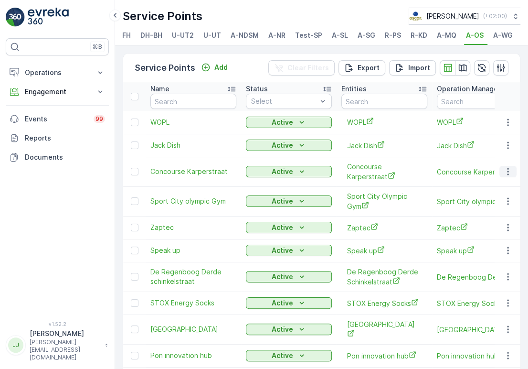
click at [504, 176] on icon "button" at bounding box center [508, 172] width 10 height 10
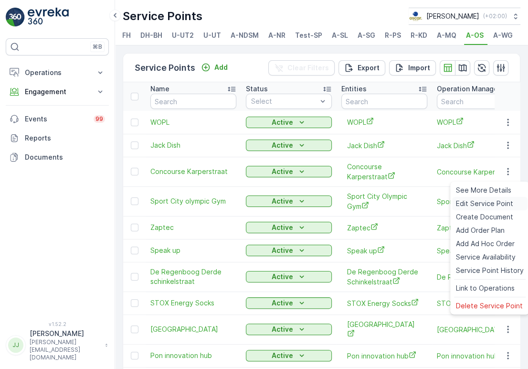
click at [473, 201] on span "Edit Service Point" at bounding box center [484, 204] width 57 height 10
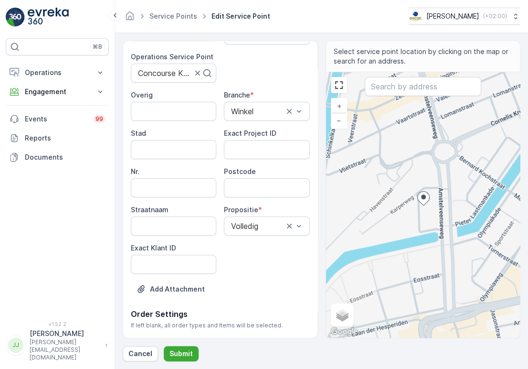
scroll to position [106, 0]
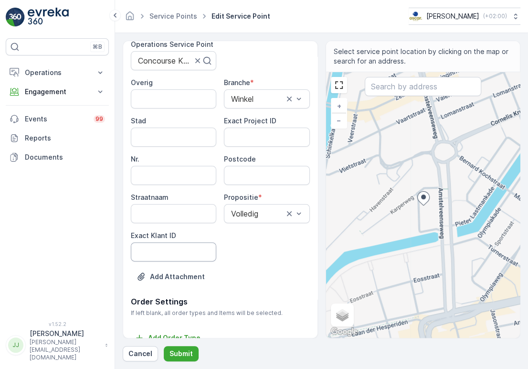
click at [176, 252] on ID "Exact Klant ID" at bounding box center [173, 251] width 85 height 19
paste ID "1449"
type ID "1449"
click at [251, 139] on ID "Exact Project ID" at bounding box center [266, 137] width 85 height 19
paste ID "1449"
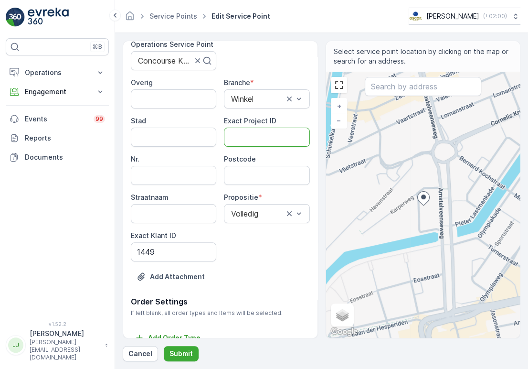
type ID "1449"
click at [251, 134] on ID "Exact Project ID" at bounding box center [266, 137] width 85 height 19
paste ID "OC-0070-2025"
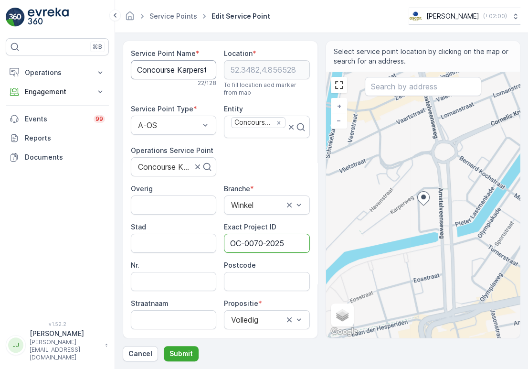
type ID "OC-0070-2025"
click at [164, 67] on Name "Concourse Karperstraat" at bounding box center [173, 69] width 85 height 19
click at [256, 281] on input "Postcode" at bounding box center [266, 281] width 85 height 19
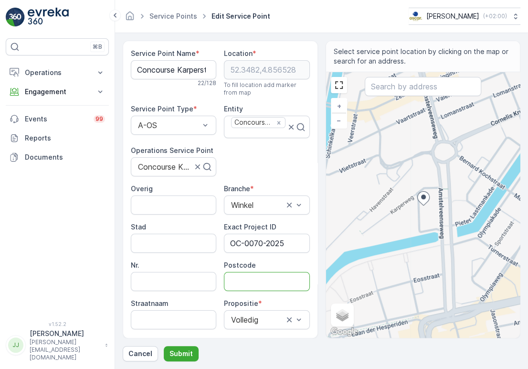
paste input "1075 KW"
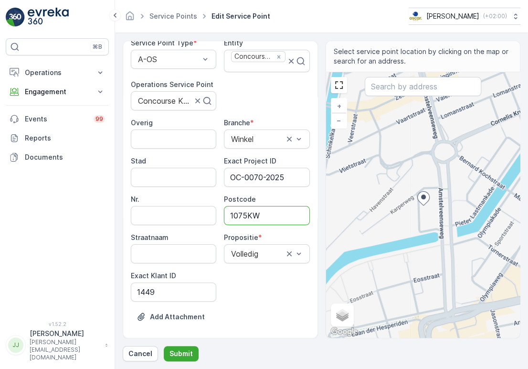
scroll to position [119, 0]
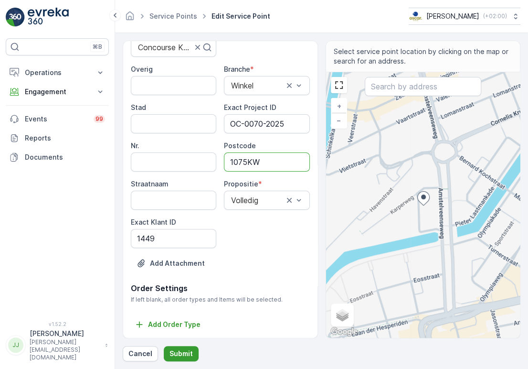
type input "1075KW"
click at [182, 356] on p "Submit" at bounding box center [181, 354] width 23 height 10
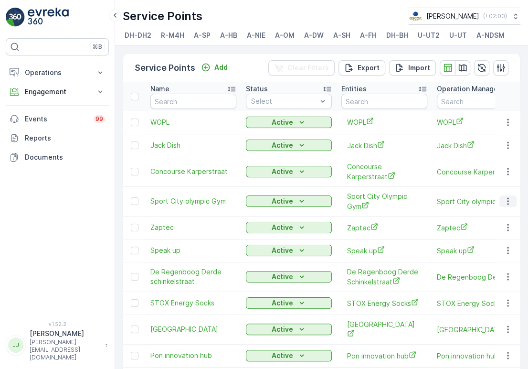
click at [509, 205] on icon "button" at bounding box center [508, 201] width 10 height 10
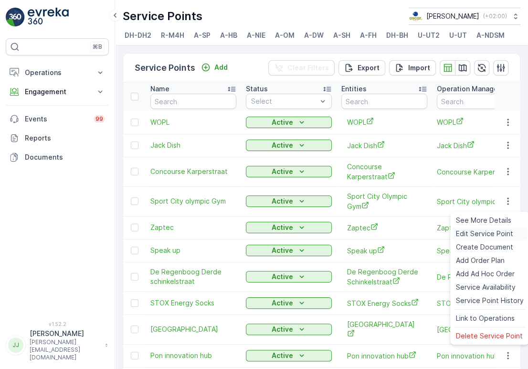
click at [488, 229] on span "Edit Service Point" at bounding box center [484, 234] width 57 height 10
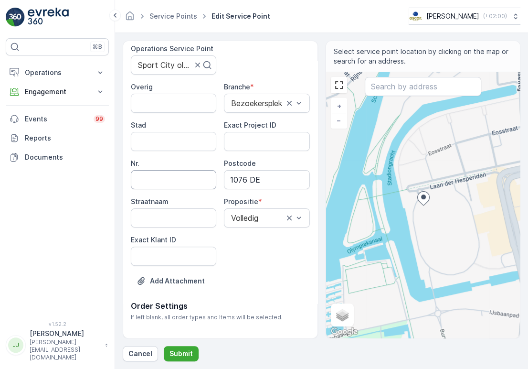
scroll to position [106, 0]
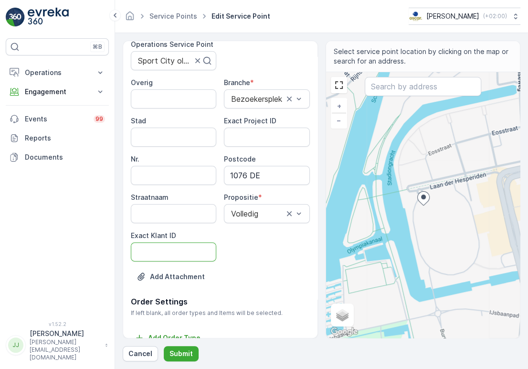
click at [171, 248] on ID "Exact Klant ID" at bounding box center [173, 251] width 85 height 19
paste ID "1417"
type ID "1417"
click at [246, 139] on ID "Exact Project ID" at bounding box center [266, 137] width 85 height 19
paste ID "OC-0049-2025"
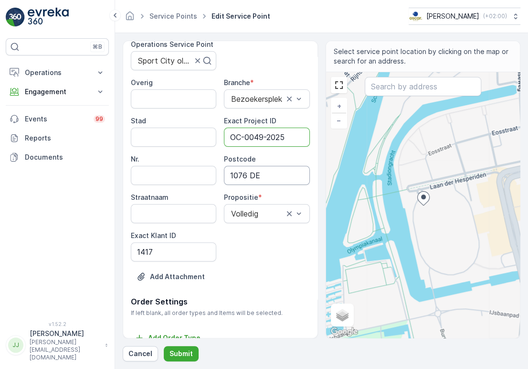
type ID "OC-0049-2025"
click at [248, 174] on input "1076 DE" at bounding box center [266, 175] width 85 height 19
type input "1076DE"
click at [171, 349] on p "Submit" at bounding box center [181, 354] width 23 height 10
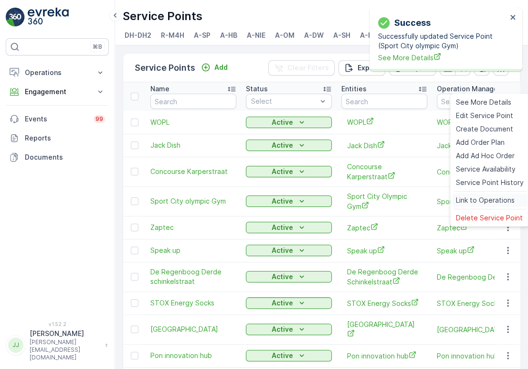
click at [504, 232] on icon "button" at bounding box center [508, 228] width 10 height 10
click at [488, 115] on span "Edit Service Point" at bounding box center [484, 116] width 57 height 10
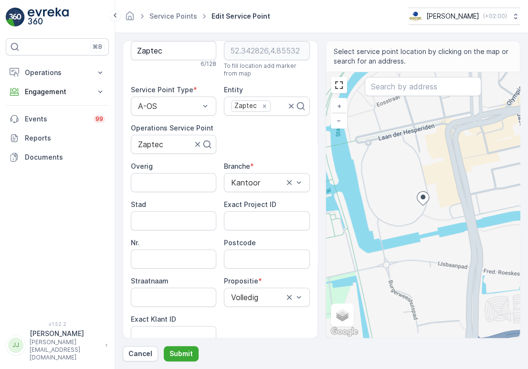
scroll to position [53, 0]
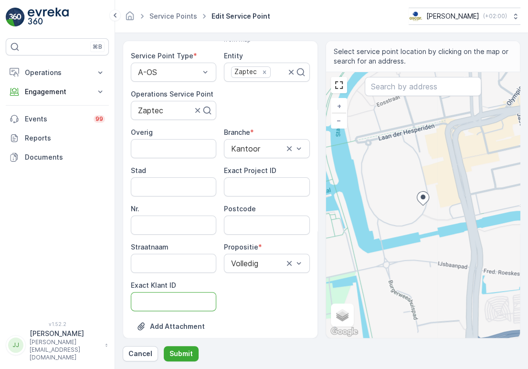
click at [160, 308] on ID "Exact Klant ID" at bounding box center [173, 301] width 85 height 19
paste ID "1354"
type ID "1354"
click at [229, 189] on ID "Exact Project ID" at bounding box center [266, 186] width 85 height 19
paste ID "OC-0021-2025"
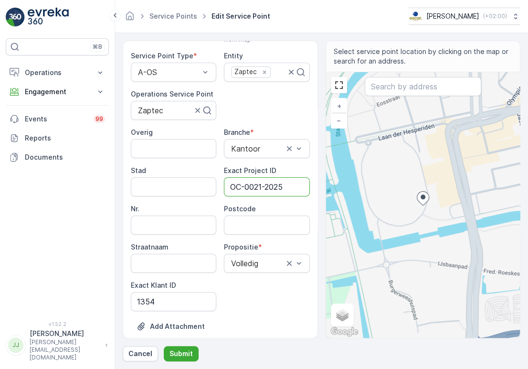
type ID "OC-0021-2025"
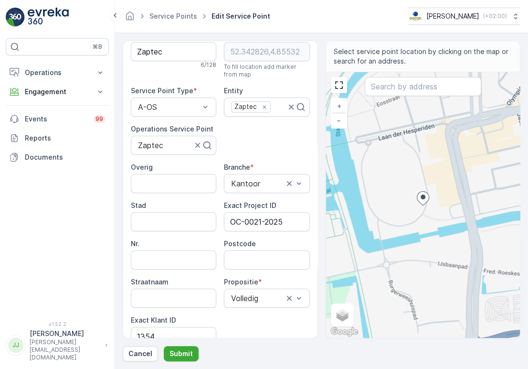
scroll to position [0, 0]
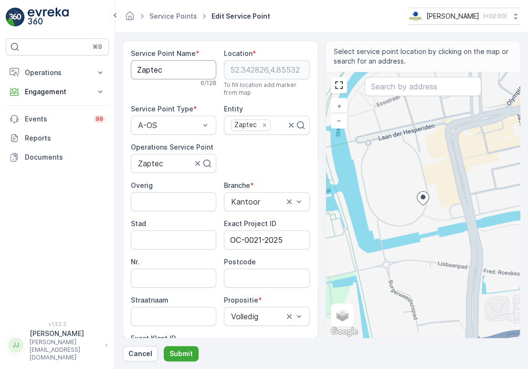
click at [139, 64] on Name "Zaptec" at bounding box center [173, 69] width 85 height 19
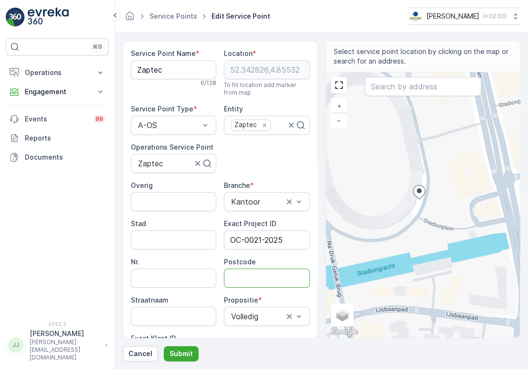
click at [264, 273] on input "Postcode" at bounding box center [266, 277] width 85 height 19
paste input "1076 ED"
type input "1076ED"
click at [187, 352] on p "Submit" at bounding box center [181, 354] width 23 height 10
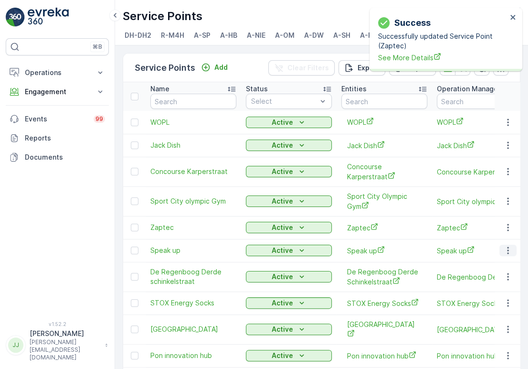
click at [508, 252] on icon "button" at bounding box center [508, 250] width 10 height 10
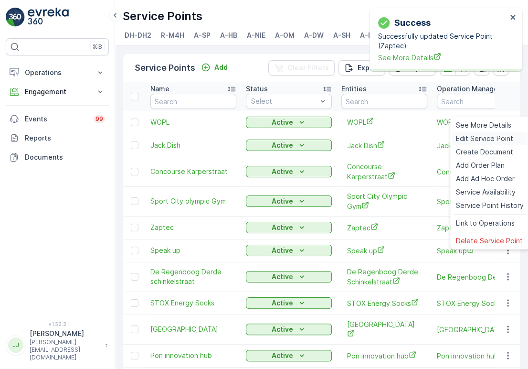
click at [474, 137] on span "Edit Service Point" at bounding box center [484, 139] width 57 height 10
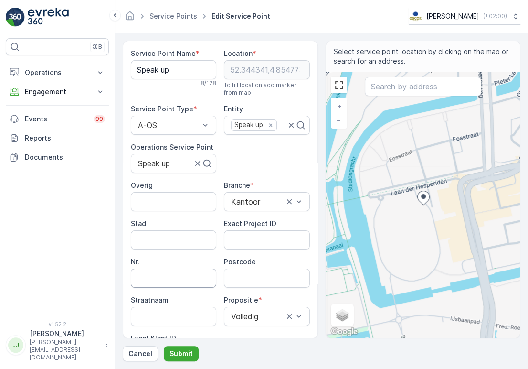
scroll to position [106, 0]
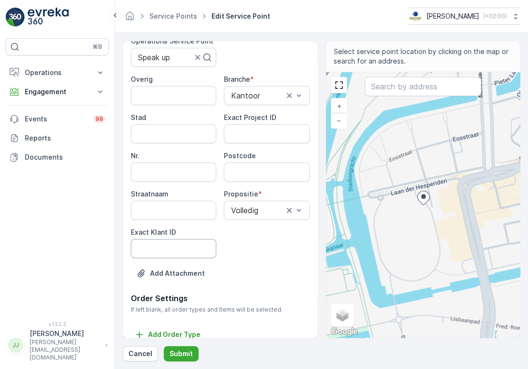
click at [173, 247] on ID "Exact Klant ID" at bounding box center [173, 248] width 85 height 19
paste ID "1341"
type ID "1341"
click at [260, 143] on div "Overig Branche * [GEOGRAPHIC_DATA] Exact Project ID Nr. Postcode Straatnaam Pro…" at bounding box center [220, 166] width 179 height 183
paste ID "OC-0017-2025"
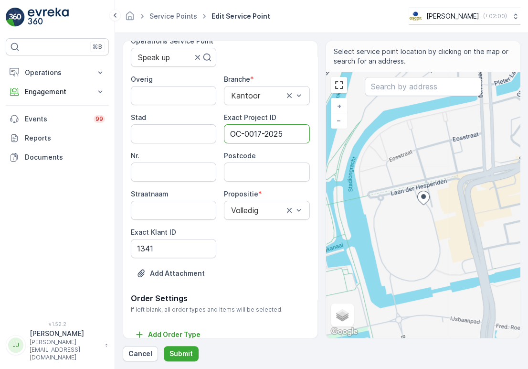
type ID "OC-0017-2025"
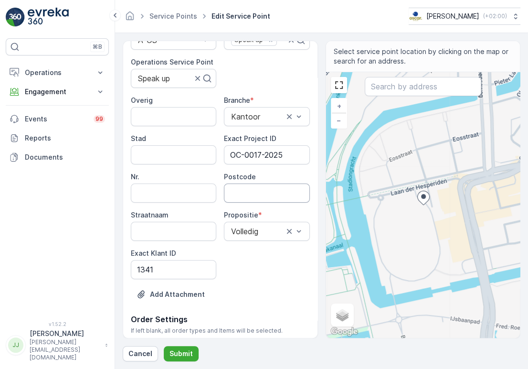
scroll to position [0, 0]
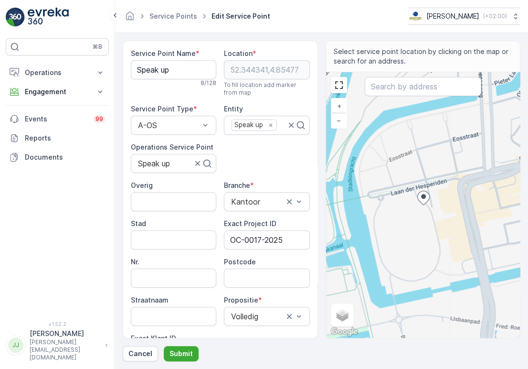
click at [181, 80] on div "8 / 128" at bounding box center [173, 83] width 85 height 8
click at [176, 75] on Name "Speak up" at bounding box center [173, 69] width 85 height 19
click at [275, 282] on input "Postcode" at bounding box center [266, 277] width 85 height 19
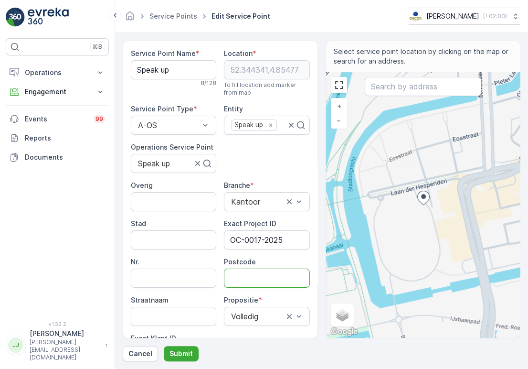
paste input "1076 DE"
type input "1076DE"
click at [180, 360] on button "Submit" at bounding box center [181, 353] width 35 height 15
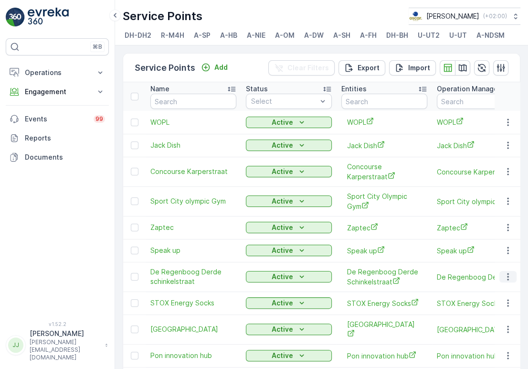
click at [504, 278] on icon "button" at bounding box center [508, 277] width 10 height 10
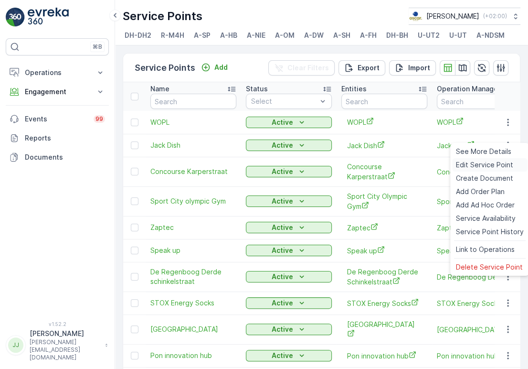
click at [463, 163] on span "Edit Service Point" at bounding box center [484, 165] width 57 height 10
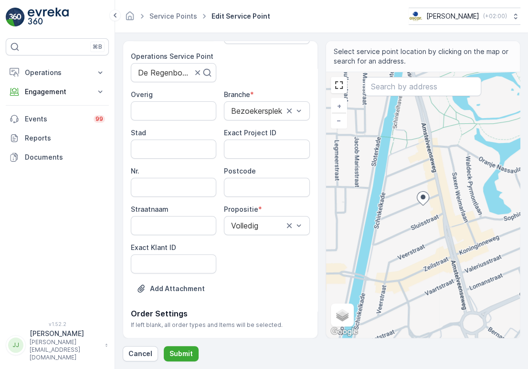
scroll to position [106, 0]
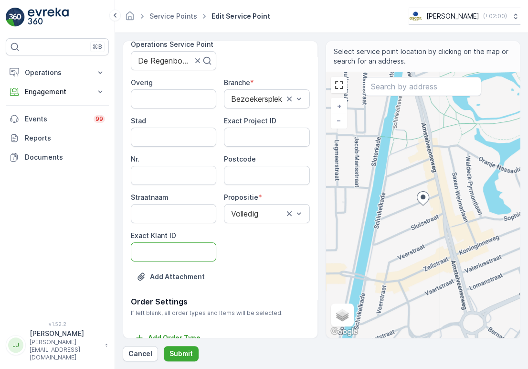
click at [166, 253] on ID "Exact Klant ID" at bounding box center [173, 251] width 85 height 19
paste ID "1218"
type ID "1218"
click at [254, 137] on ID "Exact Project ID" at bounding box center [266, 137] width 85 height 19
paste ID "2024-0142"
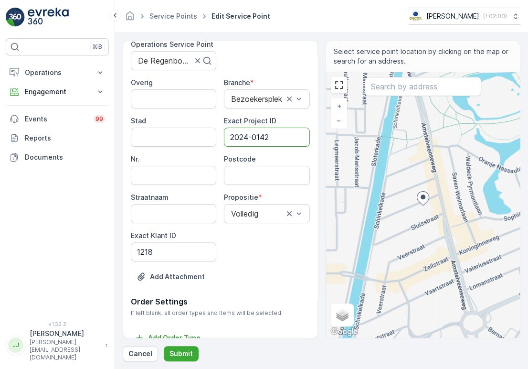
type ID "2024-0142"
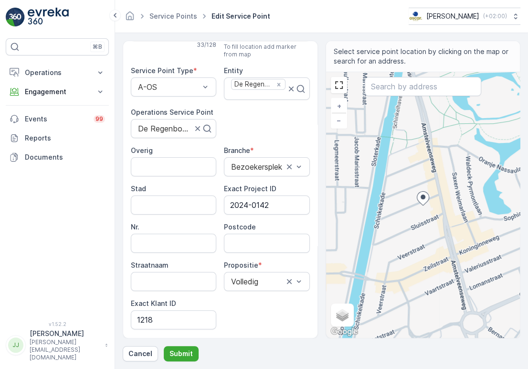
scroll to position [0, 0]
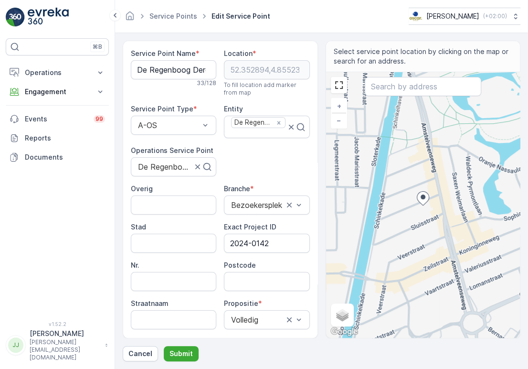
click at [154, 69] on Name "De Regenboog Derde schinkelstraat" at bounding box center [173, 69] width 85 height 19
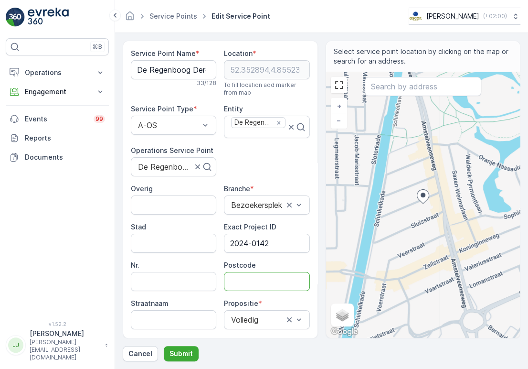
click at [258, 284] on input "Postcode" at bounding box center [266, 281] width 85 height 19
paste input "1075 TJ"
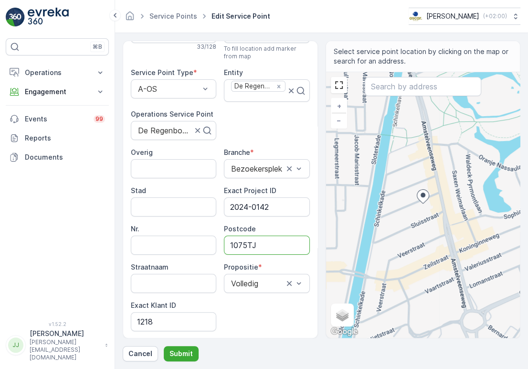
scroll to position [53, 0]
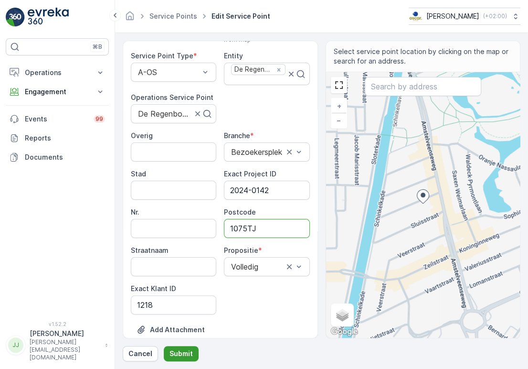
type input "1075TJ"
click at [177, 347] on button "Submit" at bounding box center [181, 353] width 35 height 15
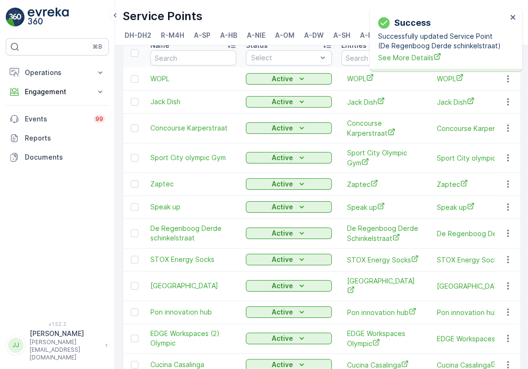
scroll to position [96, 0]
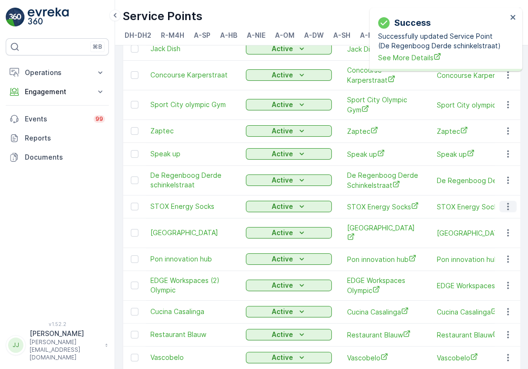
click at [503, 211] on icon "button" at bounding box center [508, 207] width 10 height 10
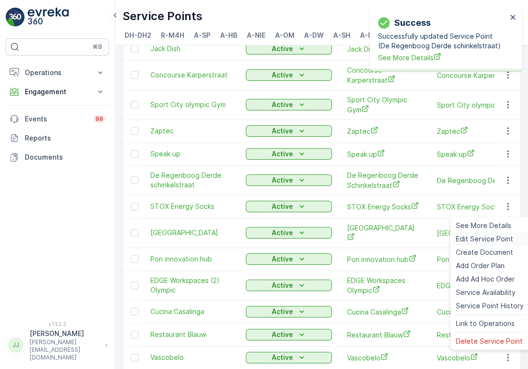
click at [476, 240] on span "Edit Service Point" at bounding box center [484, 239] width 57 height 10
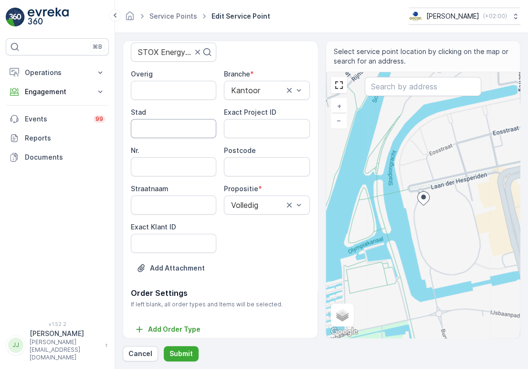
scroll to position [119, 0]
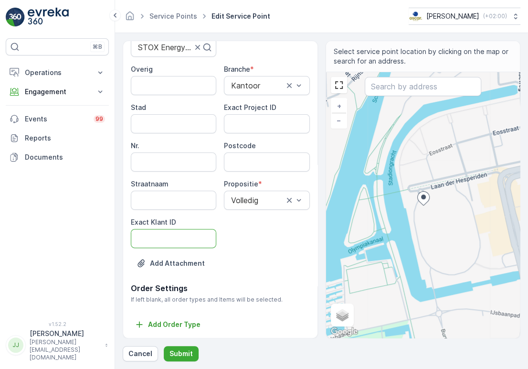
click at [169, 239] on ID "Exact Klant ID" at bounding box center [173, 238] width 85 height 19
paste ID "310"
type ID "310"
drag, startPoint x: 260, startPoint y: 124, endPoint x: 266, endPoint y: 124, distance: 6.2
click at [260, 124] on ID "Exact Project ID" at bounding box center [266, 123] width 85 height 19
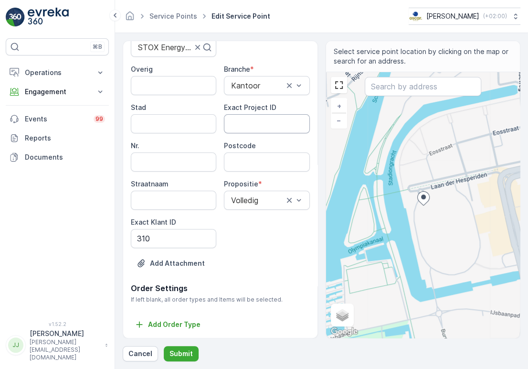
paste ID "2024-0124"
type ID "2024-0124"
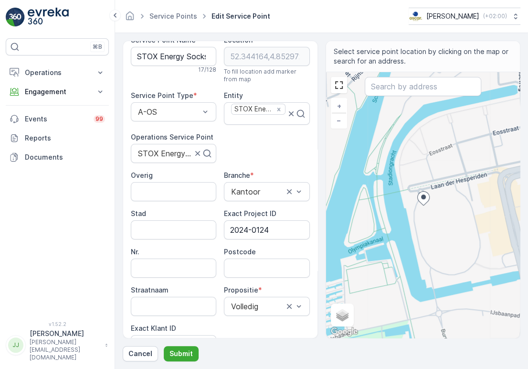
scroll to position [0, 0]
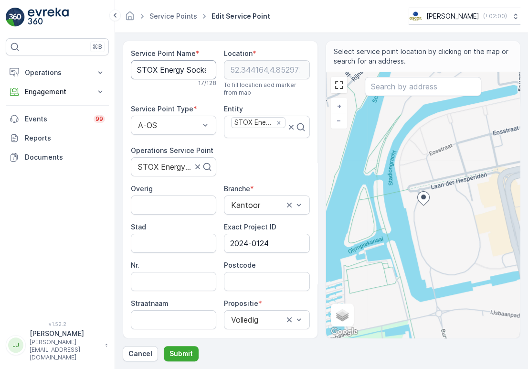
click at [176, 75] on Name "STOX Energy Socks" at bounding box center [173, 69] width 85 height 19
click at [175, 75] on Name "STOX Energy Socks" at bounding box center [173, 69] width 85 height 19
click at [256, 282] on input "Postcode" at bounding box center [266, 281] width 85 height 19
paste input "1076 DE"
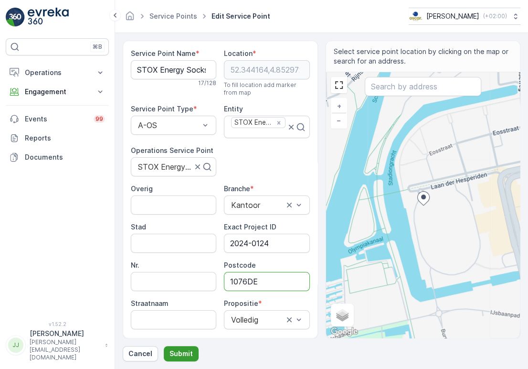
type input "1076DE"
click at [180, 360] on button "Submit" at bounding box center [181, 353] width 35 height 15
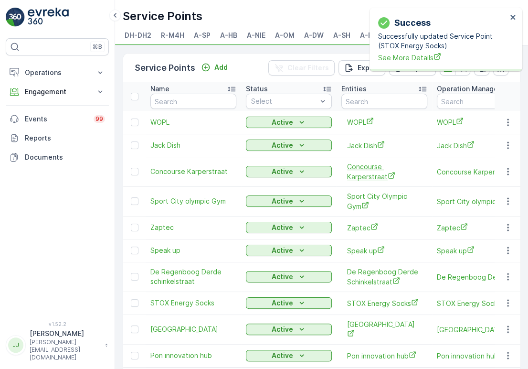
scroll to position [43, 0]
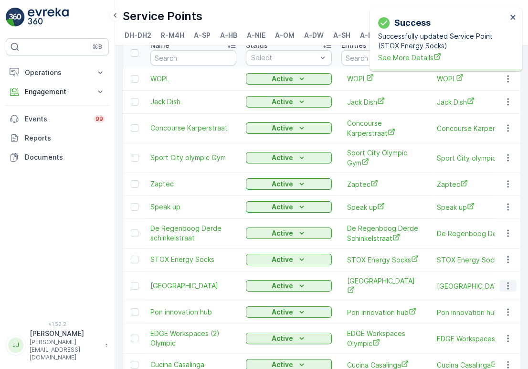
click at [508, 289] on icon "button" at bounding box center [508, 286] width 10 height 10
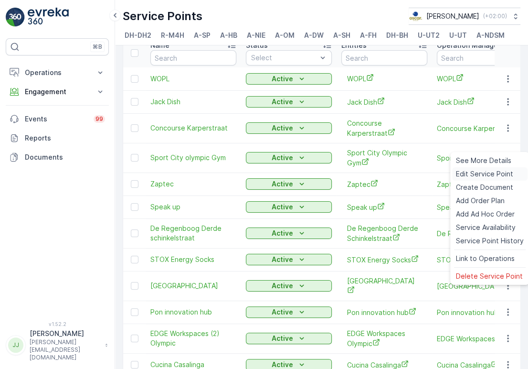
click at [483, 177] on span "Edit Service Point" at bounding box center [484, 174] width 57 height 10
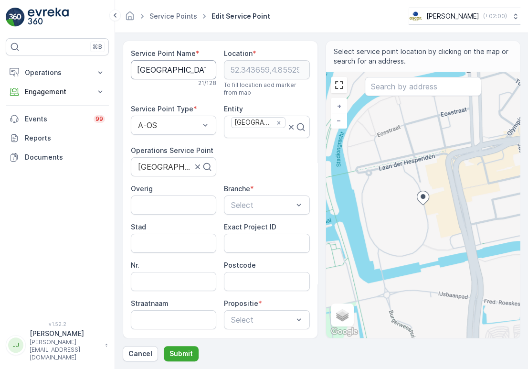
click at [168, 74] on Name "[GEOGRAPHIC_DATA]" at bounding box center [173, 69] width 85 height 19
click at [286, 172] on div "Service Point Name * [GEOGRAPHIC_DATA] 21 / 128 Location * [GEOGRAPHIC_DATA] To…" at bounding box center [220, 225] width 179 height 353
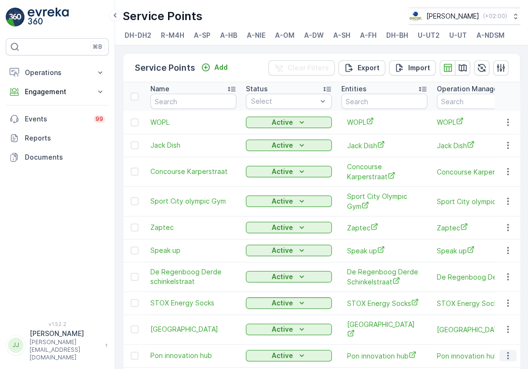
click at [503, 357] on icon "button" at bounding box center [508, 356] width 10 height 10
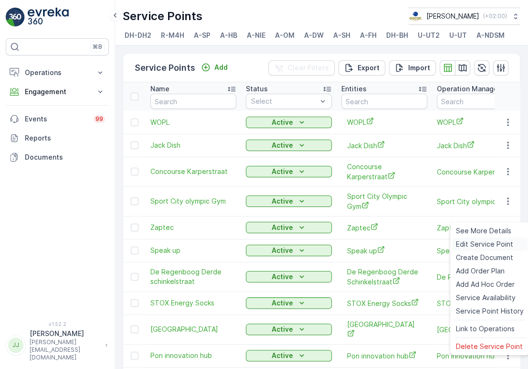
click at [487, 241] on span "Edit Service Point" at bounding box center [484, 244] width 57 height 10
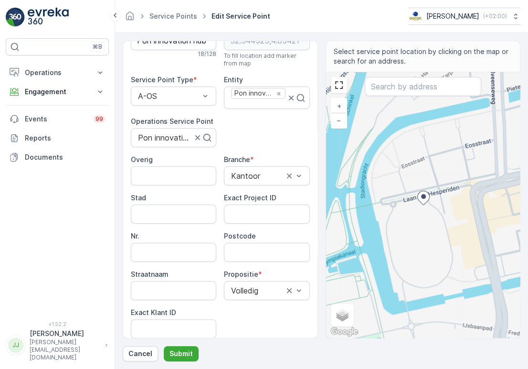
scroll to position [106, 0]
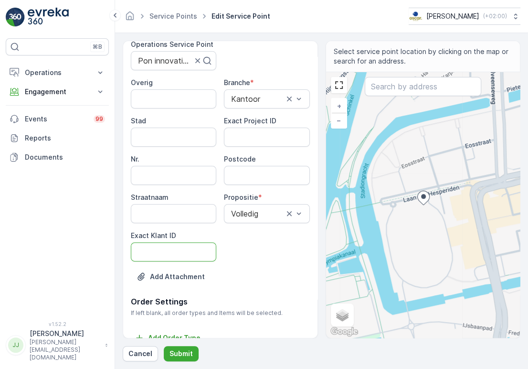
click at [184, 255] on ID "Exact Klant ID" at bounding box center [173, 251] width 85 height 19
paste ID "1190"
type ID "1190"
click at [276, 139] on ID "Exact Project ID" at bounding box center [266, 137] width 85 height 19
paste ID "2024-0108"
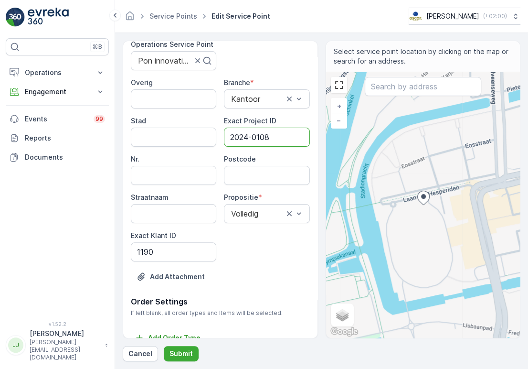
type ID "2024-0108"
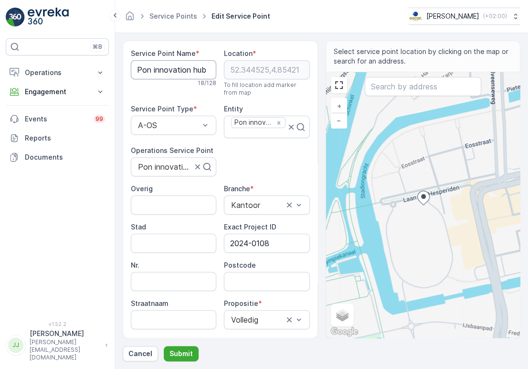
click at [155, 75] on Name "Pon innovation hub" at bounding box center [173, 69] width 85 height 19
click at [259, 294] on div "Overig Branche * [GEOGRAPHIC_DATA] Exact Project ID 2024-0108 Nr. Postcode Stra…" at bounding box center [220, 275] width 179 height 183
click at [251, 277] on input "Postcode" at bounding box center [266, 281] width 85 height 19
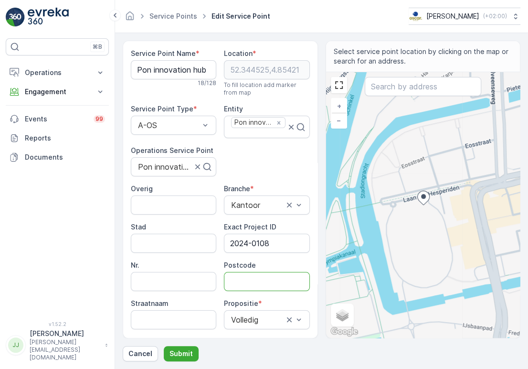
paste input "1076 CM"
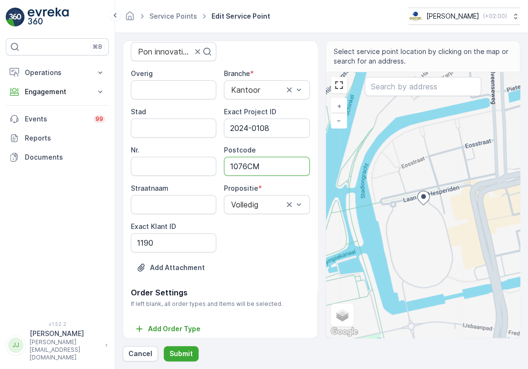
scroll to position [119, 0]
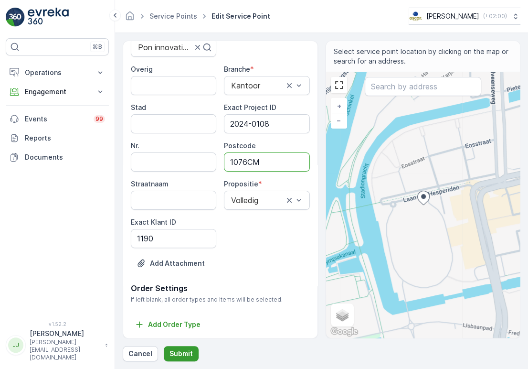
type input "1076CM"
click at [177, 351] on p "Submit" at bounding box center [181, 354] width 23 height 10
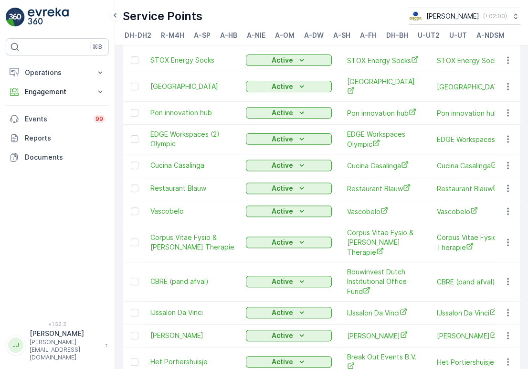
scroll to position [190, 0]
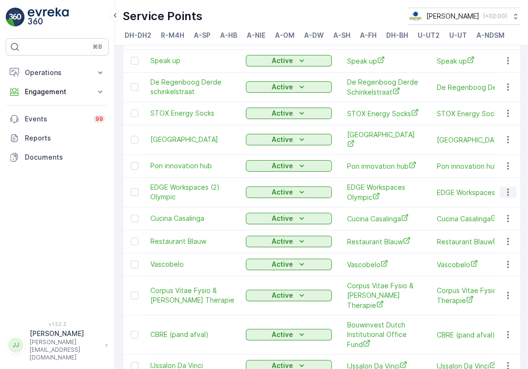
click at [503, 194] on icon "button" at bounding box center [508, 192] width 10 height 10
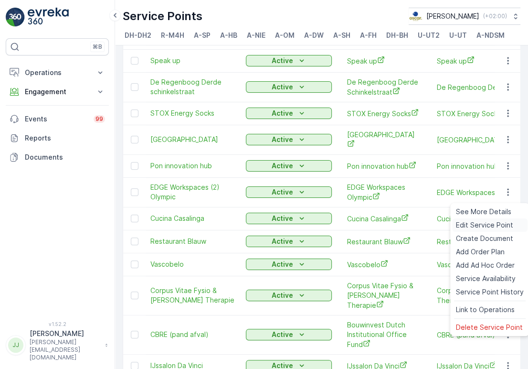
click at [482, 221] on span "Edit Service Point" at bounding box center [484, 225] width 57 height 10
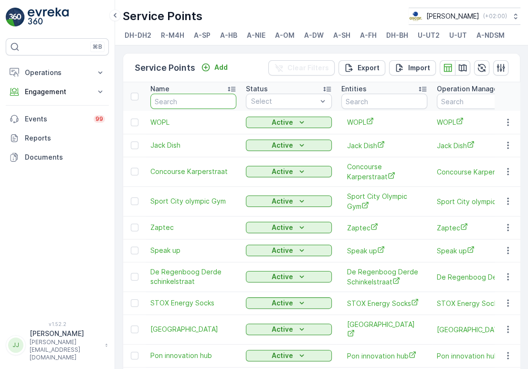
click at [193, 101] on input "text" at bounding box center [193, 101] width 86 height 15
type input "edge"
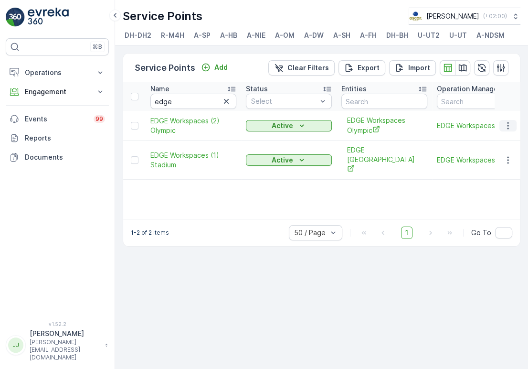
click at [502, 130] on button "button" at bounding box center [508, 125] width 17 height 11
click at [401, 202] on div "Name edge Status Select Entities Operation Management Service Point Address Ord…" at bounding box center [321, 150] width 397 height 137
click at [222, 107] on button "button" at bounding box center [226, 101] width 11 height 11
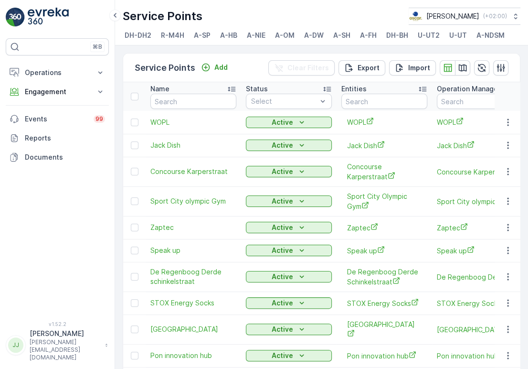
scroll to position [159, 0]
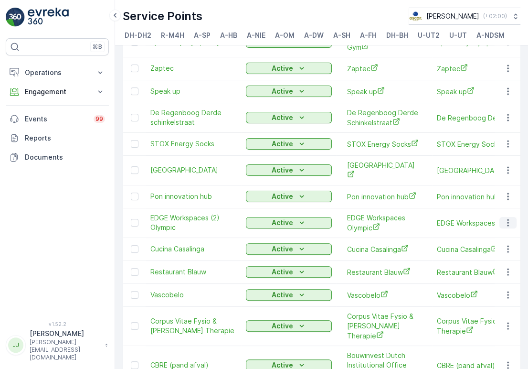
click at [504, 227] on icon "button" at bounding box center [508, 223] width 10 height 10
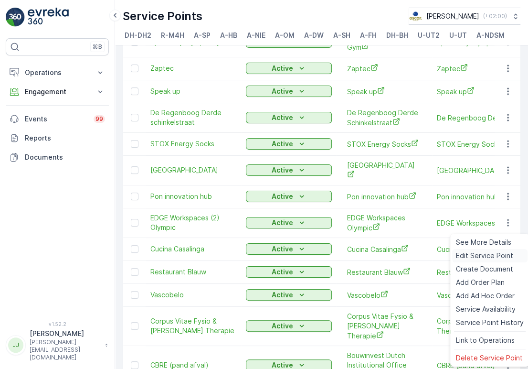
click at [495, 255] on span "Edit Service Point" at bounding box center [484, 256] width 57 height 10
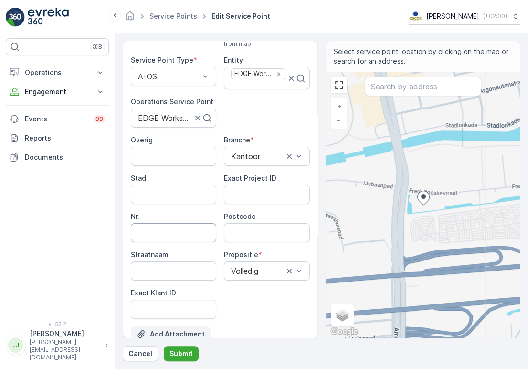
scroll to position [106, 0]
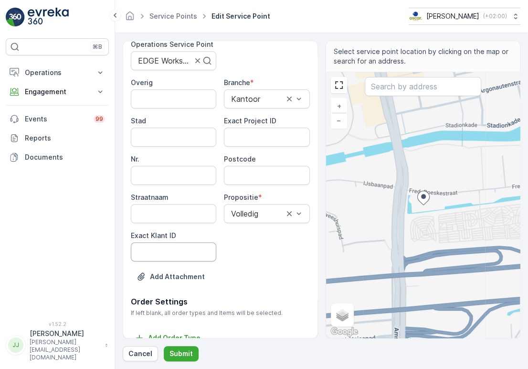
click at [168, 246] on ID "Exact Klant ID" at bounding box center [173, 251] width 85 height 19
paste ID "1377"
type ID "1377"
click at [260, 137] on ID "Exact Project ID" at bounding box center [266, 137] width 85 height 19
paste ID "2024-0055"
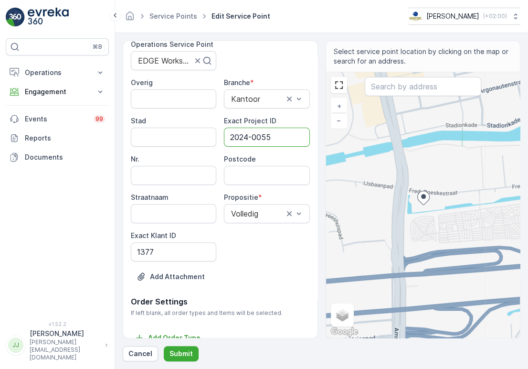
type ID "2024-0055"
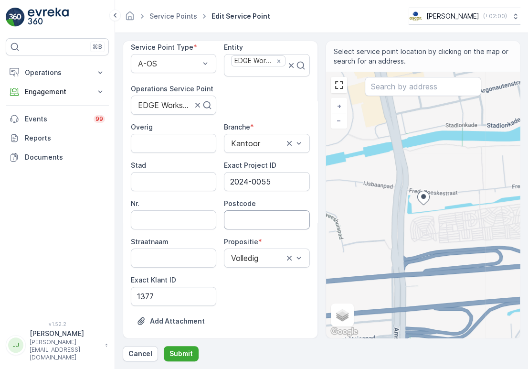
scroll to position [0, 0]
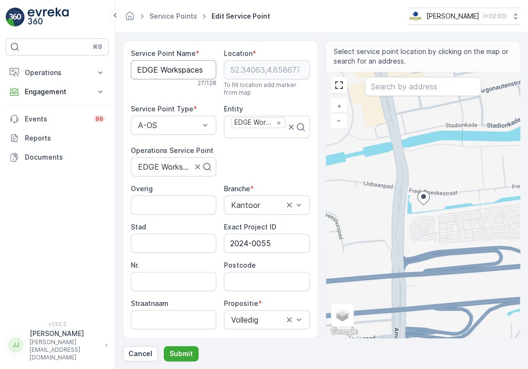
click at [153, 70] on Name "EDGE Workspaces (2) Olympic" at bounding box center [173, 69] width 85 height 19
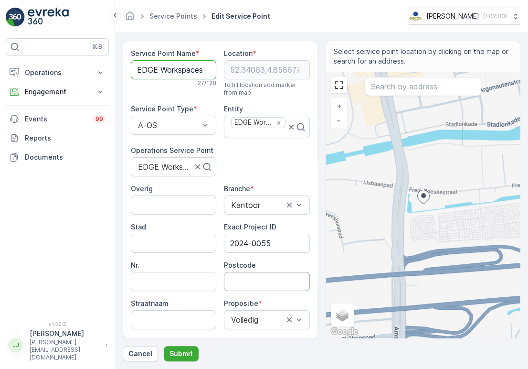
click at [242, 284] on input "Postcode" at bounding box center [266, 281] width 85 height 19
paste input "1076 EE"
type input "1076EE"
click at [191, 352] on p "Submit" at bounding box center [181, 354] width 23 height 10
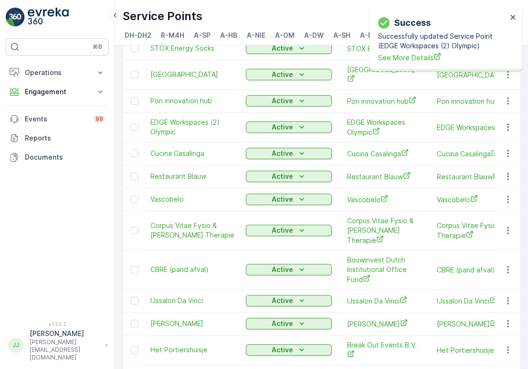
scroll to position [256, 0]
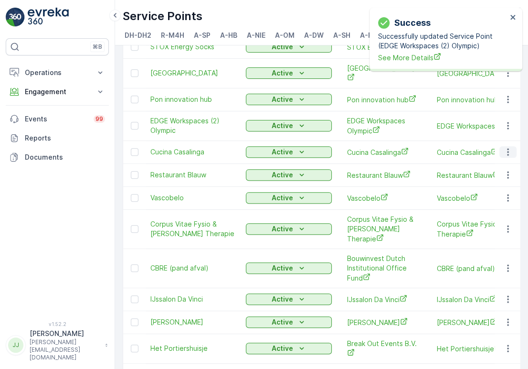
click at [508, 157] on icon "button" at bounding box center [508, 152] width 10 height 10
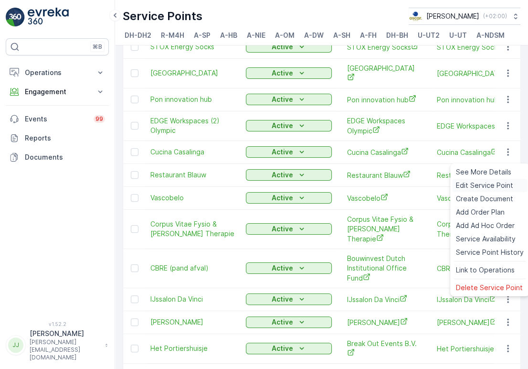
click at [481, 184] on span "Edit Service Point" at bounding box center [484, 186] width 57 height 10
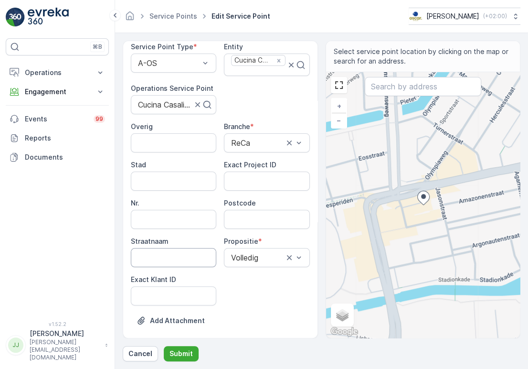
scroll to position [106, 0]
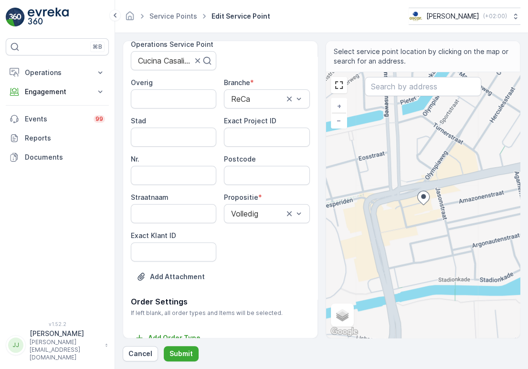
click at [168, 257] on ID "Exact Klant ID" at bounding box center [173, 251] width 85 height 19
paste
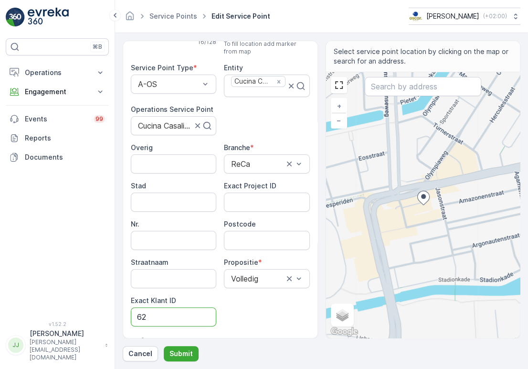
scroll to position [0, 0]
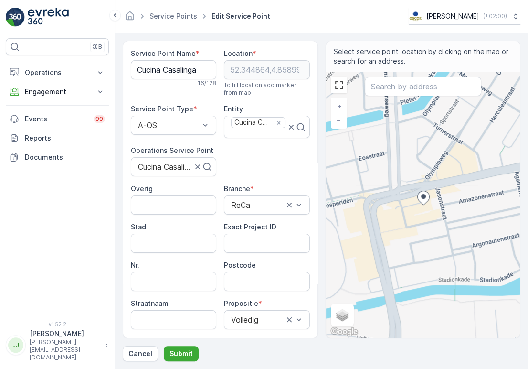
type ID "62"
click at [246, 234] on ID "Exact Project ID" at bounding box center [266, 243] width 85 height 19
type ID "2024-0045"
click at [170, 72] on Name "Cucina Casalinga" at bounding box center [173, 69] width 85 height 19
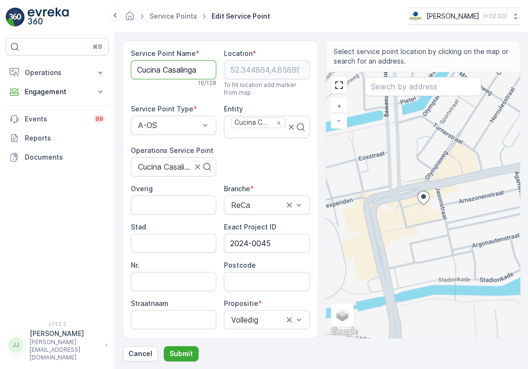
click at [170, 72] on Name "Cucina Casalinga" at bounding box center [173, 69] width 85 height 19
click at [266, 280] on input "Postcode" at bounding box center [266, 281] width 85 height 19
type input "1076NZ"
click at [186, 353] on p "Submit" at bounding box center [181, 354] width 23 height 10
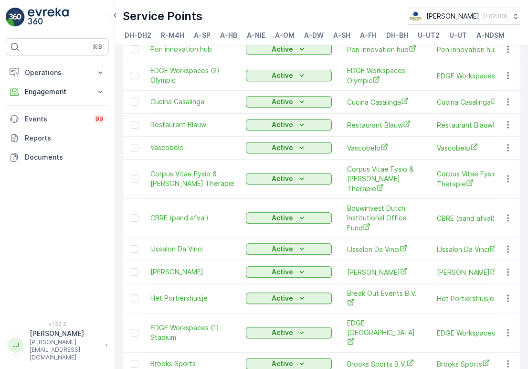
scroll to position [309, 0]
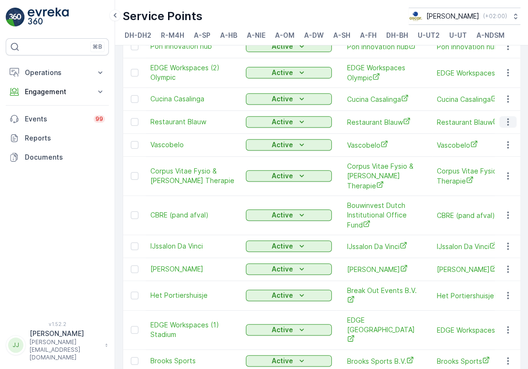
click at [505, 127] on icon "button" at bounding box center [508, 122] width 10 height 10
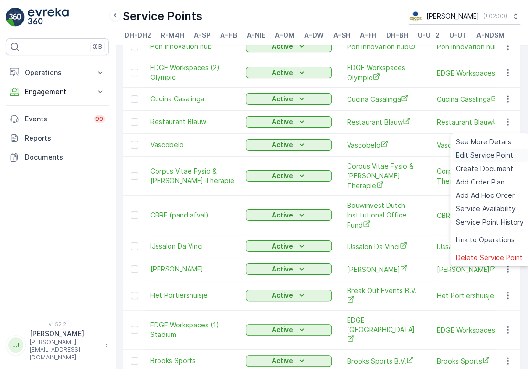
click at [490, 155] on span "Edit Service Point" at bounding box center [484, 155] width 57 height 10
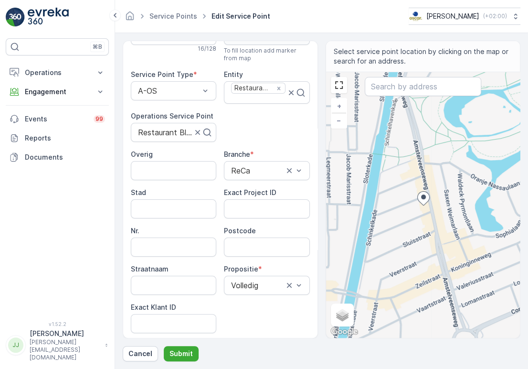
scroll to position [53, 0]
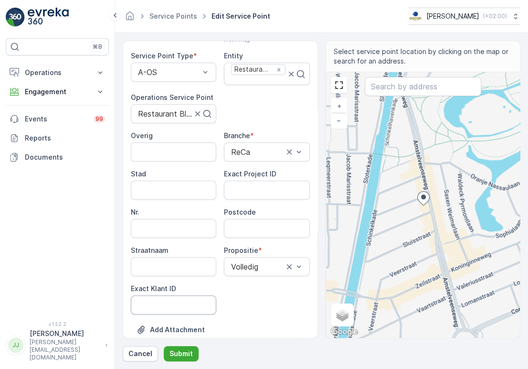
click at [172, 305] on ID "Exact Klant ID" at bounding box center [173, 304] width 85 height 19
type ID "78"
click at [237, 198] on ID "Exact Project ID" at bounding box center [266, 190] width 85 height 19
type ID "2024-0033"
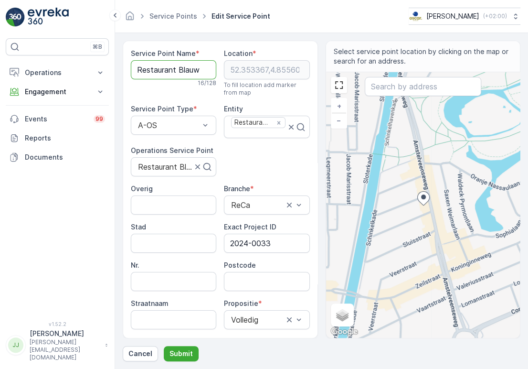
click at [169, 64] on Name "Restaurant Blauw" at bounding box center [173, 69] width 85 height 19
click at [268, 276] on input "Postcode" at bounding box center [266, 281] width 85 height 19
type input "1075XN"
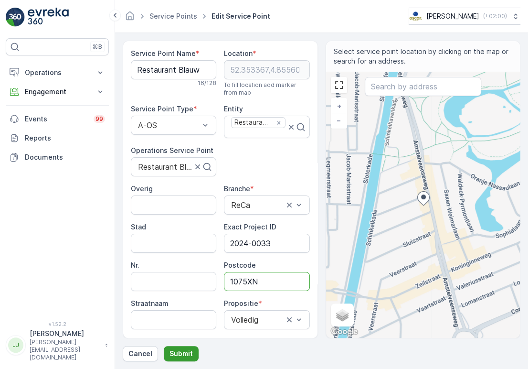
click at [183, 353] on p "Submit" at bounding box center [181, 354] width 23 height 10
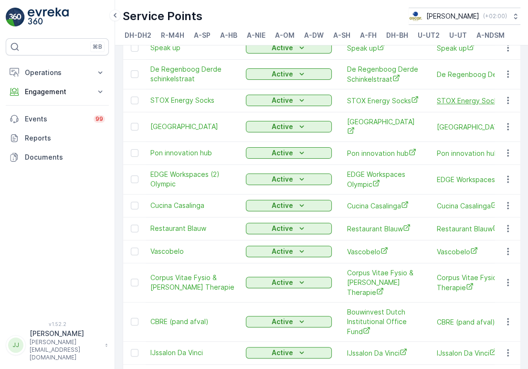
scroll to position [318, 0]
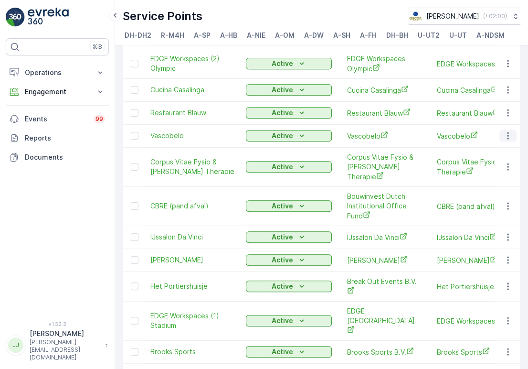
click at [504, 140] on icon "button" at bounding box center [508, 136] width 10 height 10
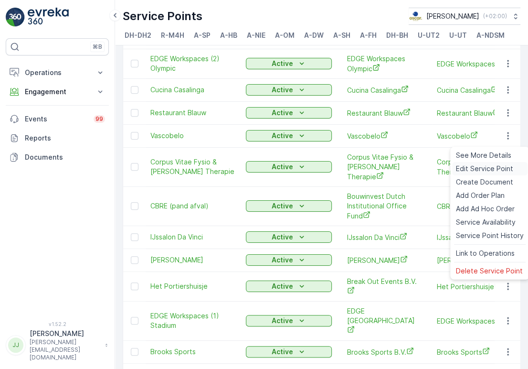
click at [501, 166] on span "Edit Service Point" at bounding box center [484, 169] width 57 height 10
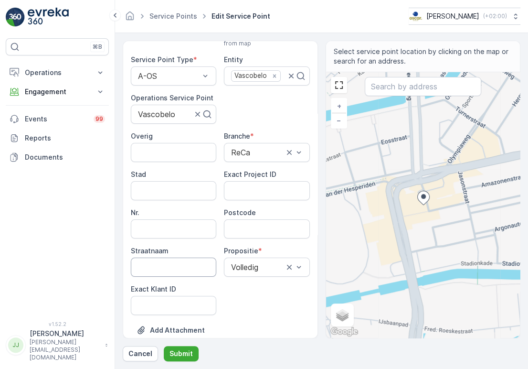
scroll to position [106, 0]
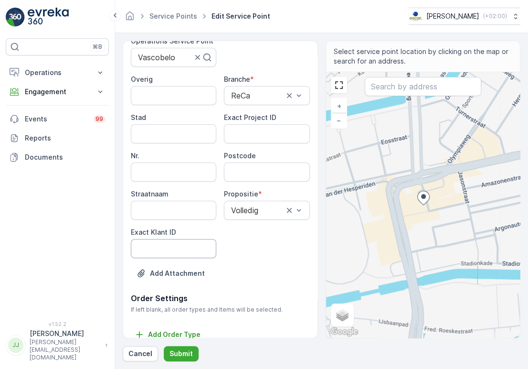
click at [189, 242] on ID "Exact Klant ID" at bounding box center [173, 248] width 85 height 19
type ID "135"
click at [235, 129] on ID "Exact Project ID" at bounding box center [266, 133] width 85 height 19
type ID "2024-0035"
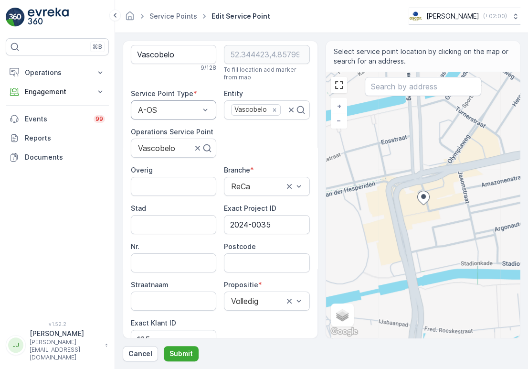
scroll to position [0, 0]
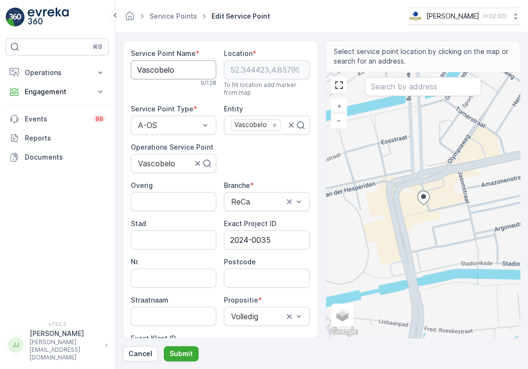
click at [168, 65] on Name "Vascobelo" at bounding box center [173, 69] width 85 height 19
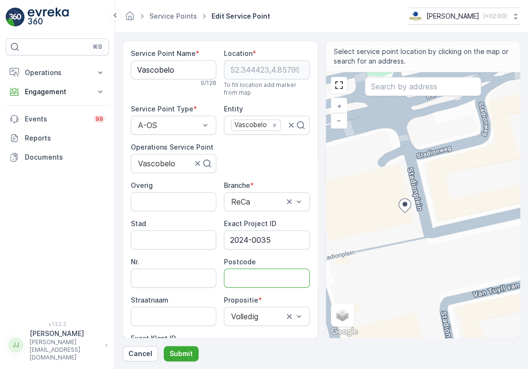
click at [258, 273] on input "Postcode" at bounding box center [266, 277] width 85 height 19
type input "1076CK"
click at [179, 354] on p "Submit" at bounding box center [181, 354] width 23 height 10
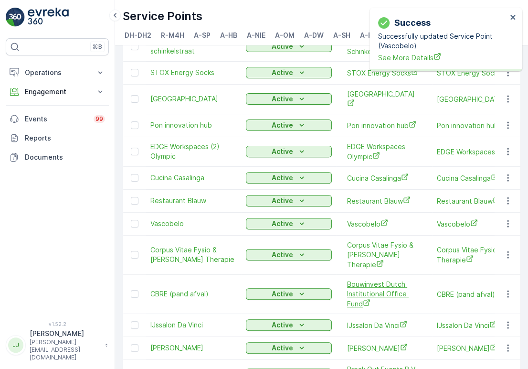
scroll to position [256, 0]
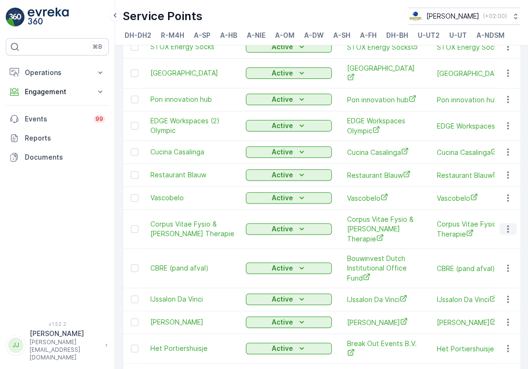
click at [504, 230] on icon "button" at bounding box center [508, 229] width 10 height 10
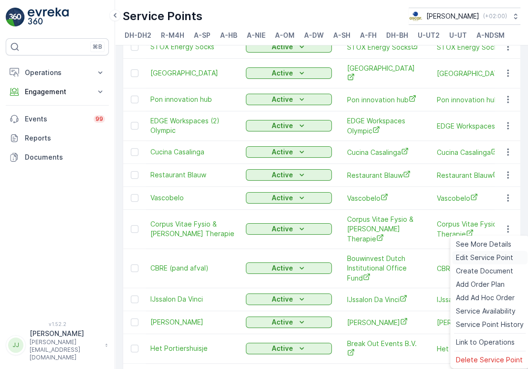
click at [483, 253] on span "Edit Service Point" at bounding box center [484, 258] width 57 height 10
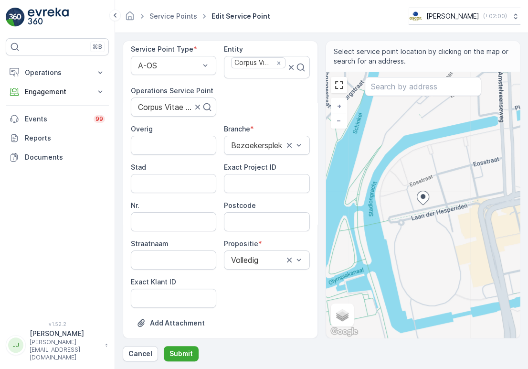
scroll to position [106, 0]
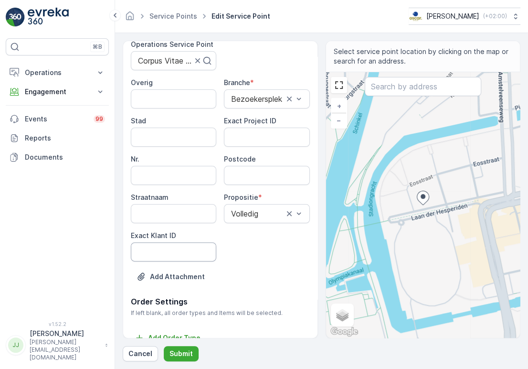
click at [202, 254] on ID "Exact Klant ID" at bounding box center [173, 251] width 85 height 19
type ID "61"
click at [262, 138] on ID "Exact Project ID" at bounding box center [266, 137] width 85 height 19
type ID "OSCAR-2023-069"
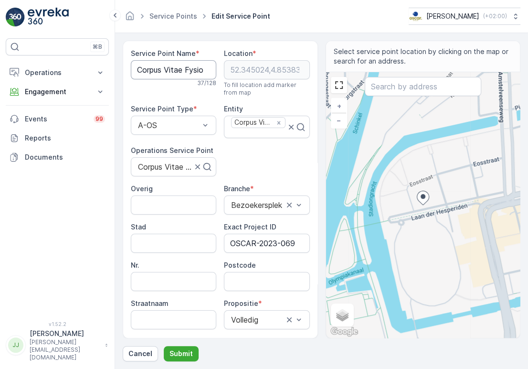
click at [175, 69] on Name "Corpus Vitae Fysio & [PERSON_NAME] Therapie" at bounding box center [173, 69] width 85 height 19
click at [236, 278] on input "Postcode" at bounding box center [266, 281] width 85 height 19
type input "1076DX"
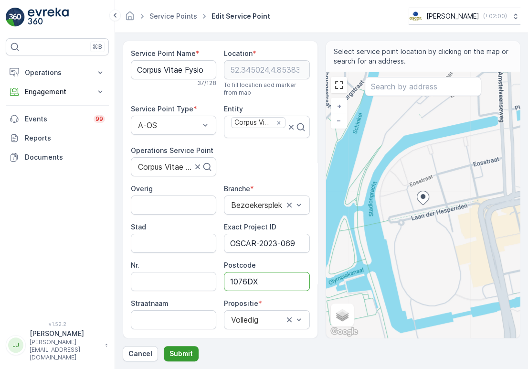
click at [188, 352] on p "Submit" at bounding box center [181, 354] width 23 height 10
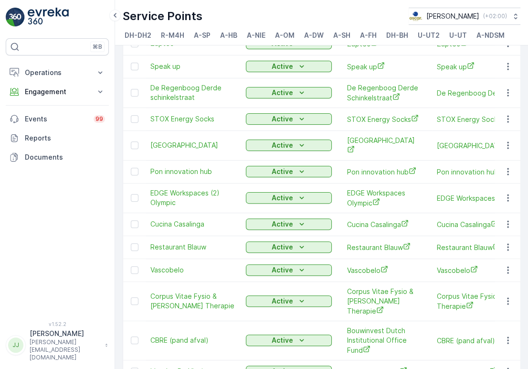
scroll to position [202, 0]
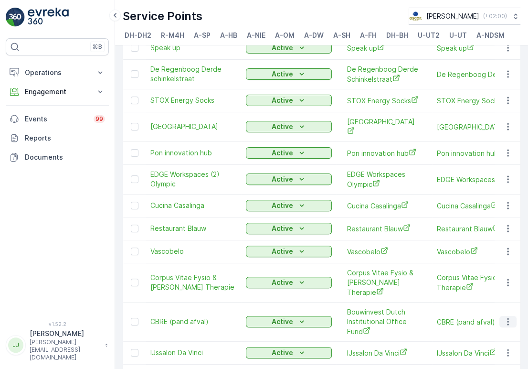
click at [509, 320] on icon "button" at bounding box center [508, 322] width 10 height 10
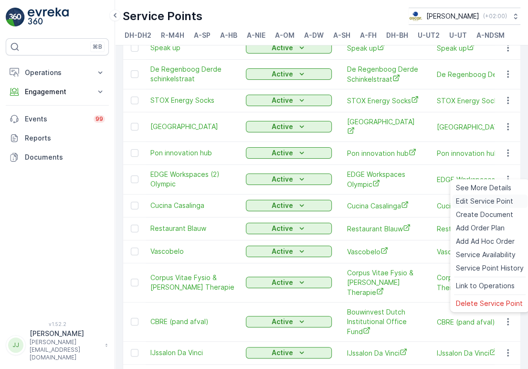
click at [481, 202] on span "Edit Service Point" at bounding box center [484, 201] width 57 height 10
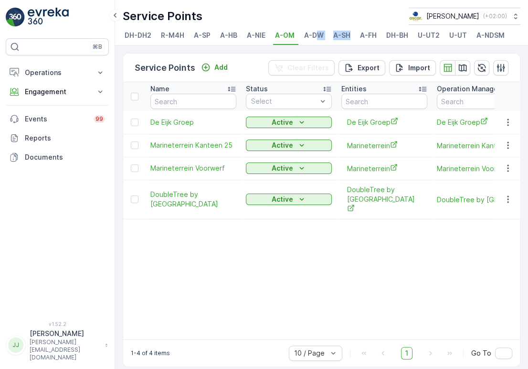
drag, startPoint x: 319, startPoint y: 44, endPoint x: 348, endPoint y: 46, distance: 28.8
click at [348, 45] on ul "DH-DH2 R-M4H A-SP A-HB A-NIE A-OM A-DW A-SH A-FH DH-BH U-UT2 U-UT A-NDSM A-NR T…" at bounding box center [318, 37] width 390 height 16
click at [443, 38] on span "A-MQ" at bounding box center [447, 36] width 20 height 10
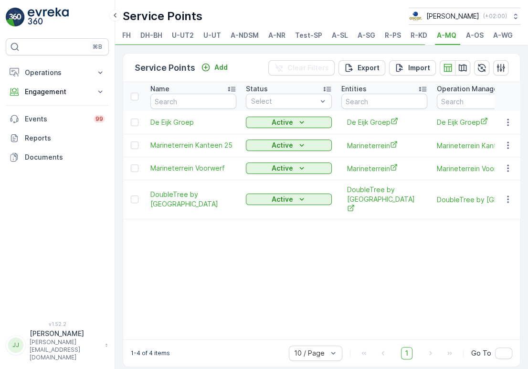
scroll to position [0, 246]
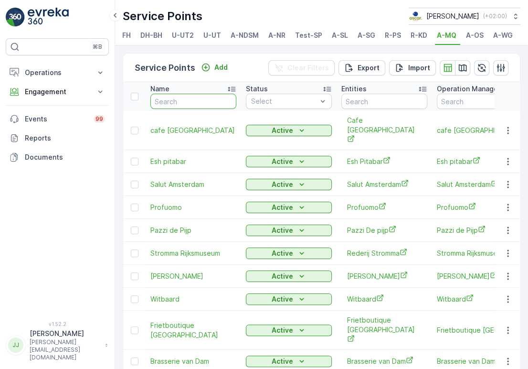
click at [172, 103] on input "text" at bounding box center [193, 101] width 86 height 15
type input "care"
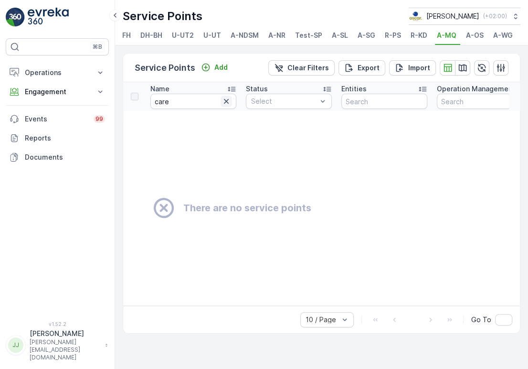
click at [224, 102] on icon "button" at bounding box center [227, 101] width 10 height 10
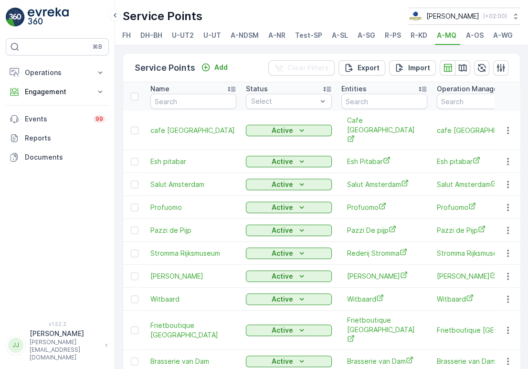
click at [475, 36] on span "A-OS" at bounding box center [475, 36] width 18 height 10
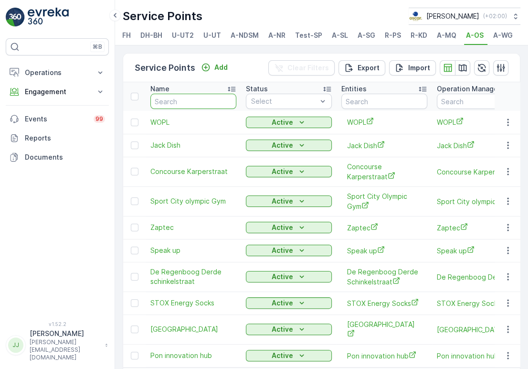
click at [179, 102] on input "text" at bounding box center [193, 101] width 86 height 15
type input "care"
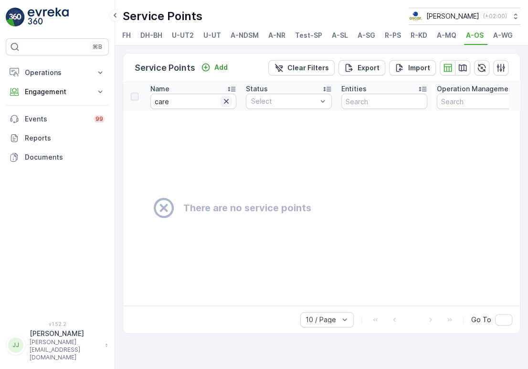
click at [225, 104] on icon "button" at bounding box center [226, 101] width 5 height 5
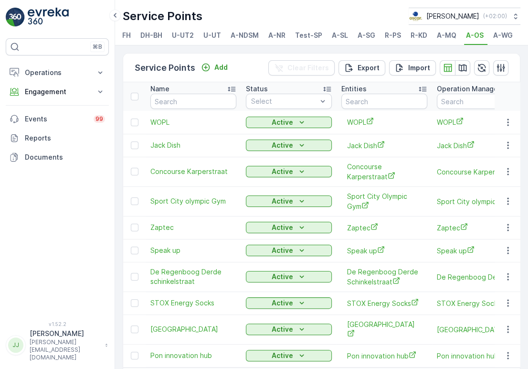
click at [498, 41] on li "A-WG" at bounding box center [503, 37] width 25 height 16
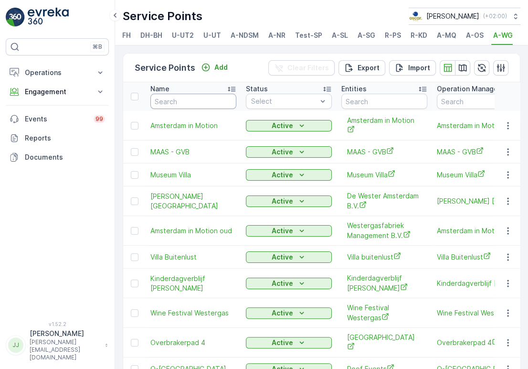
click at [195, 107] on input "text" at bounding box center [193, 101] width 86 height 15
type input "care"
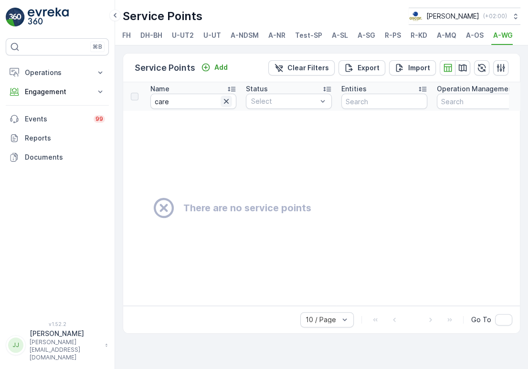
click at [225, 106] on icon "button" at bounding box center [227, 101] width 10 height 10
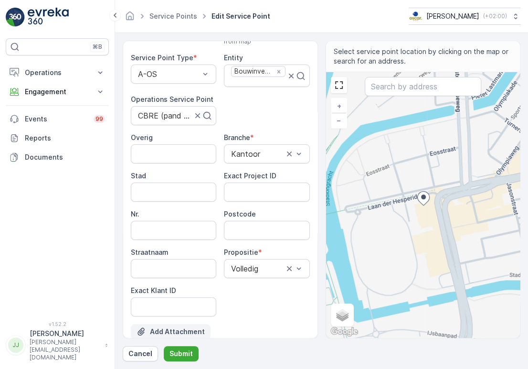
scroll to position [119, 0]
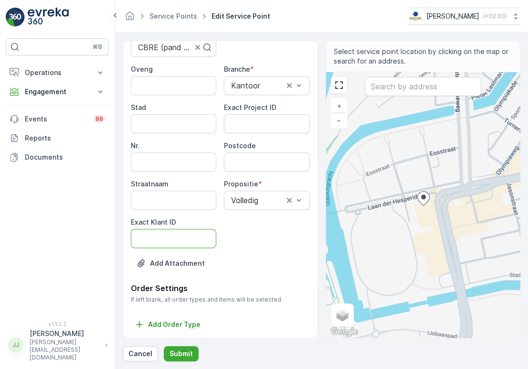
click at [171, 240] on ID "Exact Klant ID" at bounding box center [173, 238] width 85 height 19
paste ID "43"
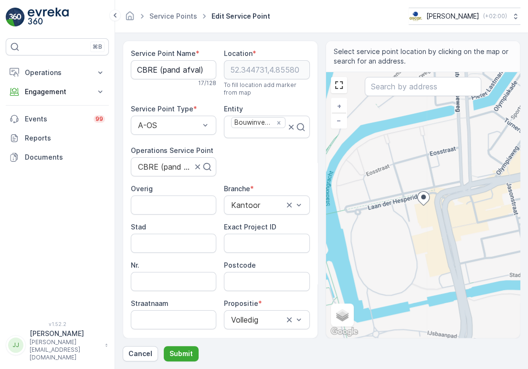
type ID "43"
click at [257, 234] on ID "Exact Project ID" at bounding box center [266, 243] width 85 height 19
paste ID "OSCAR-2022-001"
type ID "OSCAR-2022-001"
click at [150, 71] on Name "CBRE (pand afval)" at bounding box center [173, 69] width 85 height 19
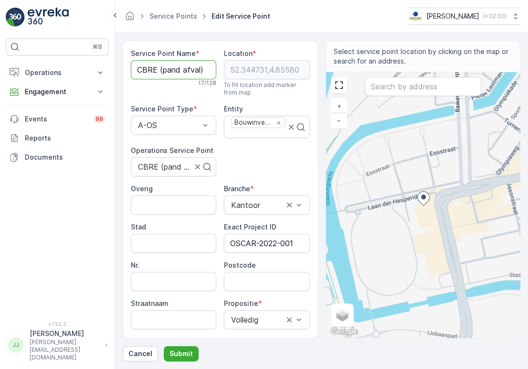
click at [150, 71] on Name "CBRE (pand afval)" at bounding box center [173, 69] width 85 height 19
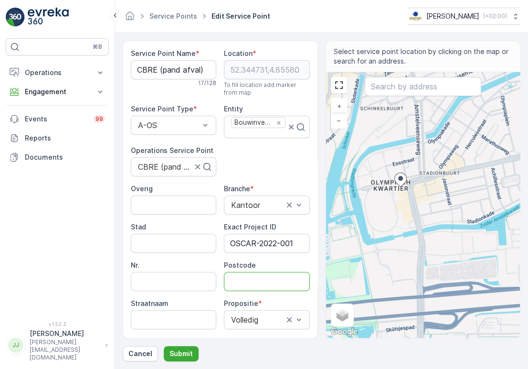
click at [239, 284] on input "Postcode" at bounding box center [266, 281] width 85 height 19
paste input "1076 DX"
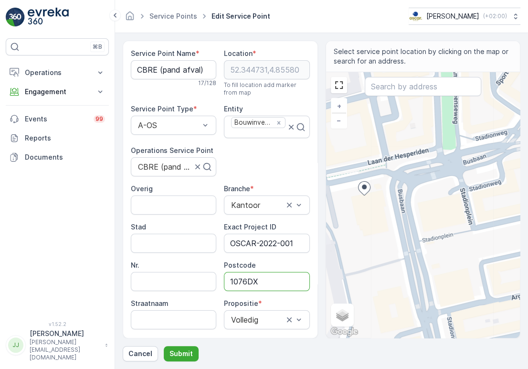
paste input "CM"
type input "1076CM"
click at [179, 351] on p "Submit" at bounding box center [181, 354] width 23 height 10
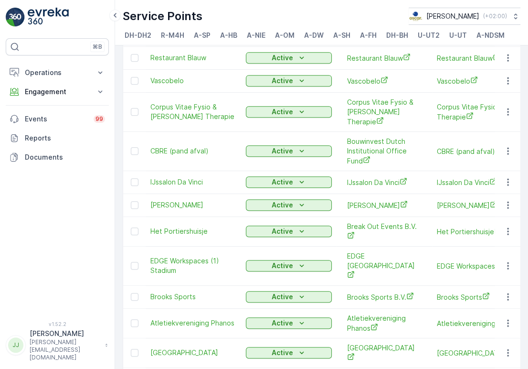
scroll to position [415, 0]
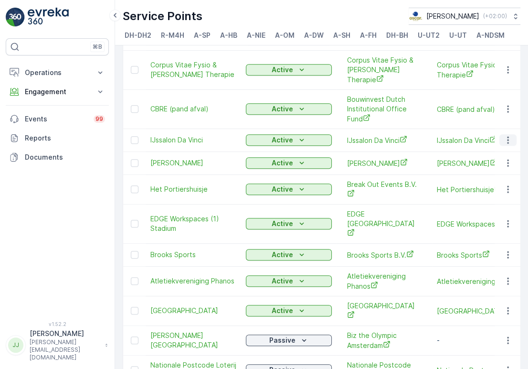
click at [503, 138] on icon "button" at bounding box center [508, 140] width 10 height 10
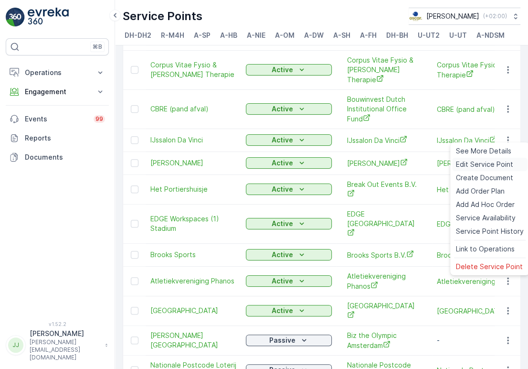
click at [501, 162] on span "Edit Service Point" at bounding box center [484, 165] width 57 height 10
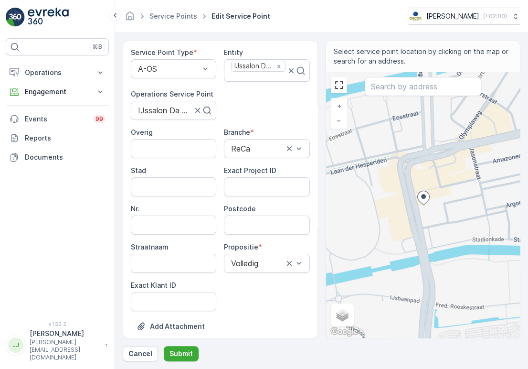
scroll to position [119, 0]
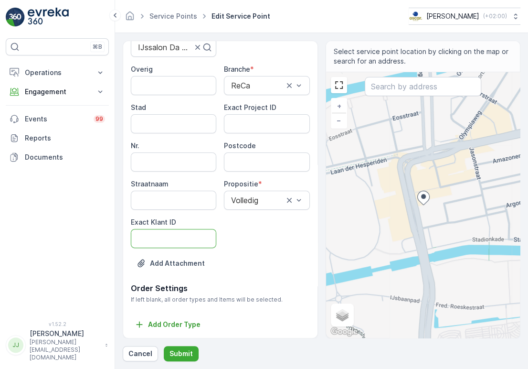
click at [178, 233] on ID "Exact Klant ID" at bounding box center [173, 238] width 85 height 19
paste ID "81"
type ID "81"
click at [243, 119] on ID "Exact Project ID" at bounding box center [266, 123] width 85 height 19
paste ID "OSCAR-2023-061"
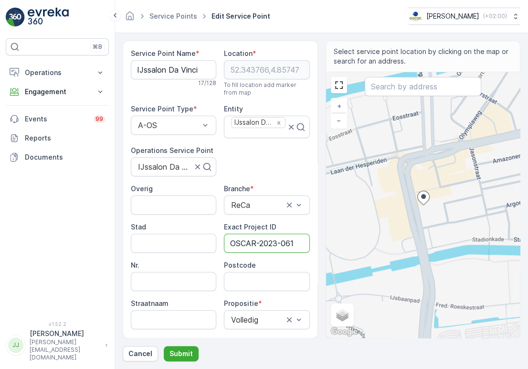
scroll to position [0, 0]
type ID "OSCAR-2023-061"
click at [160, 72] on Name "IJssalon Da Vinci" at bounding box center [173, 69] width 85 height 19
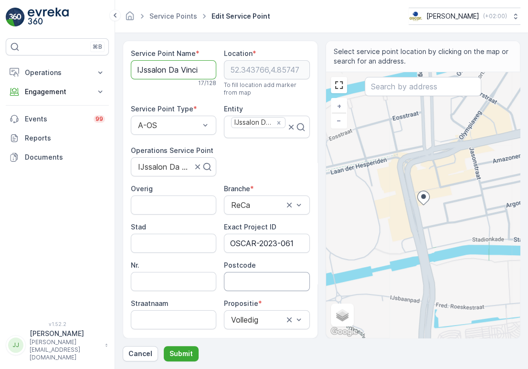
click at [248, 282] on input "Postcode" at bounding box center [266, 281] width 85 height 19
paste input "1076 CK"
type input "1076CK"
click at [193, 351] on button "Submit" at bounding box center [181, 353] width 35 height 15
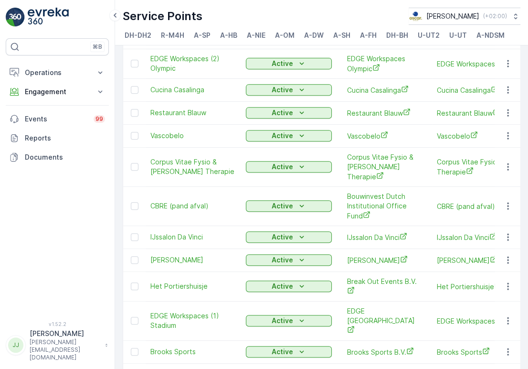
scroll to position [371, 0]
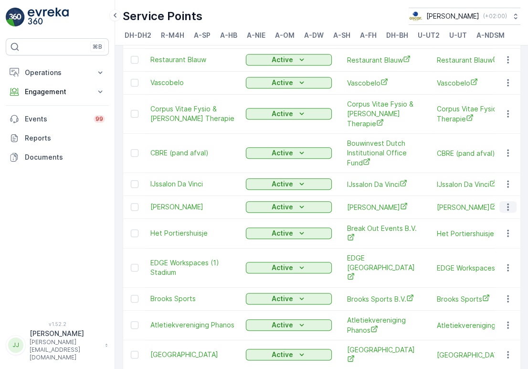
click at [505, 202] on icon "button" at bounding box center [508, 207] width 10 height 10
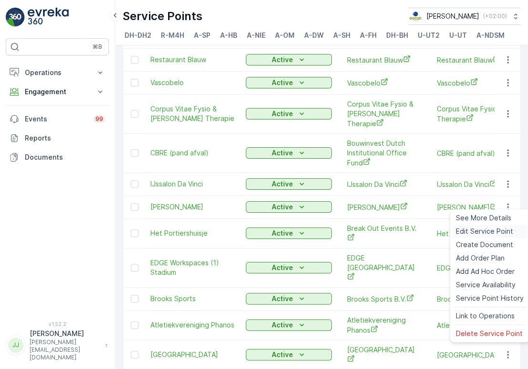
click at [487, 231] on span "Edit Service Point" at bounding box center [484, 231] width 57 height 10
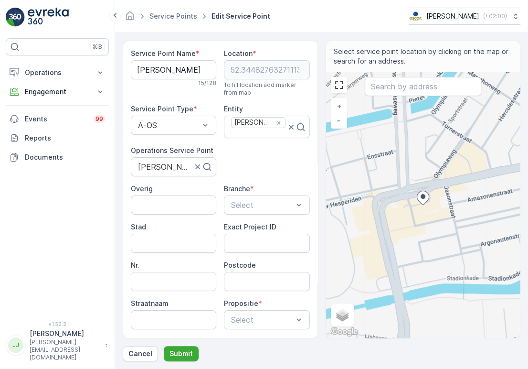
click at [267, 167] on div "Service Point Name * Marcel Haarmode 15 / 128 Location * 52.34482763271113,4.85…" at bounding box center [220, 225] width 179 height 353
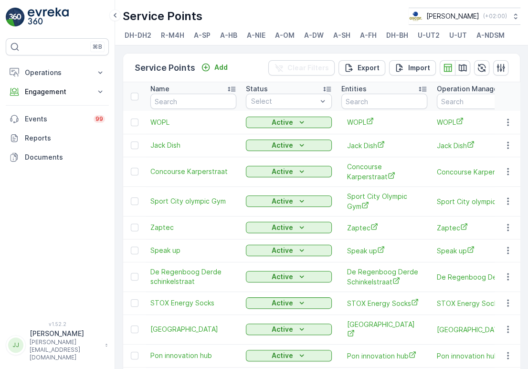
click at [267, 167] on td "Active" at bounding box center [289, 172] width 96 height 30
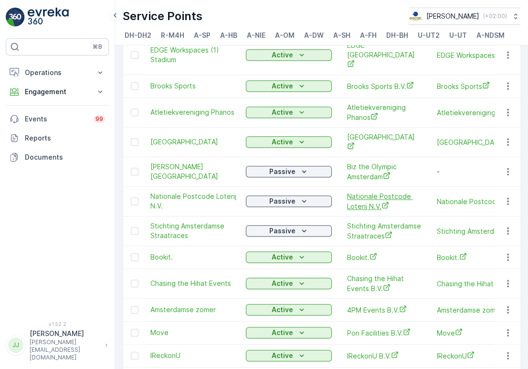
scroll to position [478, 0]
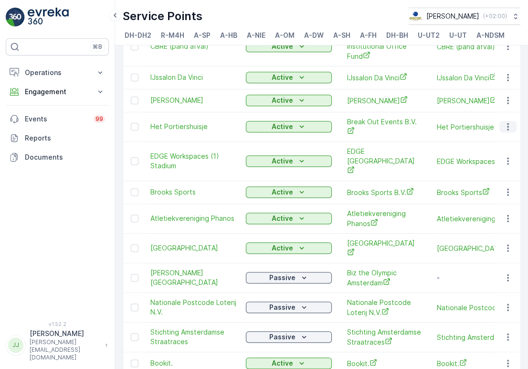
click at [507, 126] on icon "button" at bounding box center [507, 126] width 1 height 7
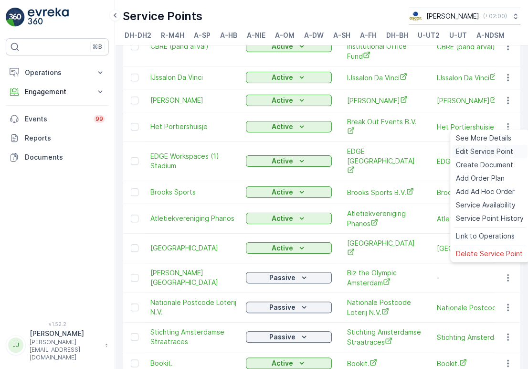
click at [490, 153] on span "Edit Service Point" at bounding box center [484, 152] width 57 height 10
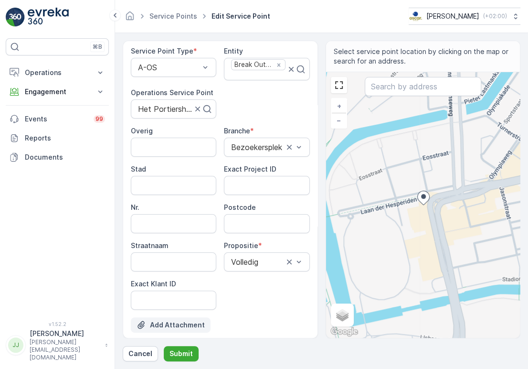
scroll to position [119, 0]
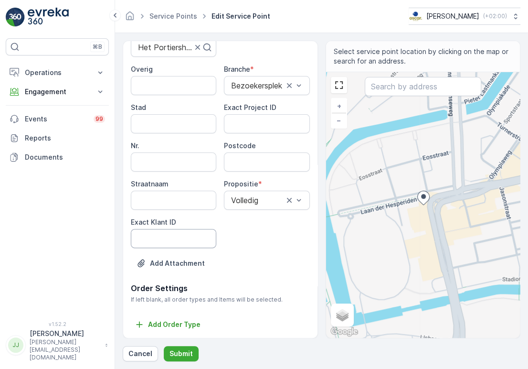
click at [170, 240] on ID "Exact Klant ID" at bounding box center [173, 238] width 85 height 19
paste ID "44"
type ID "44"
click at [279, 134] on div "Overig Branche * Bezoekersplek Stad Exact Project ID Nr. Postcode Straatnaam Pr…" at bounding box center [220, 155] width 179 height 183
click at [278, 123] on ID "Exact Project ID" at bounding box center [266, 123] width 85 height 19
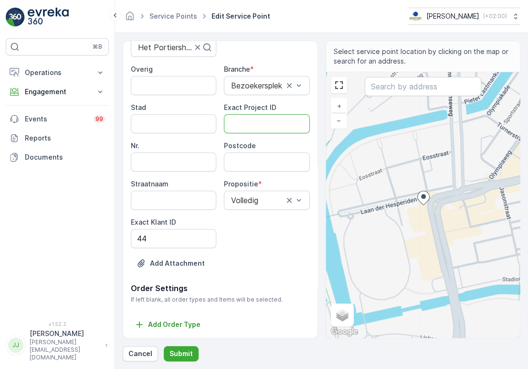
paste ID "OSCAR-2023-065"
type ID "OSCAR-2023-065"
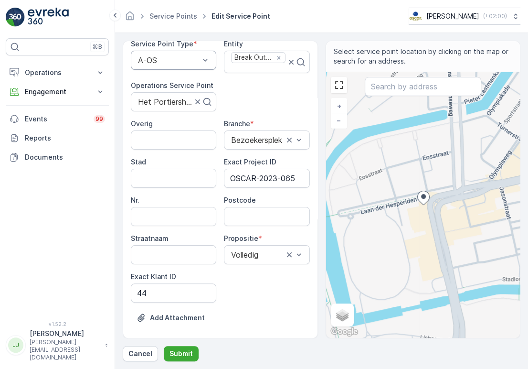
scroll to position [0, 0]
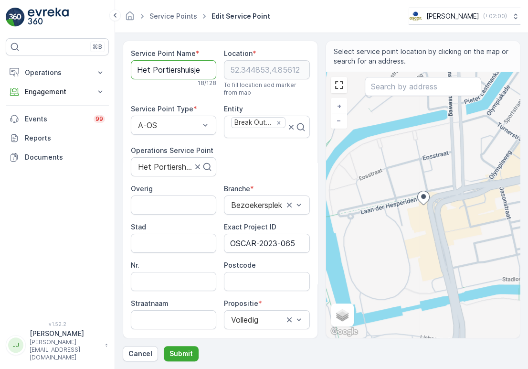
click at [171, 74] on Name "Het Portiershuisje" at bounding box center [173, 69] width 85 height 19
drag, startPoint x: 247, startPoint y: 272, endPoint x: 244, endPoint y: 263, distance: 9.7
click at [247, 272] on input "Postcode" at bounding box center [266, 281] width 85 height 19
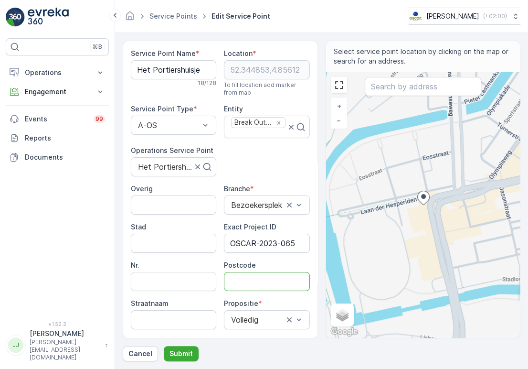
paste input "1076 CM"
type input "1076CM"
click at [243, 259] on div "Overig Branche * Bezoekersplek Stad Exact Project ID OSCAR-2023-065 Nr. Postcod…" at bounding box center [220, 275] width 179 height 183
click at [181, 356] on p "Submit" at bounding box center [181, 354] width 23 height 10
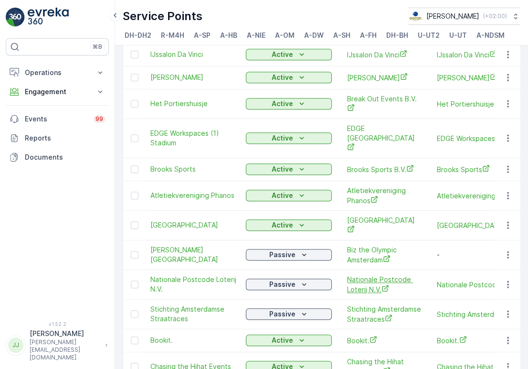
scroll to position [478, 0]
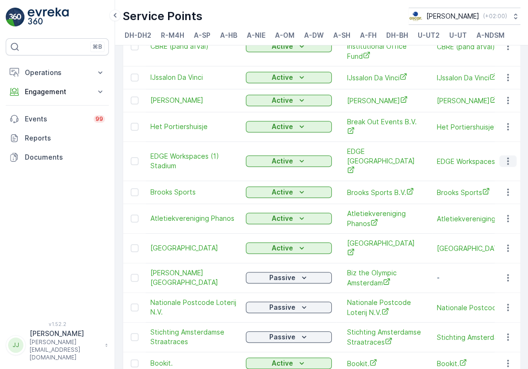
click at [507, 158] on icon "button" at bounding box center [507, 161] width 1 height 7
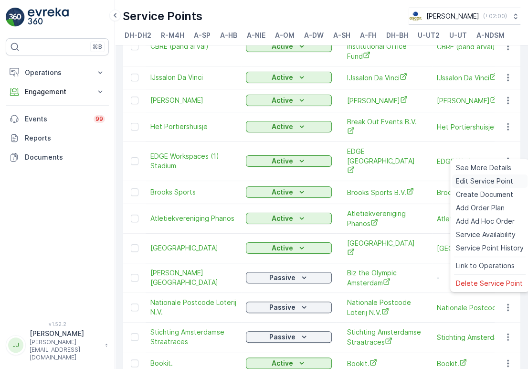
click at [492, 181] on span "Edit Service Point" at bounding box center [484, 181] width 57 height 10
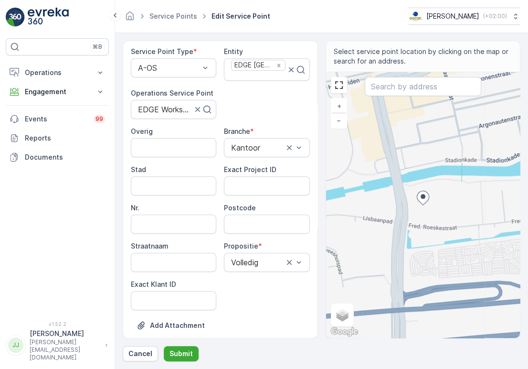
scroll to position [119, 0]
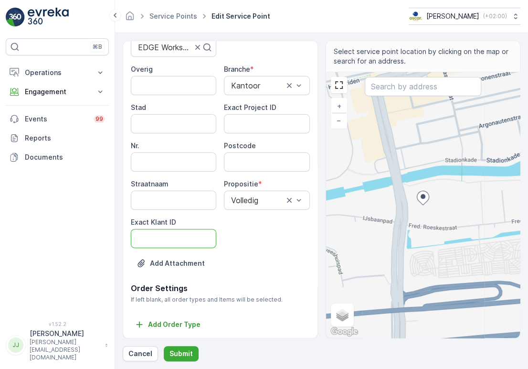
click at [171, 229] on ID "Exact Klant ID" at bounding box center [173, 238] width 85 height 19
paste ID "367"
type ID "367"
click at [274, 122] on ID "Exact Project ID" at bounding box center [266, 123] width 85 height 19
paste ID "367"
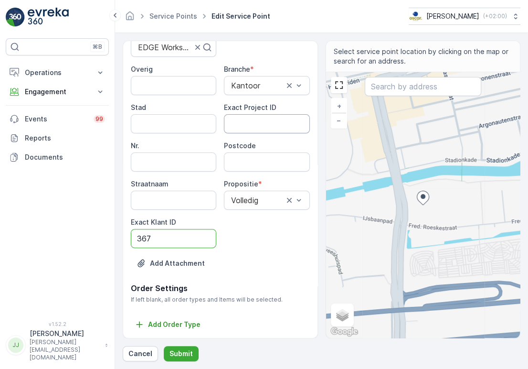
type ID "367"
click at [267, 119] on ID "Exact Project ID" at bounding box center [266, 123] width 85 height 19
paste ID "OSCAR-2023-056"
type ID "OSCAR-2023-056"
click at [230, 160] on input "Postcode" at bounding box center [266, 161] width 85 height 19
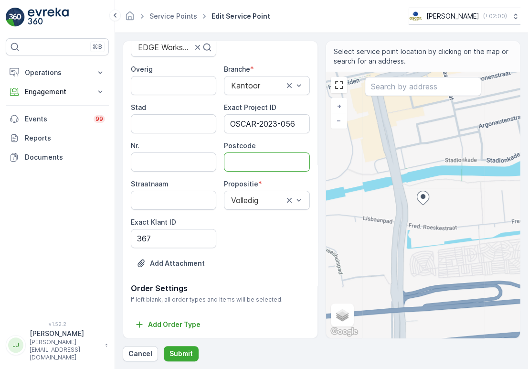
paste input "1076 CM"
type input "1076CM"
click at [171, 351] on p "Submit" at bounding box center [181, 354] width 23 height 10
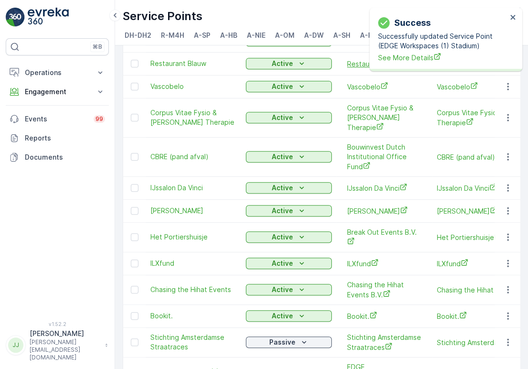
scroll to position [450, 0]
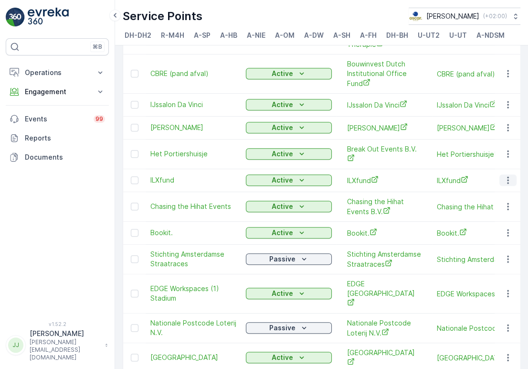
click at [503, 177] on icon "button" at bounding box center [508, 180] width 10 height 10
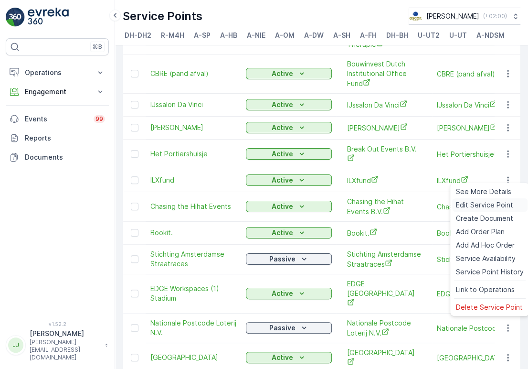
click at [483, 203] on span "Edit Service Point" at bounding box center [484, 205] width 57 height 10
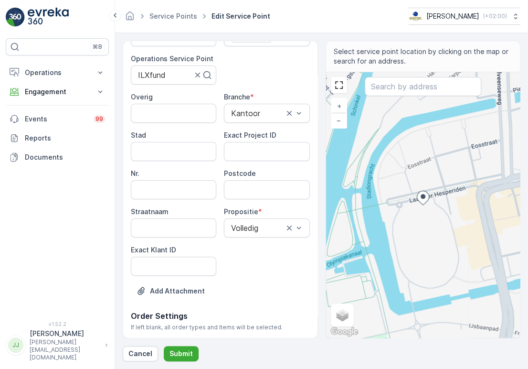
scroll to position [89, 0]
click at [155, 259] on ID "Exact Klant ID" at bounding box center [173, 265] width 85 height 19
paste ID "387"
type ID "387"
click at [248, 144] on ID "Exact Project ID" at bounding box center [266, 150] width 85 height 19
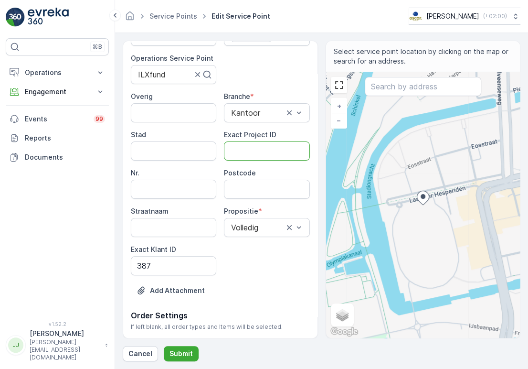
paste ID "OSCAR-2023-045"
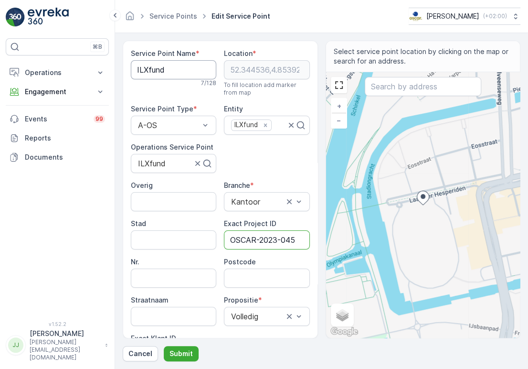
type ID "OSCAR-2023-045"
click at [164, 75] on Name "ILXfund" at bounding box center [173, 69] width 85 height 19
click at [261, 278] on input "Postcode" at bounding box center [266, 277] width 85 height 19
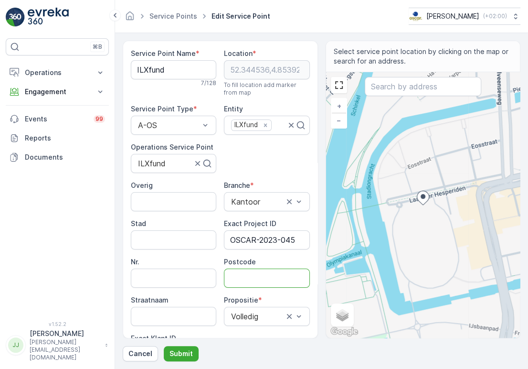
paste input "1076 DE"
type input "1076DE"
click at [181, 352] on p "Submit" at bounding box center [181, 354] width 23 height 10
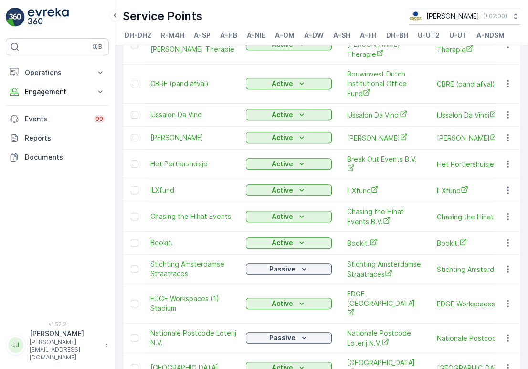
scroll to position [441, 0]
click at [507, 214] on icon "button" at bounding box center [508, 216] width 10 height 10
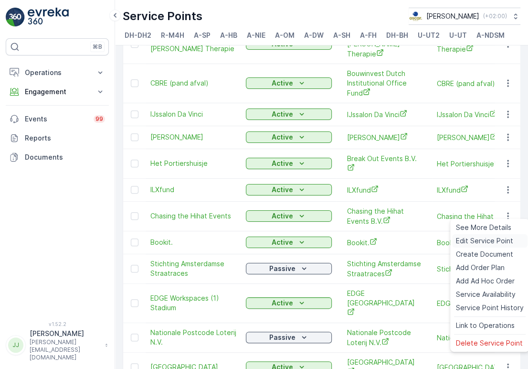
click at [488, 238] on span "Edit Service Point" at bounding box center [484, 241] width 57 height 10
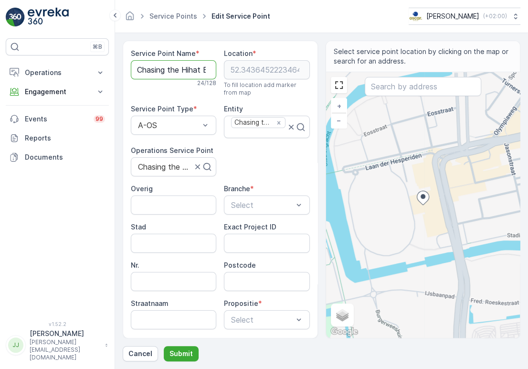
click at [156, 65] on Name "Chasing the Hihat Events" at bounding box center [173, 69] width 85 height 19
click at [256, 166] on div "Service Point Name * Chasing the Hihat Events 24 / 128 Location * 52.3436452223…" at bounding box center [220, 225] width 179 height 353
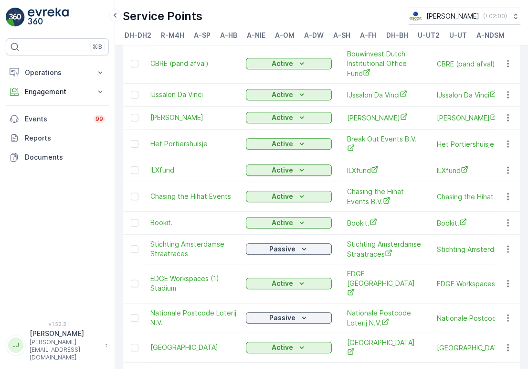
scroll to position [462, 0]
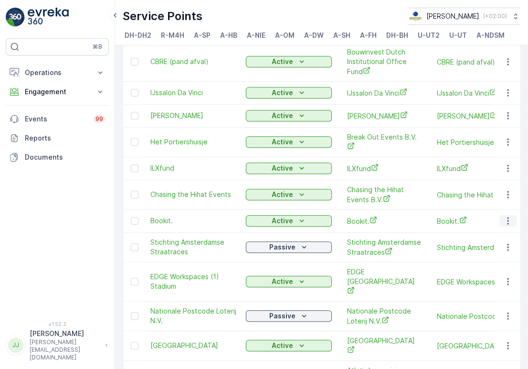
click at [510, 217] on icon "button" at bounding box center [508, 221] width 10 height 10
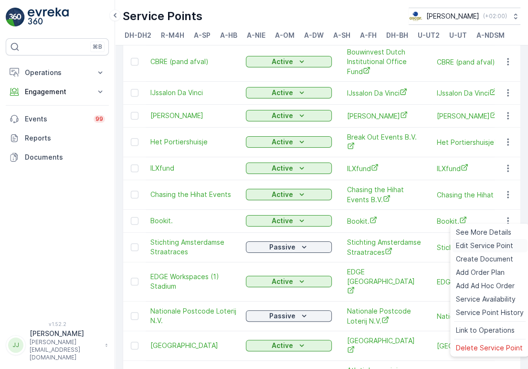
click at [481, 246] on span "Edit Service Point" at bounding box center [484, 246] width 57 height 10
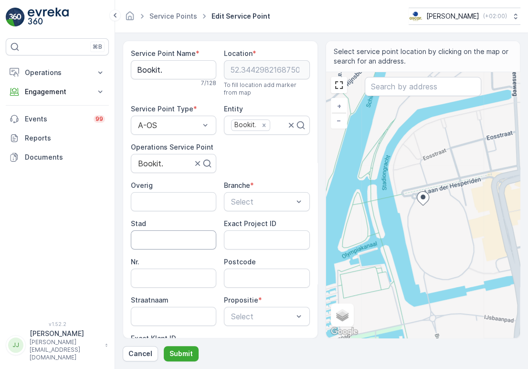
scroll to position [32, 0]
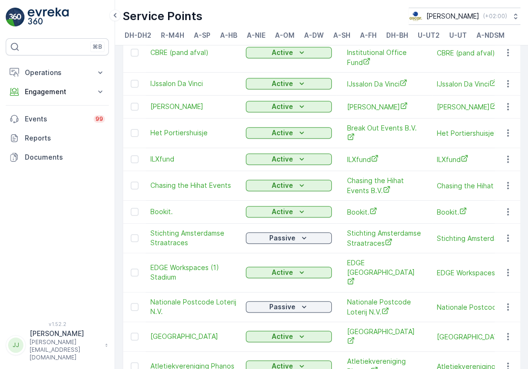
scroll to position [490, 0]
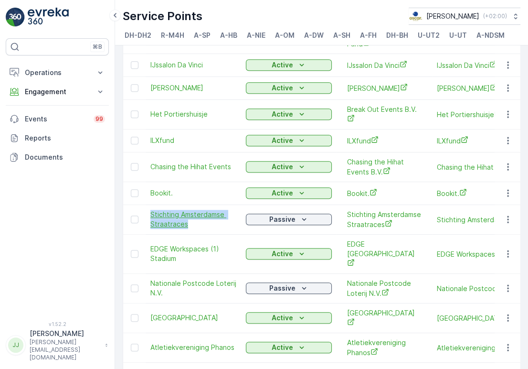
drag, startPoint x: 149, startPoint y: 209, endPoint x: 202, endPoint y: 220, distance: 55.0
click at [202, 220] on td "Stichting Amsterdamse Straatraces" at bounding box center [194, 219] width 96 height 30
copy span "Stichting Amsterdamse Straatraces"
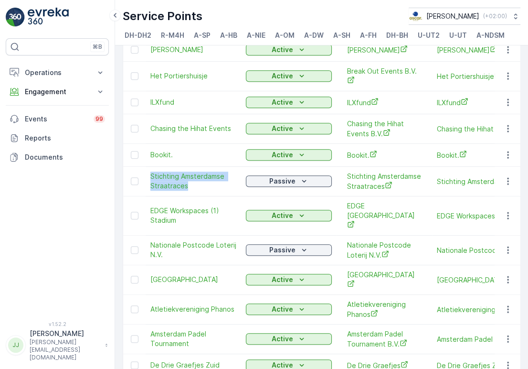
scroll to position [531, 0]
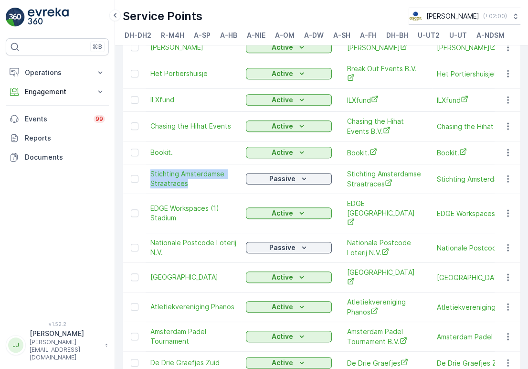
copy span "Stichting Amsterdamse Straatraces"
